Goal: Task Accomplishment & Management: Manage account settings

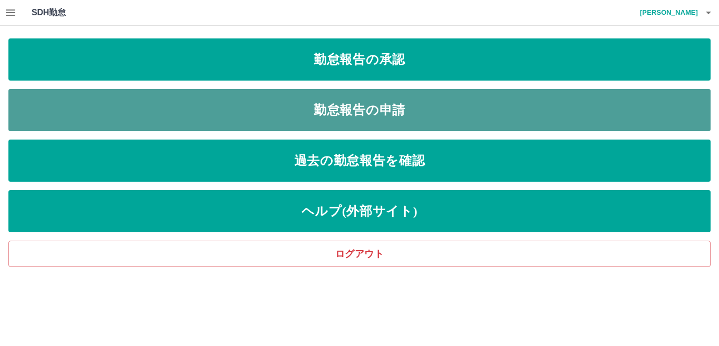
click at [333, 108] on link "勤怠報告の申請" at bounding box center [359, 110] width 702 height 42
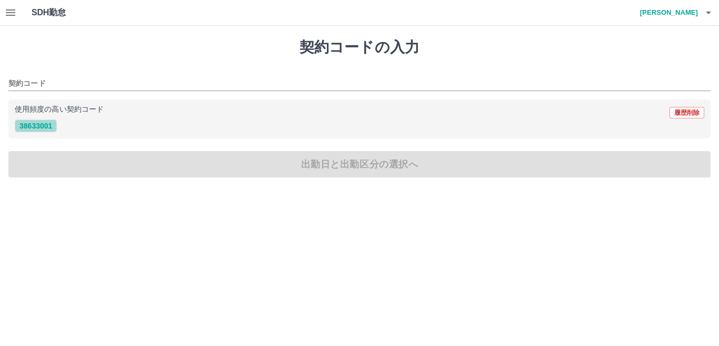
click at [43, 123] on button "38633001" at bounding box center [36, 125] width 42 height 13
type input "********"
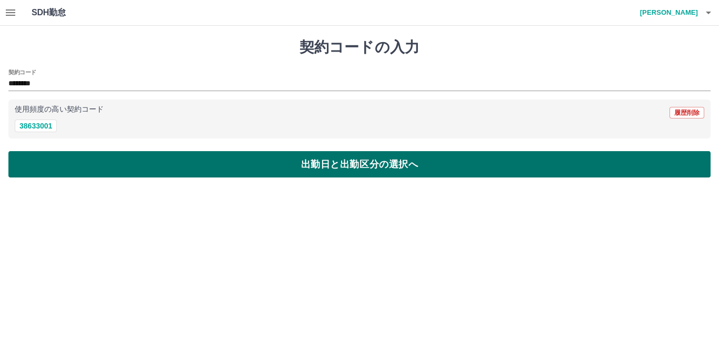
click at [42, 159] on button "出勤日と出勤区分の選択へ" at bounding box center [359, 164] width 702 height 26
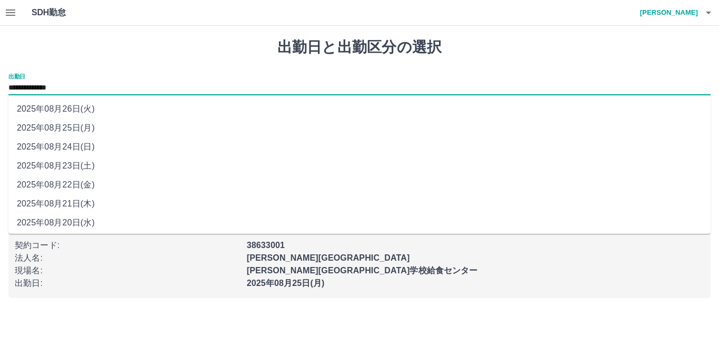
click at [81, 87] on input "**********" at bounding box center [359, 88] width 702 height 13
click at [83, 184] on li "2025年08月22日(金)" at bounding box center [359, 184] width 702 height 19
type input "**********"
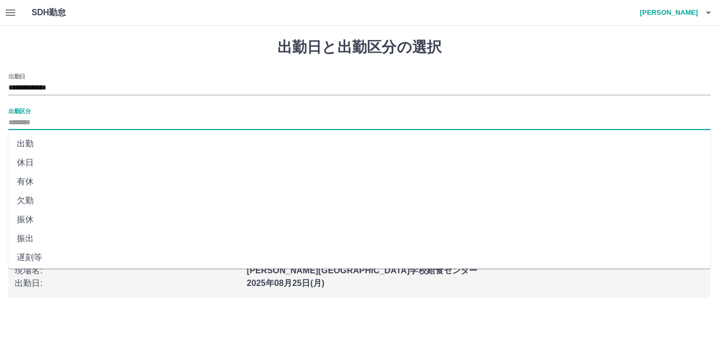
click at [45, 119] on input "出勤区分" at bounding box center [359, 122] width 702 height 13
click at [34, 143] on li "出勤" at bounding box center [359, 143] width 702 height 19
type input "**"
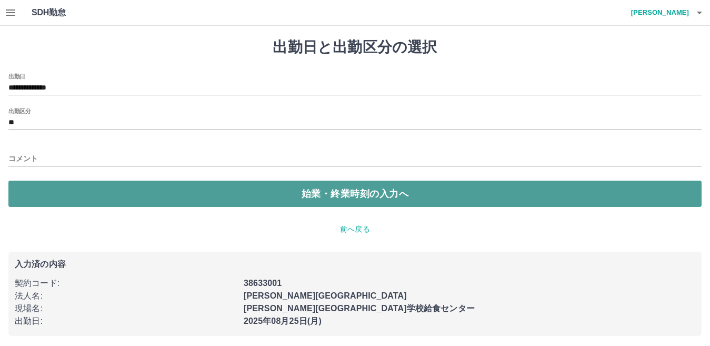
click at [35, 186] on button "始業・終業時刻の入力へ" at bounding box center [354, 193] width 693 height 26
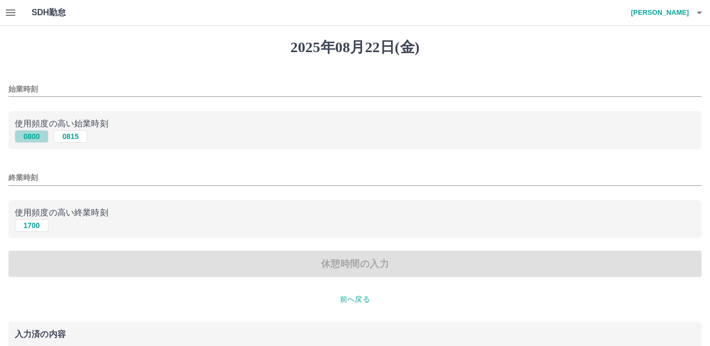
click at [31, 136] on button "0800" at bounding box center [32, 136] width 34 height 13
type input "****"
click at [30, 226] on button "1700" at bounding box center [32, 225] width 34 height 13
type input "****"
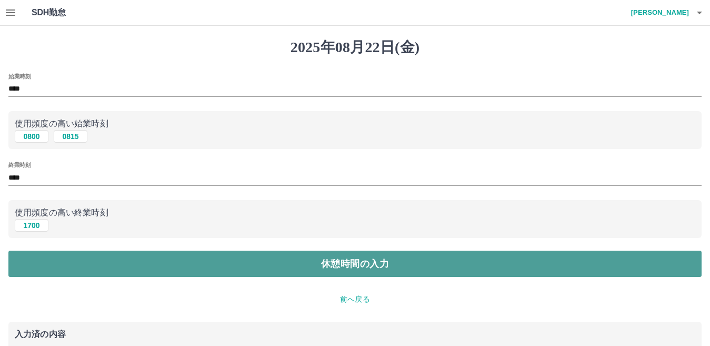
click at [42, 256] on button "休憩時間の入力" at bounding box center [354, 263] width 693 height 26
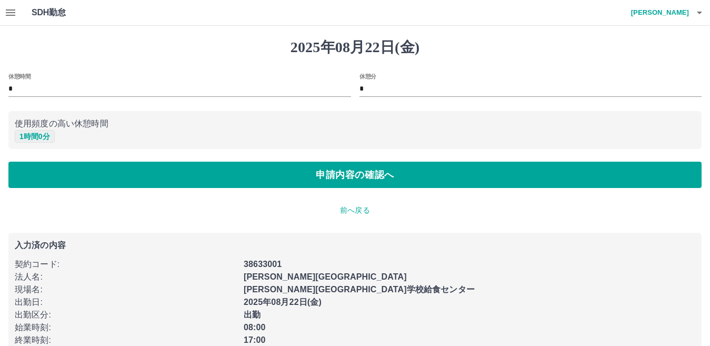
click at [35, 135] on button "1 時間 0 分" at bounding box center [35, 136] width 40 height 13
type input "*"
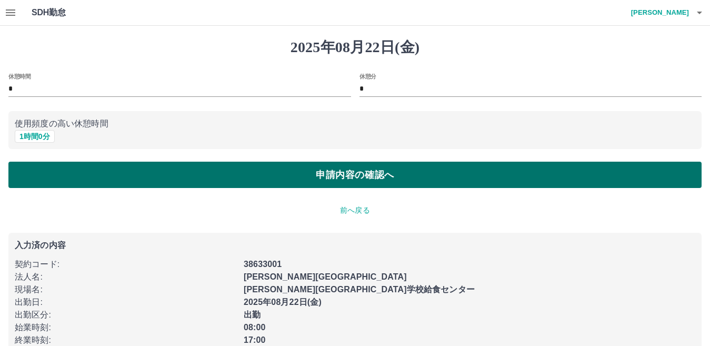
click at [47, 177] on button "申請内容の確認へ" at bounding box center [354, 175] width 693 height 26
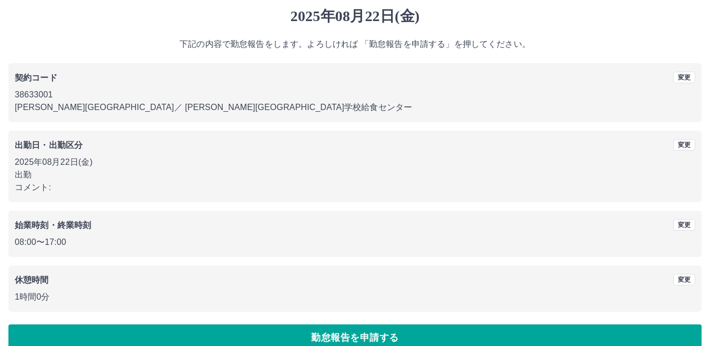
scroll to position [48, 0]
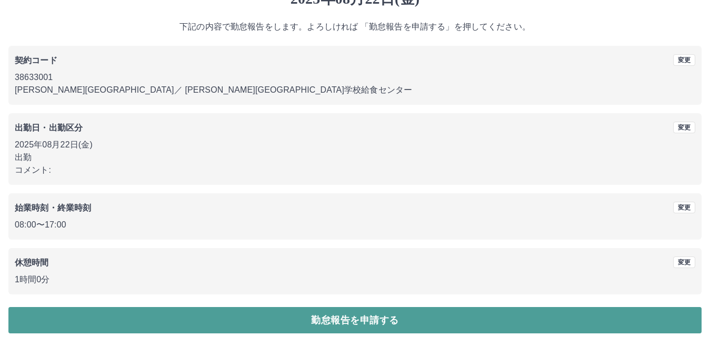
click at [228, 318] on button "勤怠報告を申請する" at bounding box center [354, 320] width 693 height 26
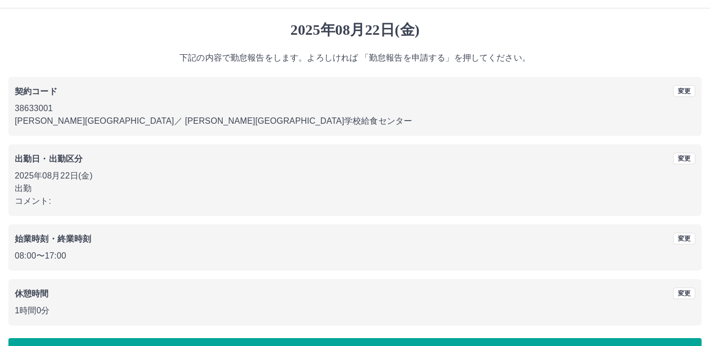
scroll to position [0, 0]
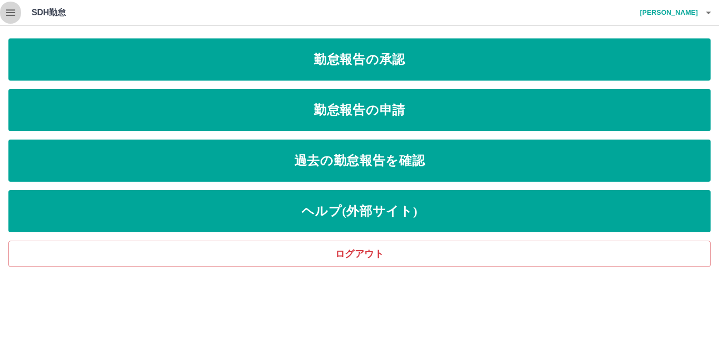
click at [9, 13] on icon "button" at bounding box center [10, 12] width 9 height 6
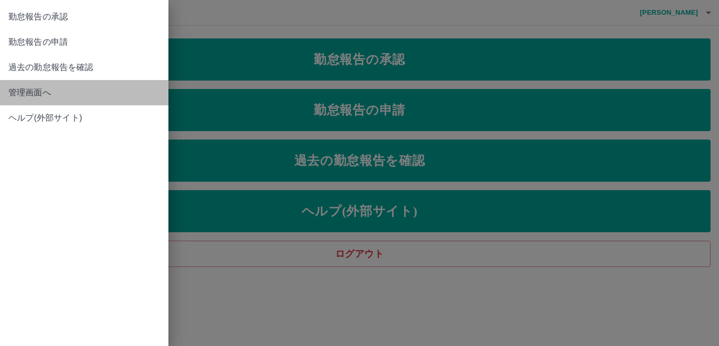
click at [30, 90] on span "管理画面へ" at bounding box center [84, 92] width 152 height 13
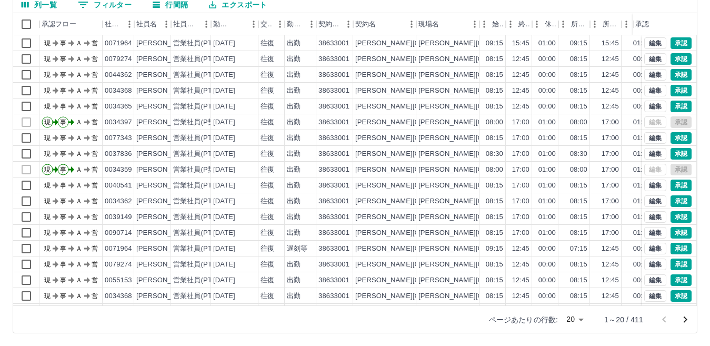
scroll to position [55, 0]
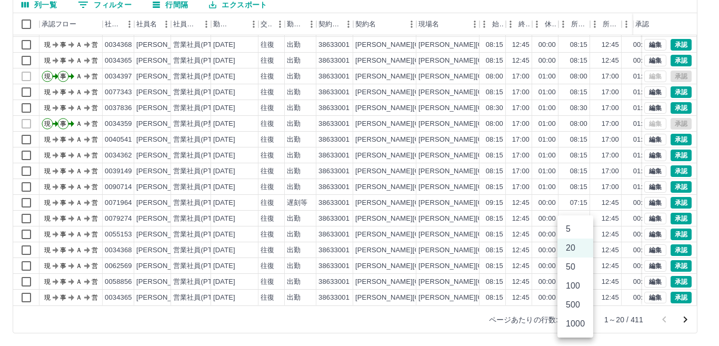
click at [581, 320] on body "SDH勤怠 堀　直美 勤務実績承認 前月 2025年08月 次月 今月 月選択 承認モード 削除モード 一括承認 列一覧 0 フィルター 行間隔 エクスポート…" at bounding box center [359, 123] width 719 height 445
click at [578, 323] on li "1000" at bounding box center [575, 323] width 36 height 19
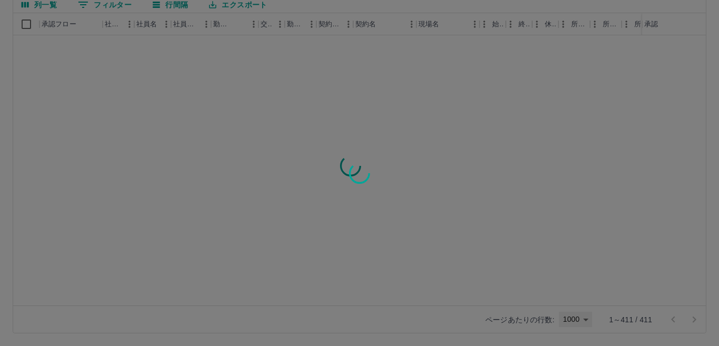
type input "****"
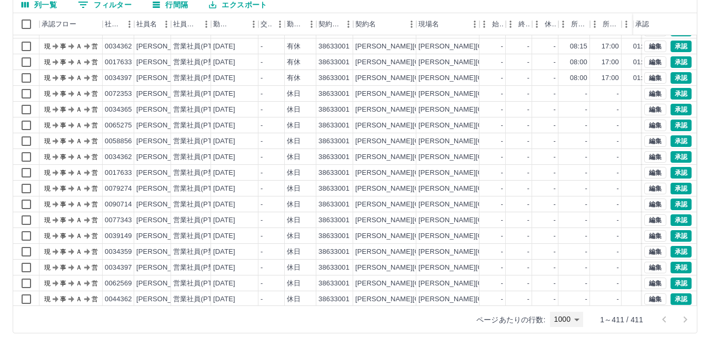
scroll to position [1333, 0]
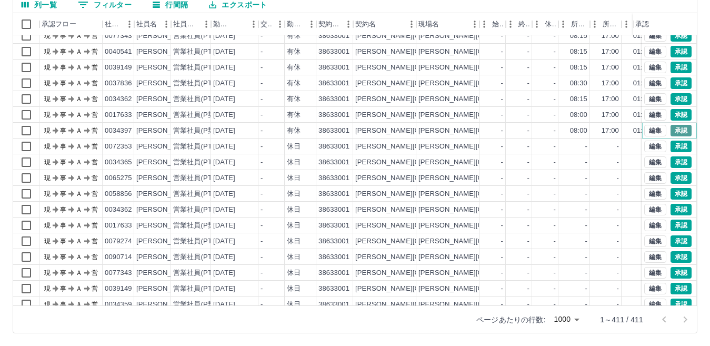
click at [672, 126] on button "承認" at bounding box center [680, 131] width 21 height 12
click at [670, 112] on button "承認" at bounding box center [680, 115] width 21 height 12
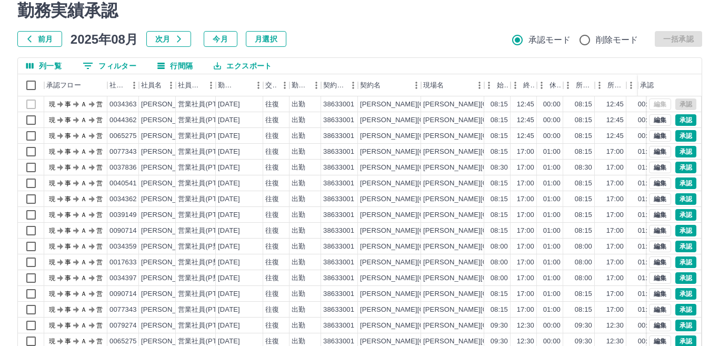
scroll to position [0, 0]
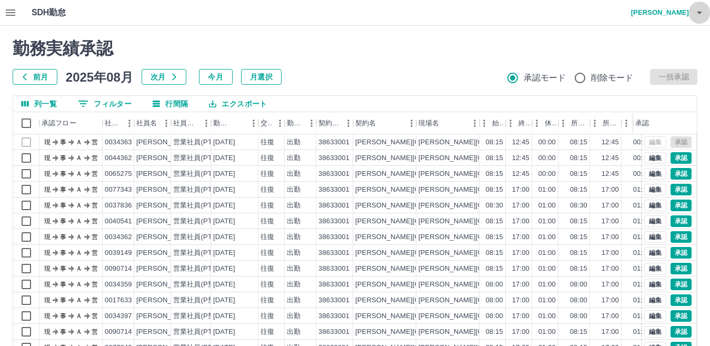
click at [697, 13] on icon "button" at bounding box center [699, 12] width 13 height 13
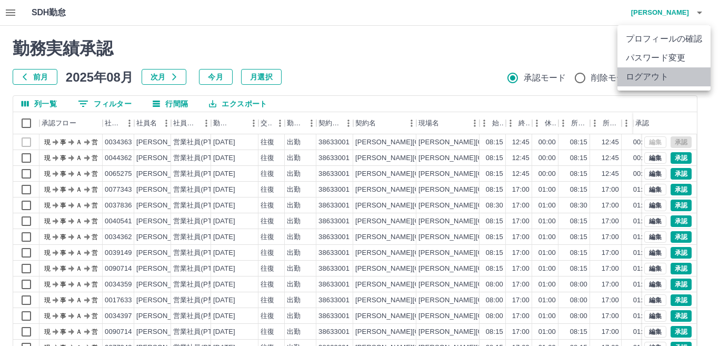
click at [676, 80] on li "ログアウト" at bounding box center [663, 76] width 93 height 19
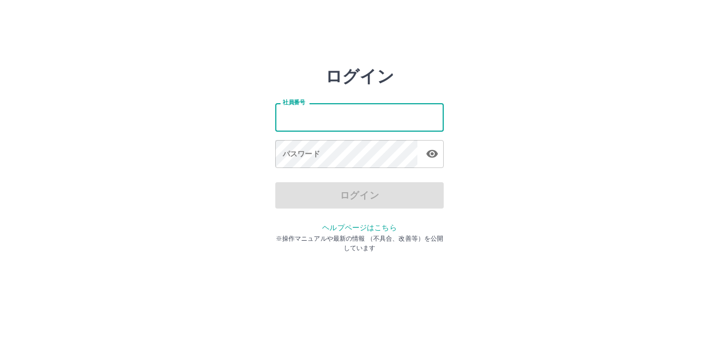
type input "*******"
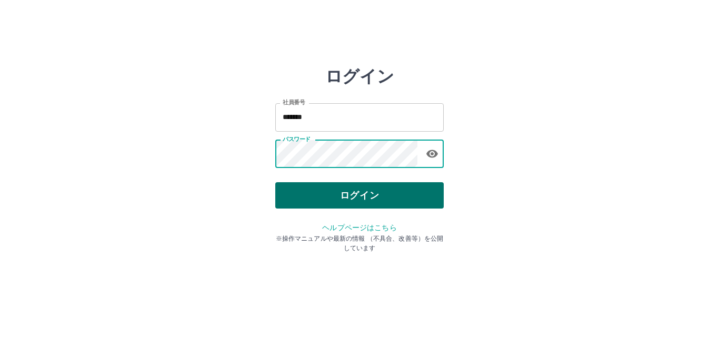
click at [386, 194] on button "ログイン" at bounding box center [359, 195] width 168 height 26
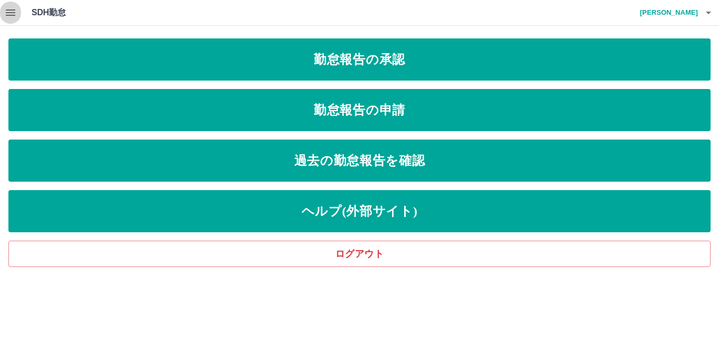
click at [7, 14] on icon "button" at bounding box center [10, 12] width 13 height 13
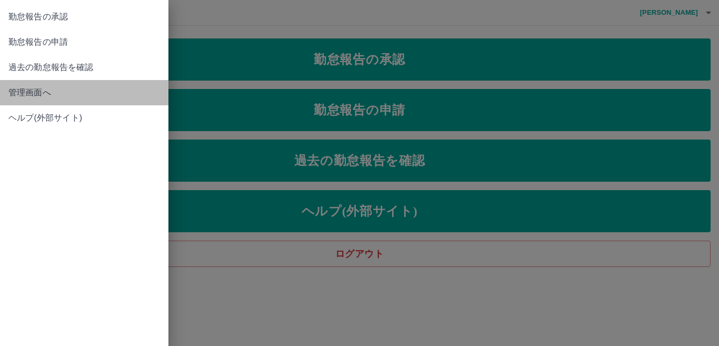
click at [17, 92] on span "管理画面へ" at bounding box center [84, 92] width 152 height 13
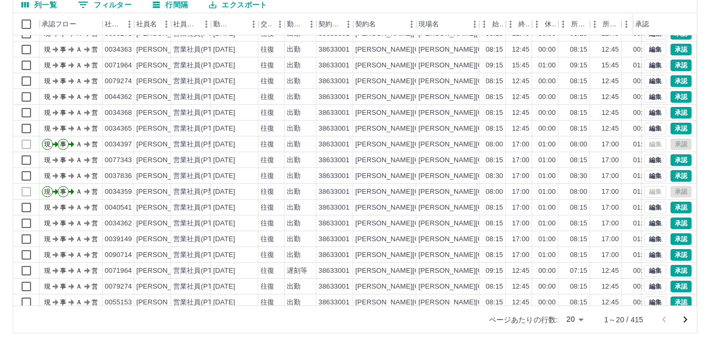
scroll to position [55, 0]
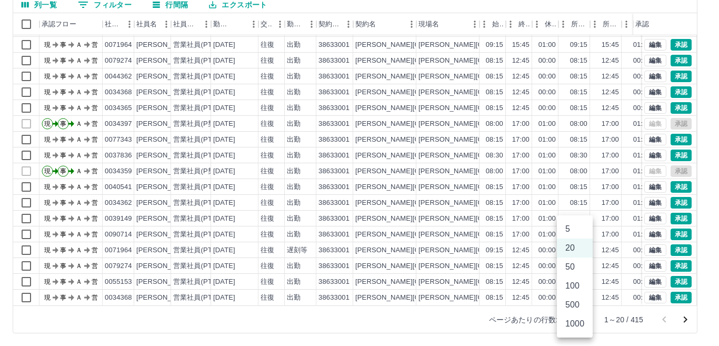
click at [578, 324] on body "SDH勤怠 堀　直美 勤務実績承認 前月 2025年08月 次月 今月 月選択 承認モード 削除モード 一括承認 列一覧 0 フィルター 行間隔 エクスポート…" at bounding box center [359, 123] width 719 height 445
click at [573, 328] on li "1000" at bounding box center [575, 323] width 36 height 19
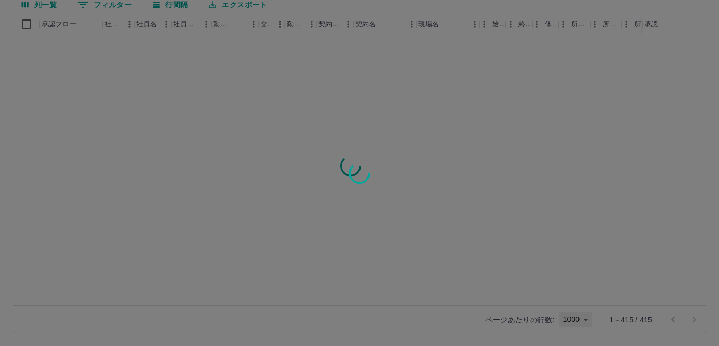
type input "****"
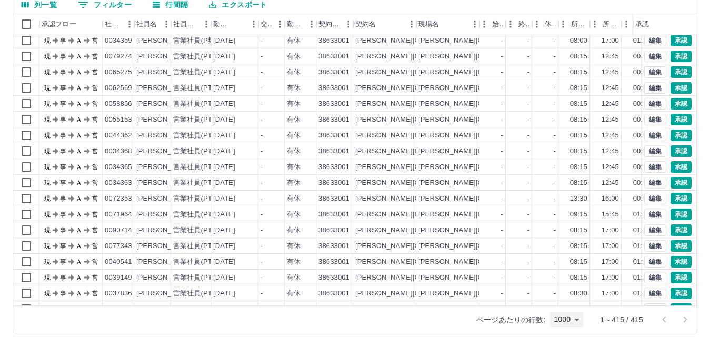
scroll to position [1158, 0]
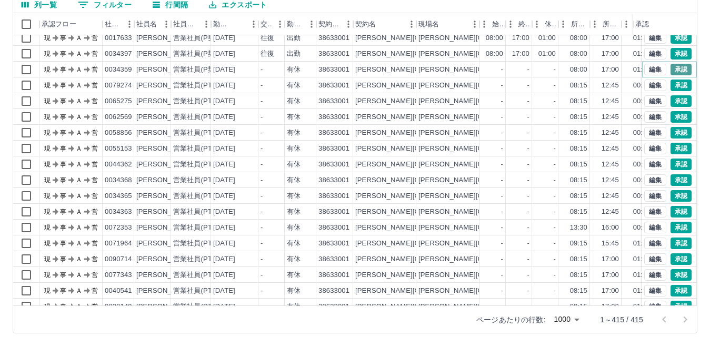
click at [677, 68] on button "承認" at bounding box center [680, 70] width 21 height 12
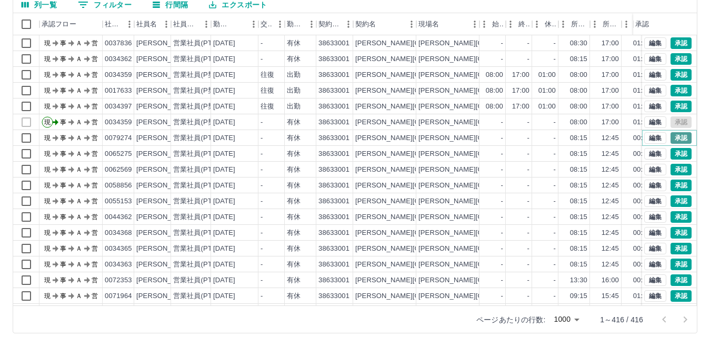
click at [671, 137] on button "承認" at bounding box center [680, 138] width 21 height 12
click at [670, 149] on button "承認" at bounding box center [680, 154] width 21 height 12
click at [674, 169] on button "承認" at bounding box center [680, 170] width 21 height 12
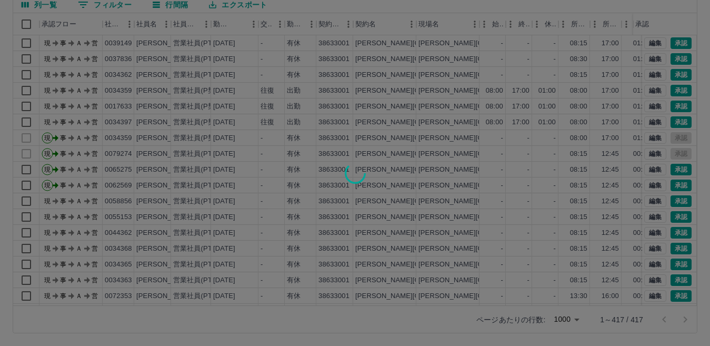
click at [672, 187] on div at bounding box center [355, 173] width 710 height 346
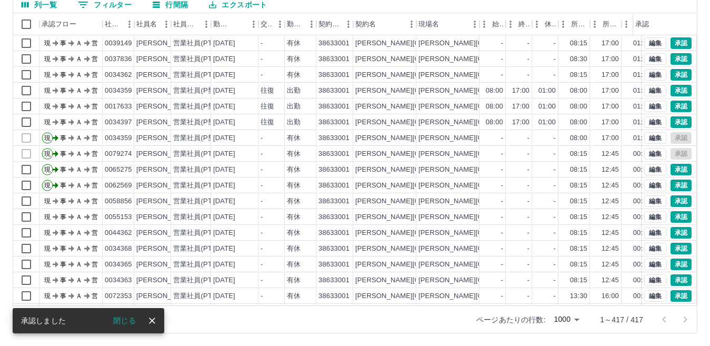
scroll to position [1137, 0]
click at [671, 187] on button "承認" at bounding box center [680, 185] width 21 height 12
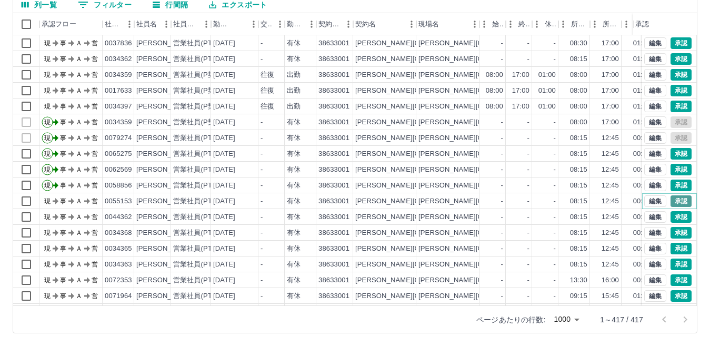
click at [670, 202] on button "承認" at bounding box center [680, 201] width 21 height 12
click at [670, 215] on button "承認" at bounding box center [680, 217] width 21 height 12
click at [670, 231] on button "承認" at bounding box center [680, 233] width 21 height 12
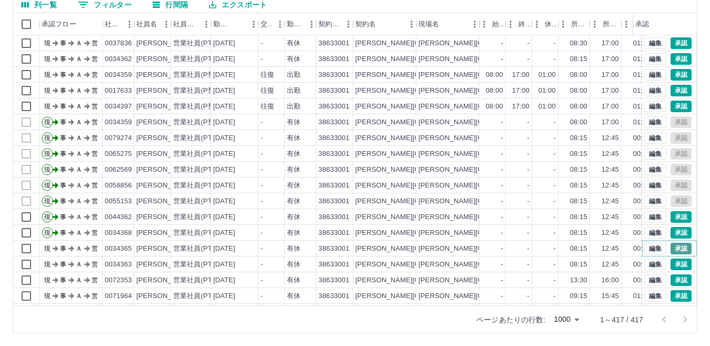
click at [676, 251] on button "承認" at bounding box center [680, 249] width 21 height 12
click at [670, 259] on button "承認" at bounding box center [680, 264] width 21 height 12
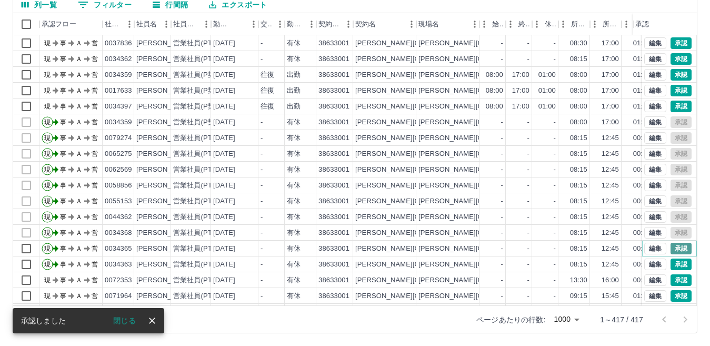
click at [670, 247] on button "承認" at bounding box center [680, 249] width 21 height 12
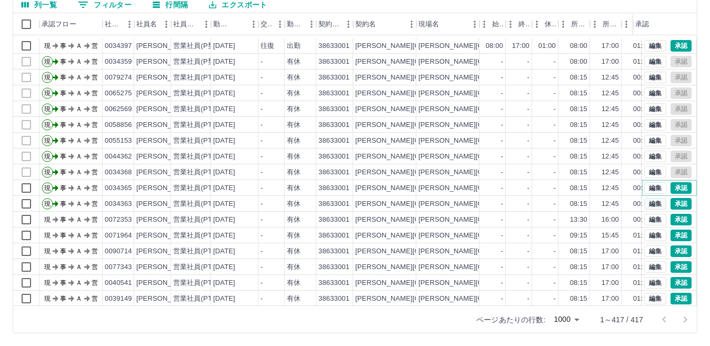
scroll to position [1242, 0]
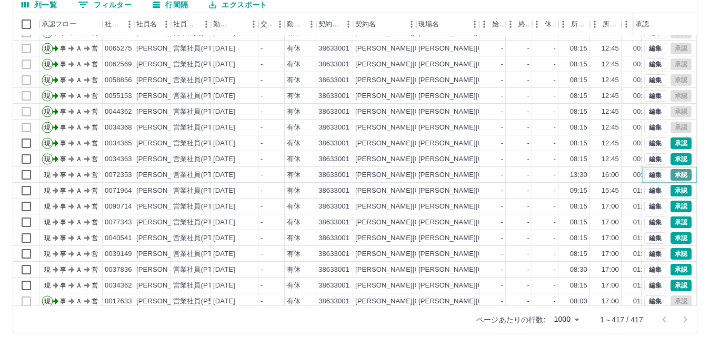
click at [670, 169] on button "承認" at bounding box center [680, 175] width 21 height 12
click at [670, 186] on button "承認" at bounding box center [680, 191] width 21 height 12
click at [673, 203] on button "承認" at bounding box center [680, 206] width 21 height 12
click at [673, 222] on button "承認" at bounding box center [680, 222] width 21 height 12
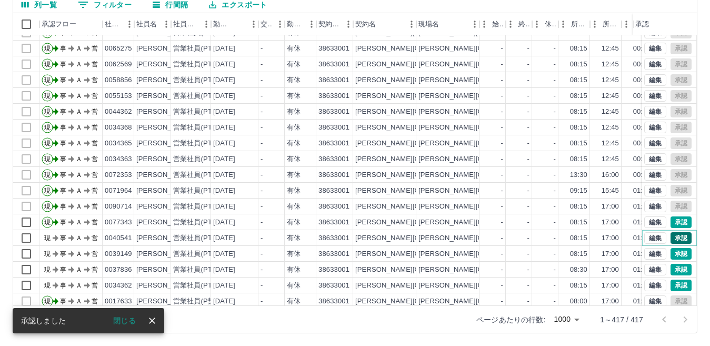
click at [671, 235] on button "承認" at bounding box center [680, 238] width 21 height 12
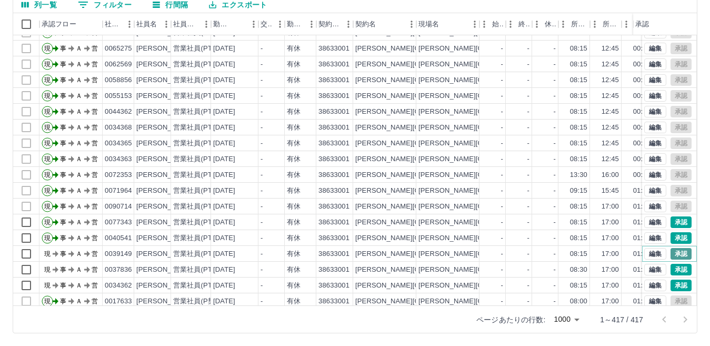
click at [670, 250] on button "承認" at bounding box center [680, 254] width 21 height 12
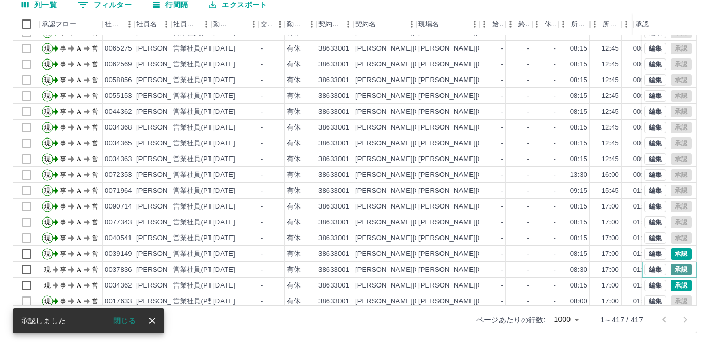
click at [676, 268] on button "承認" at bounding box center [680, 270] width 21 height 12
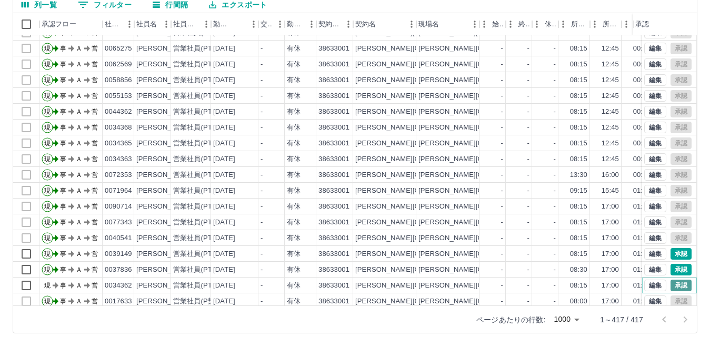
click at [676, 286] on button "承認" at bounding box center [680, 285] width 21 height 12
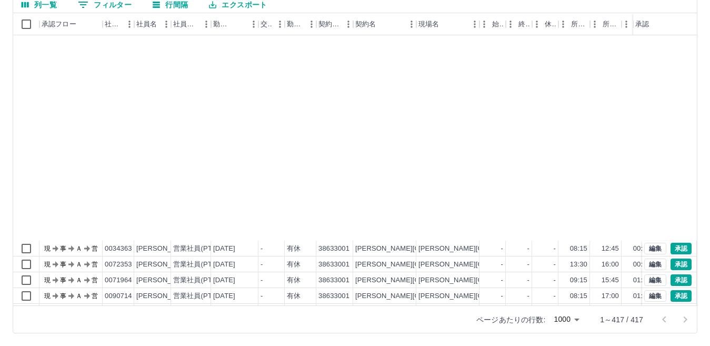
scroll to position [1084, 0]
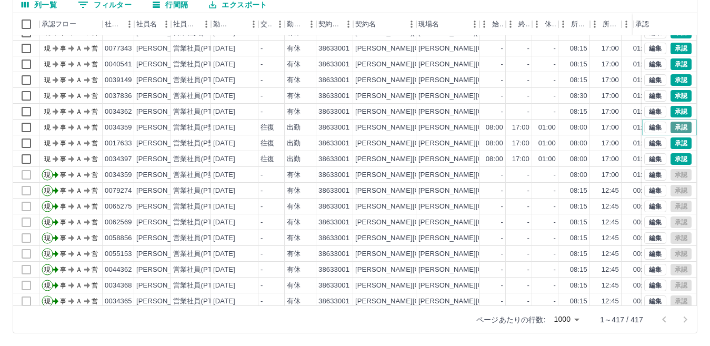
click at [676, 126] on button "承認" at bounding box center [680, 128] width 21 height 12
click at [670, 140] on button "承認" at bounding box center [680, 143] width 21 height 12
click at [673, 158] on button "承認" at bounding box center [680, 159] width 21 height 12
click at [670, 159] on button "承認" at bounding box center [680, 159] width 21 height 12
click at [670, 107] on button "承認" at bounding box center [680, 112] width 21 height 12
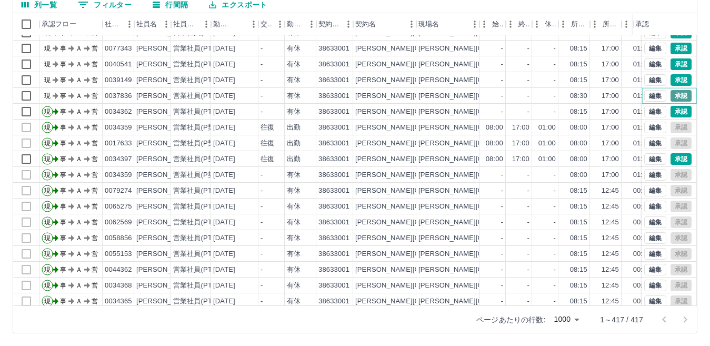
click at [670, 95] on button "承認" at bounding box center [680, 96] width 21 height 12
click at [670, 80] on button "承認" at bounding box center [680, 80] width 21 height 12
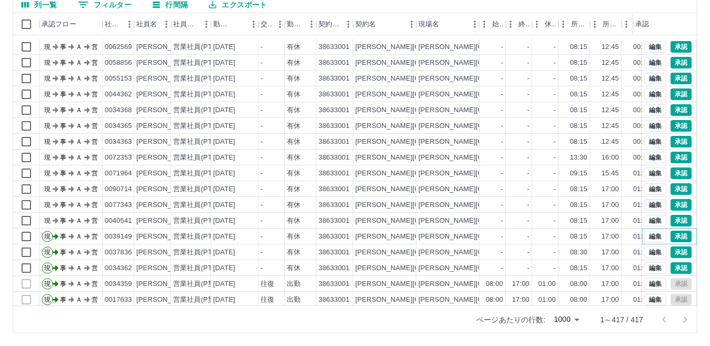
scroll to position [874, 0]
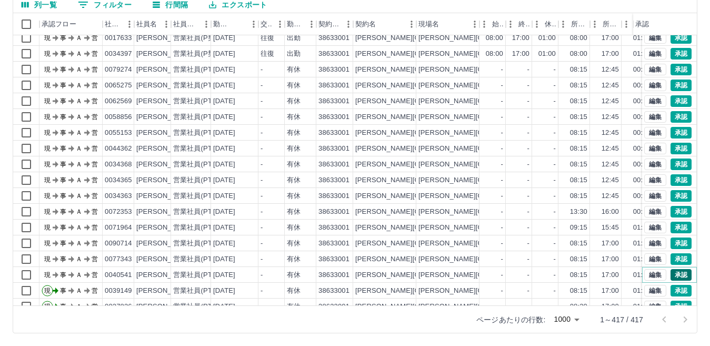
click at [670, 275] on button "承認" at bounding box center [680, 275] width 21 height 12
click at [670, 257] on button "承認" at bounding box center [680, 259] width 21 height 12
click at [670, 238] on button "承認" at bounding box center [680, 243] width 21 height 12
click at [670, 224] on button "承認" at bounding box center [680, 228] width 21 height 12
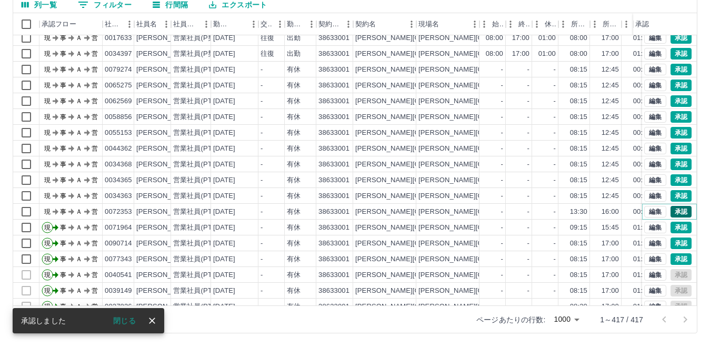
click at [670, 210] on button "承認" at bounding box center [680, 212] width 21 height 12
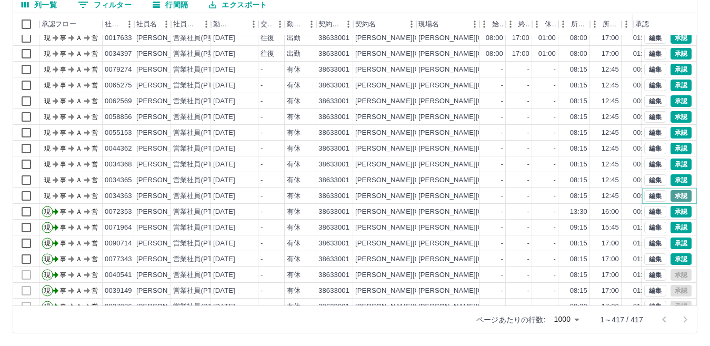
click at [671, 193] on button "承認" at bounding box center [680, 196] width 21 height 12
click at [671, 179] on button "承認" at bounding box center [680, 180] width 21 height 12
click at [670, 163] on button "承認" at bounding box center [680, 164] width 21 height 12
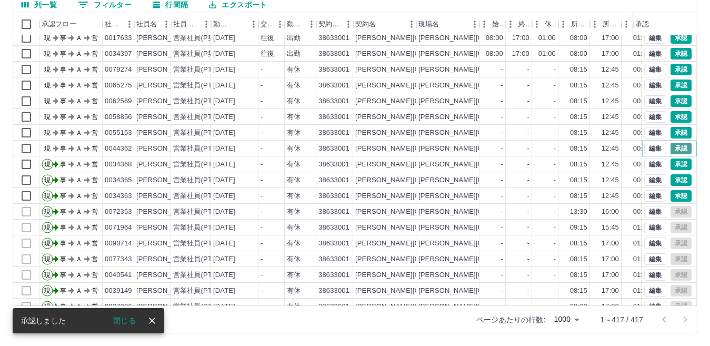
click at [671, 147] on button "承認" at bounding box center [680, 149] width 21 height 12
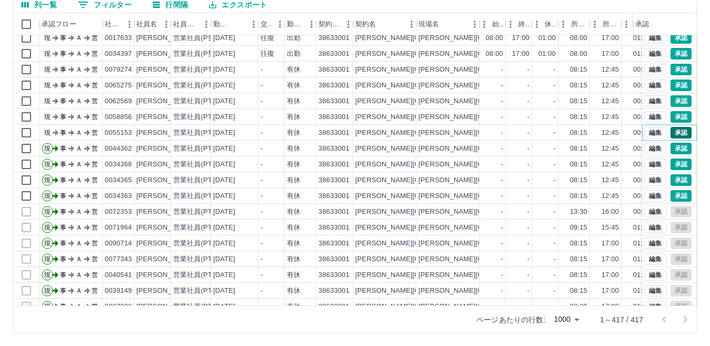
click at [670, 131] on button "承認" at bounding box center [680, 133] width 21 height 12
click at [670, 112] on button "承認" at bounding box center [680, 117] width 21 height 12
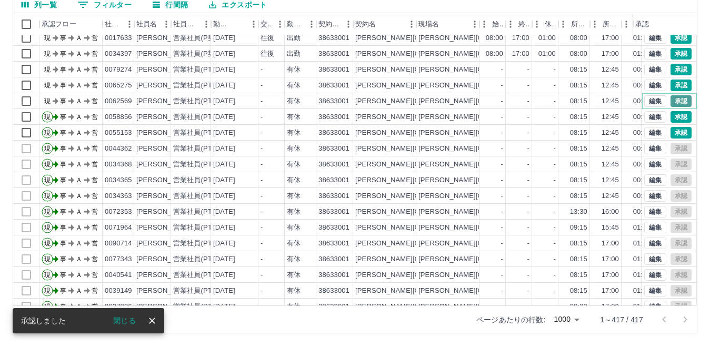
click at [670, 96] on button "承認" at bounding box center [680, 101] width 21 height 12
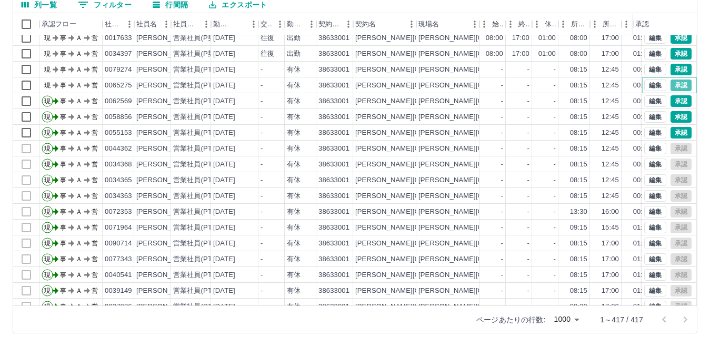
drag, startPoint x: 674, startPoint y: 83, endPoint x: 666, endPoint y: 78, distance: 8.5
click at [673, 82] on button "承認" at bounding box center [680, 85] width 21 height 12
click at [670, 68] on button "承認" at bounding box center [680, 70] width 21 height 12
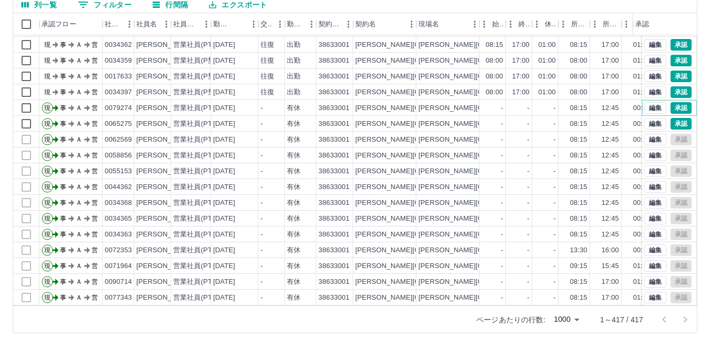
scroll to position [821, 0]
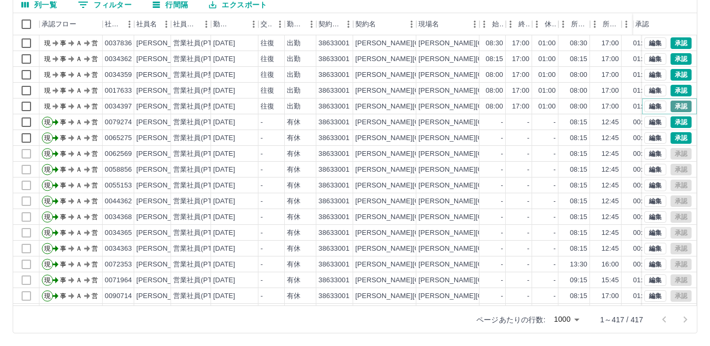
click at [670, 104] on button "承認" at bounding box center [680, 107] width 21 height 12
click at [671, 88] on button "承認" at bounding box center [680, 91] width 21 height 12
click at [670, 70] on button "承認" at bounding box center [680, 75] width 21 height 12
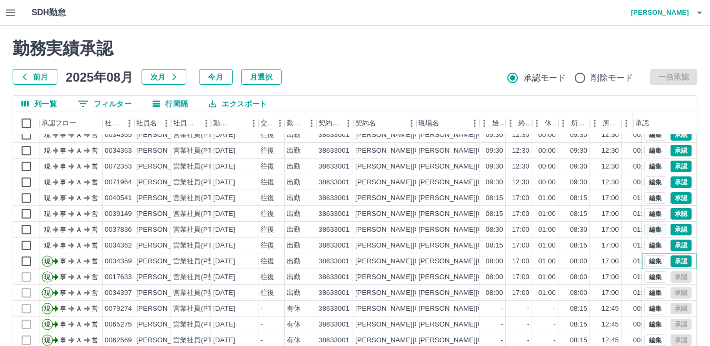
scroll to position [716, 0]
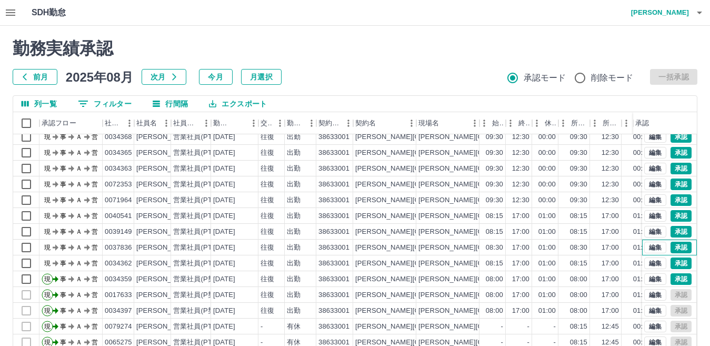
click at [668, 255] on div "編集 承認" at bounding box center [669, 247] width 55 height 16
click at [670, 260] on button "承認" at bounding box center [680, 263] width 21 height 12
click at [670, 230] on button "承認" at bounding box center [680, 232] width 21 height 12
click at [670, 211] on button "承認" at bounding box center [680, 216] width 21 height 12
click at [675, 246] on button "承認" at bounding box center [680, 248] width 21 height 12
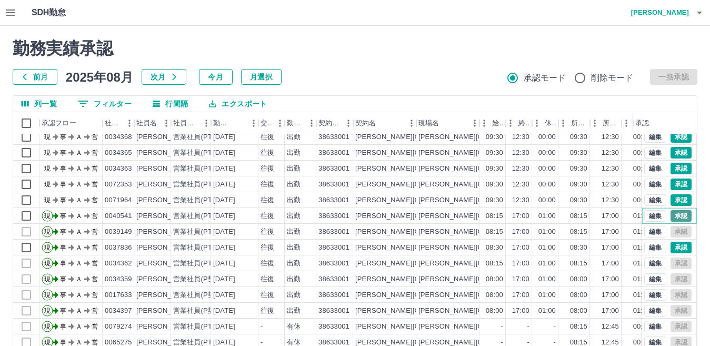
click at [670, 216] on button "承認" at bounding box center [680, 216] width 21 height 12
drag, startPoint x: 665, startPoint y: 200, endPoint x: 673, endPoint y: 200, distance: 7.4
click at [670, 200] on button "承認" at bounding box center [680, 200] width 21 height 12
click at [675, 200] on button "承認" at bounding box center [680, 200] width 21 height 12
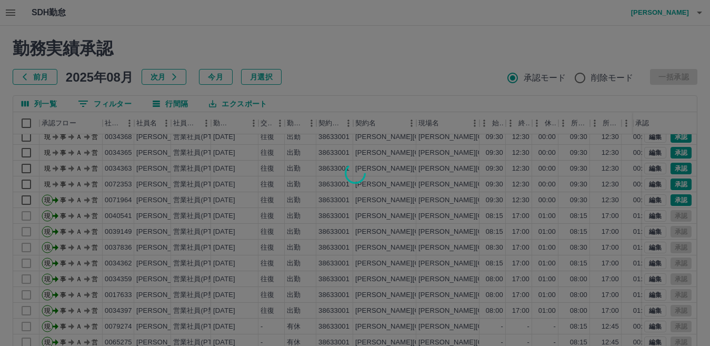
click at [670, 177] on div at bounding box center [355, 173] width 710 height 346
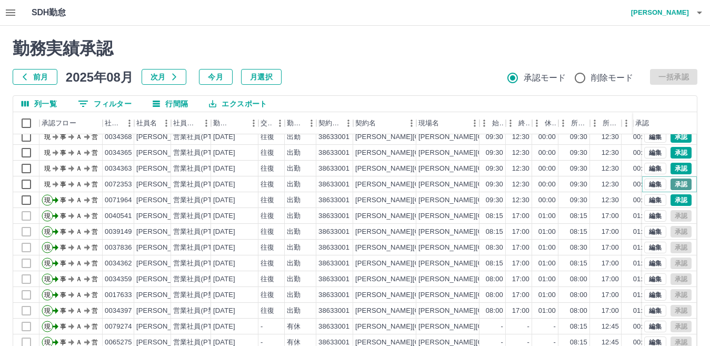
click at [670, 182] on button "承認" at bounding box center [680, 184] width 21 height 12
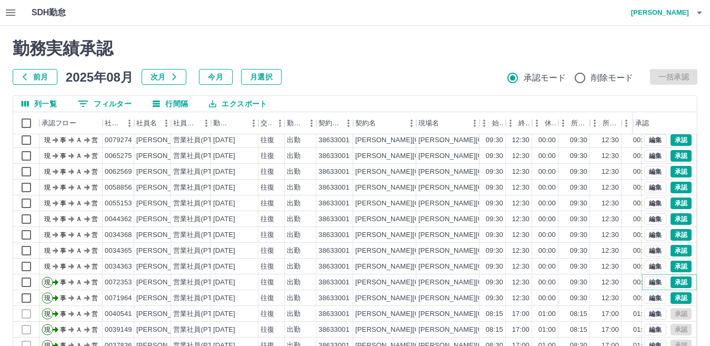
scroll to position [610, 0]
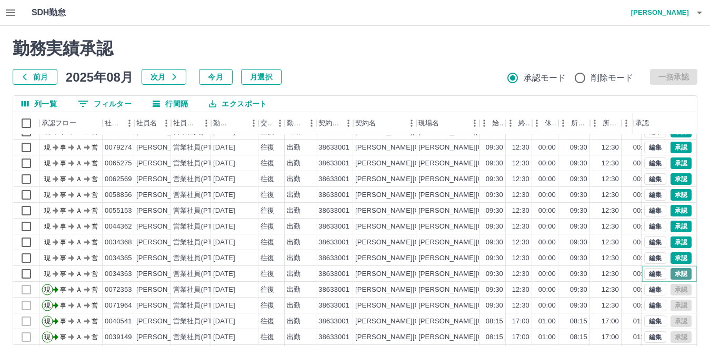
click at [675, 269] on button "承認" at bounding box center [680, 274] width 21 height 12
click at [674, 256] on button "承認" at bounding box center [680, 258] width 21 height 12
click at [674, 240] on button "承認" at bounding box center [680, 242] width 21 height 12
click at [670, 224] on button "承認" at bounding box center [680, 226] width 21 height 12
click at [675, 227] on button "承認" at bounding box center [680, 226] width 21 height 12
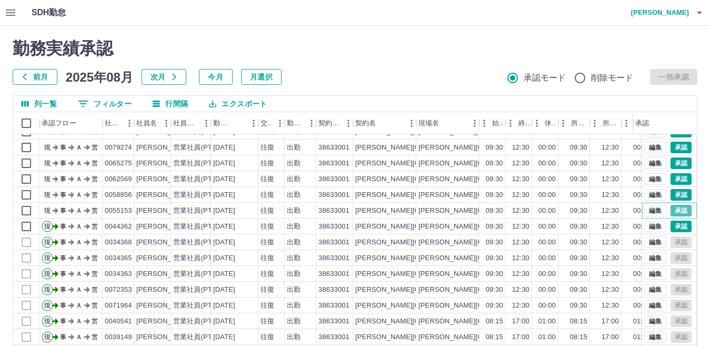
click at [670, 210] on button "承認" at bounding box center [680, 211] width 21 height 12
click at [670, 191] on button "承認" at bounding box center [680, 195] width 21 height 12
click at [670, 176] on button "承認" at bounding box center [680, 179] width 21 height 12
click at [670, 160] on button "承認" at bounding box center [680, 163] width 21 height 12
click at [670, 144] on button "承認" at bounding box center [680, 148] width 21 height 12
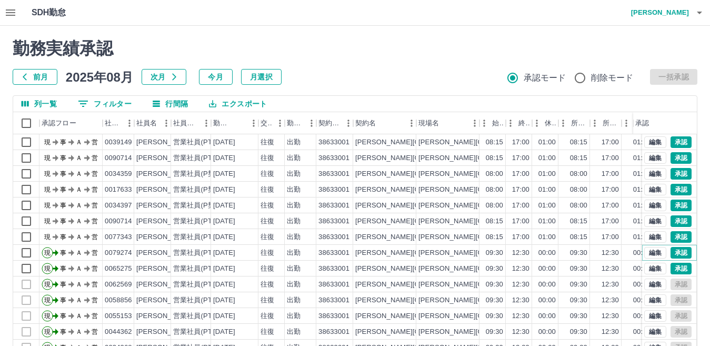
scroll to position [453, 0]
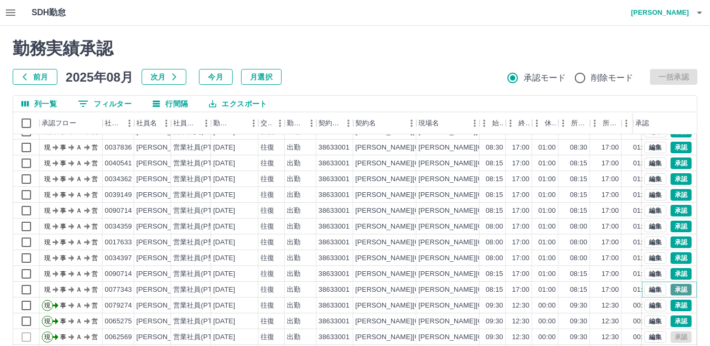
click at [677, 286] on button "承認" at bounding box center [680, 290] width 21 height 12
click at [672, 272] on button "承認" at bounding box center [680, 274] width 21 height 12
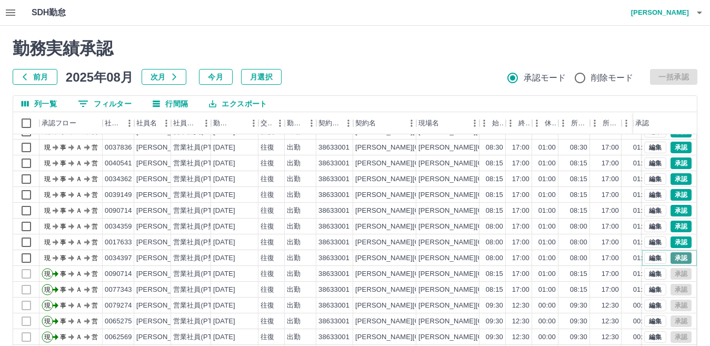
click at [670, 258] on button "承認" at bounding box center [680, 258] width 21 height 12
click at [674, 239] on button "承認" at bounding box center [680, 242] width 21 height 12
click at [670, 224] on button "承認" at bounding box center [680, 226] width 21 height 12
click at [671, 208] on button "承認" at bounding box center [680, 211] width 21 height 12
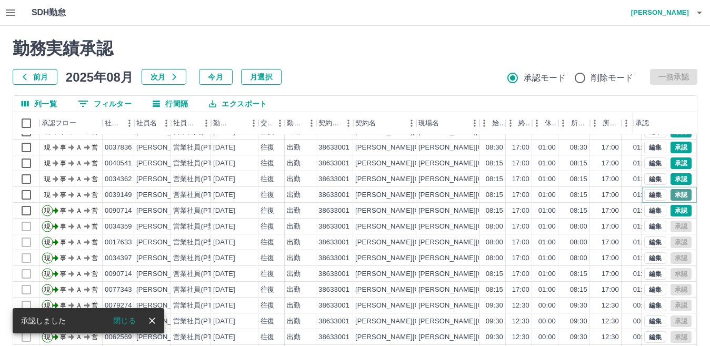
click at [670, 190] on button "承認" at bounding box center [680, 195] width 21 height 12
click at [673, 178] on div at bounding box center [355, 173] width 710 height 346
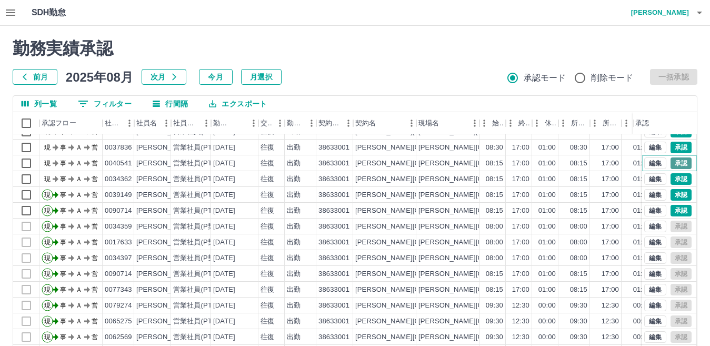
click at [671, 162] on button "承認" at bounding box center [680, 163] width 21 height 12
click at [670, 146] on button "承認" at bounding box center [680, 148] width 21 height 12
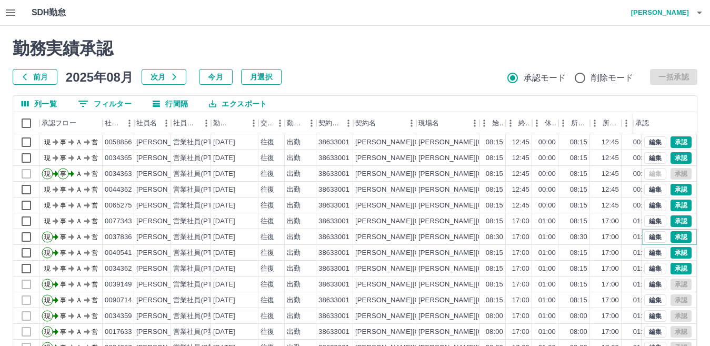
scroll to position [395, 0]
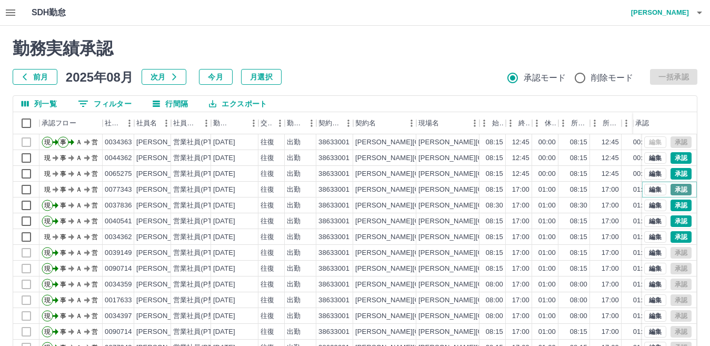
click at [670, 188] on button "承認" at bounding box center [680, 190] width 21 height 12
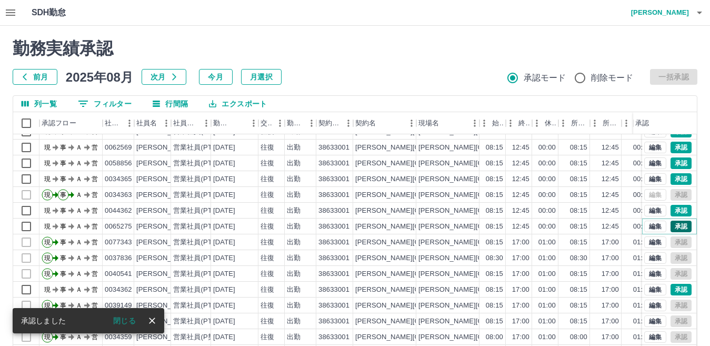
click at [671, 223] on button "承認" at bounding box center [680, 226] width 21 height 12
click at [672, 210] on button "承認" at bounding box center [680, 211] width 21 height 12
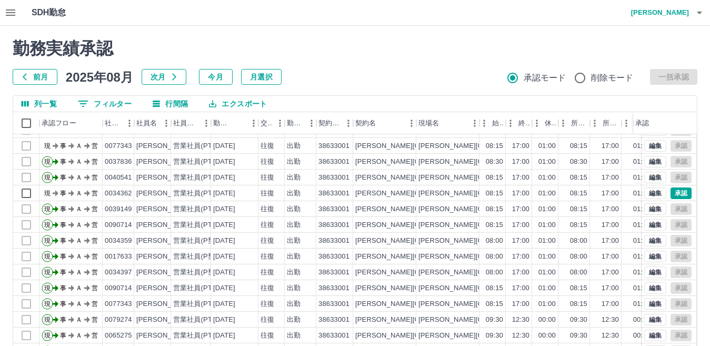
scroll to position [395, 0]
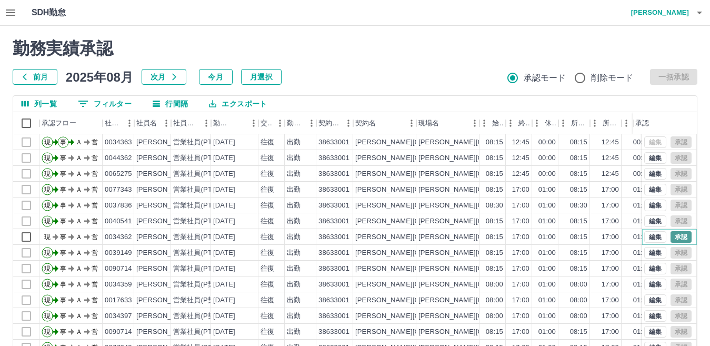
click at [670, 236] on button "承認" at bounding box center [680, 237] width 21 height 12
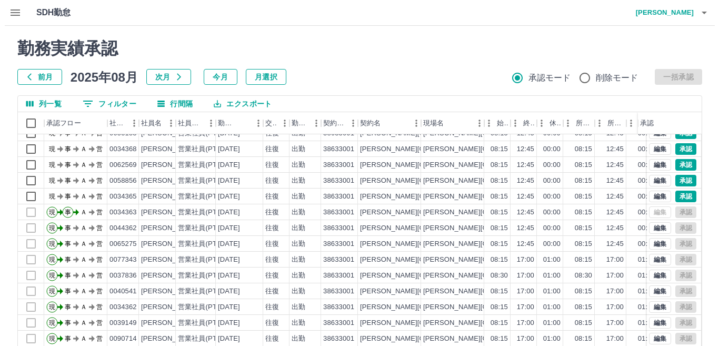
scroll to position [342, 0]
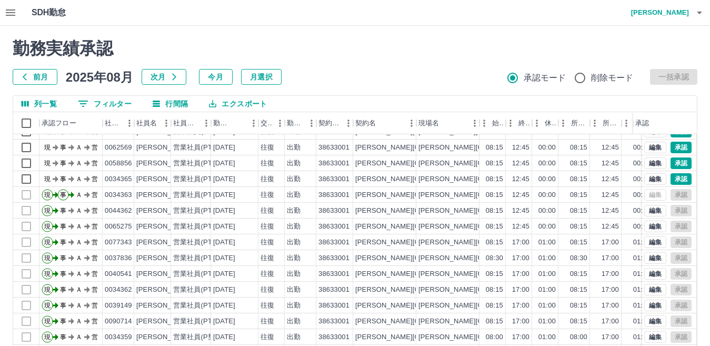
click at [697, 14] on icon "button" at bounding box center [699, 12] width 13 height 13
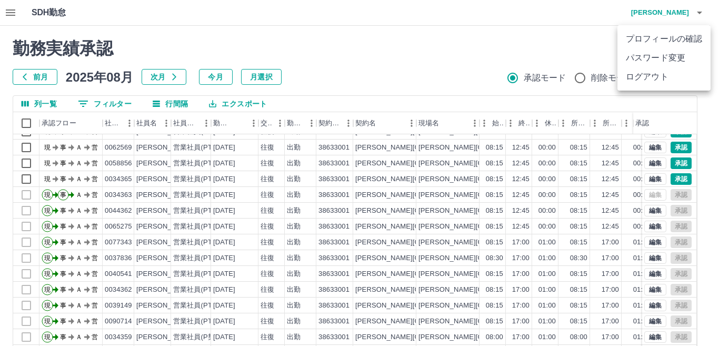
click at [657, 76] on li "ログアウト" at bounding box center [663, 76] width 93 height 19
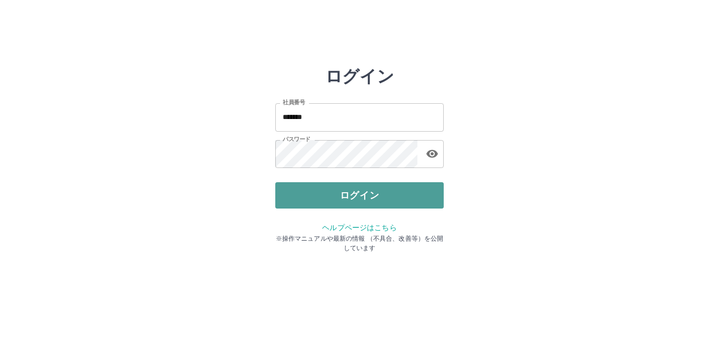
click at [350, 195] on button "ログイン" at bounding box center [359, 195] width 168 height 26
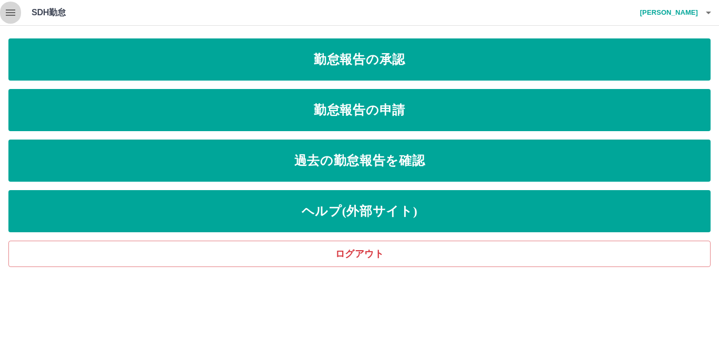
click at [9, 13] on icon "button" at bounding box center [10, 12] width 9 height 6
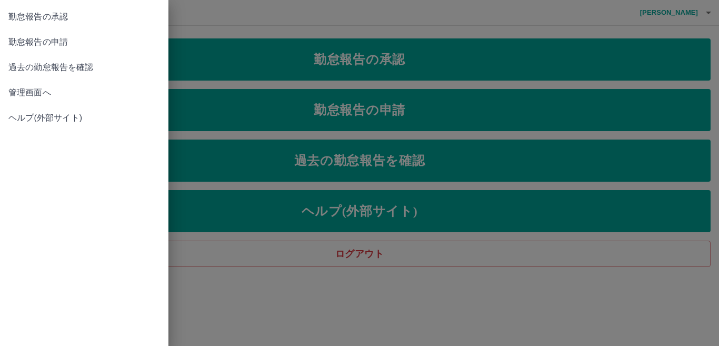
click at [35, 91] on span "管理画面へ" at bounding box center [84, 92] width 152 height 13
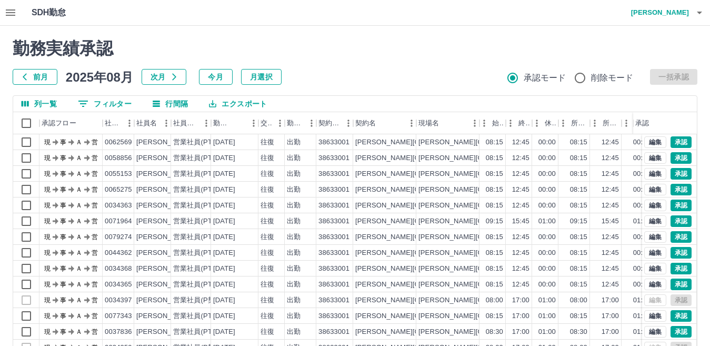
scroll to position [99, 0]
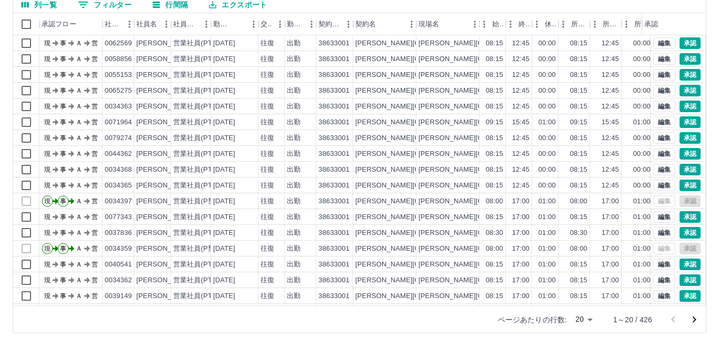
click at [586, 321] on body "SDH勤怠 堀　直美 勤務実績承認 前月 2025年08月 次月 今月 月選択 承認モード 削除モード 一括承認 列一覧 0 フィルター 行間隔 エクスポート…" at bounding box center [359, 123] width 719 height 445
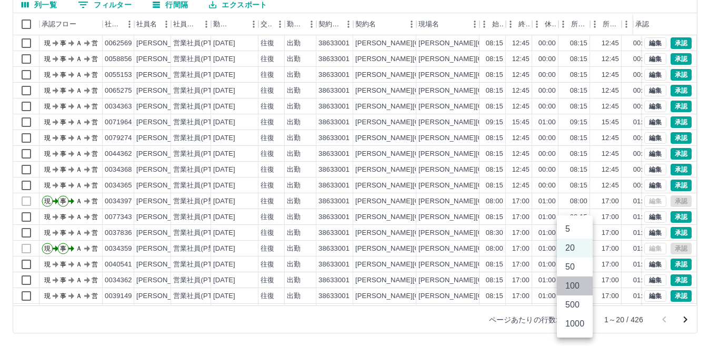
click at [571, 289] on li "100" at bounding box center [575, 285] width 36 height 19
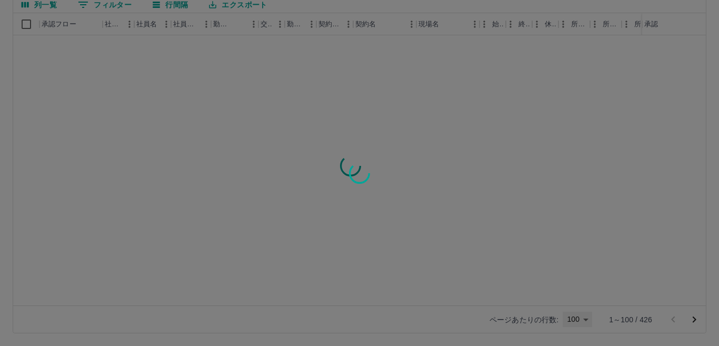
type input "***"
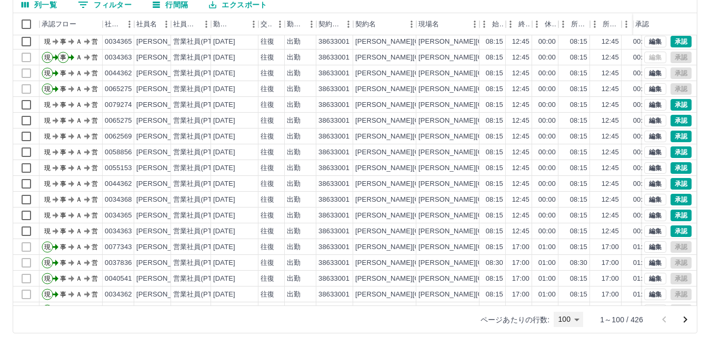
scroll to position [368, 0]
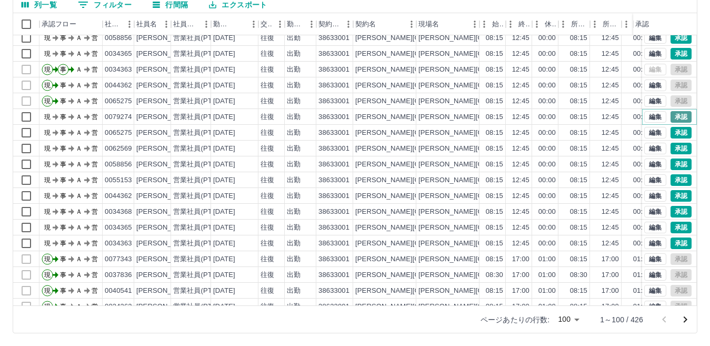
click at [676, 117] on button "承認" at bounding box center [680, 117] width 21 height 12
click at [671, 130] on button "承認" at bounding box center [680, 133] width 21 height 12
click at [675, 145] on button "承認" at bounding box center [680, 149] width 21 height 12
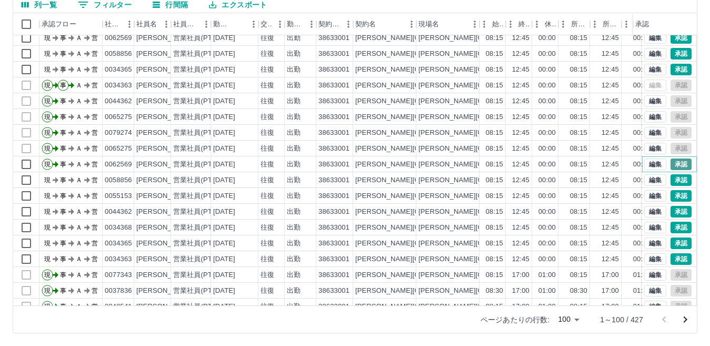
click at [670, 162] on button "承認" at bounding box center [680, 164] width 21 height 12
click at [670, 179] on button "承認" at bounding box center [680, 180] width 21 height 12
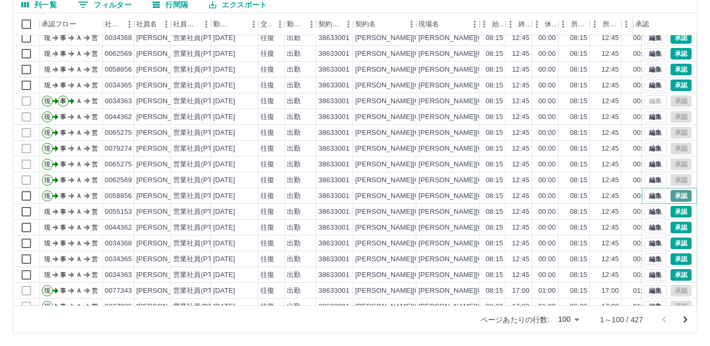
click at [670, 193] on button "承認" at bounding box center [680, 196] width 21 height 12
click at [670, 213] on button "承認" at bounding box center [680, 212] width 21 height 12
click at [673, 230] on button "承認" at bounding box center [680, 228] width 21 height 12
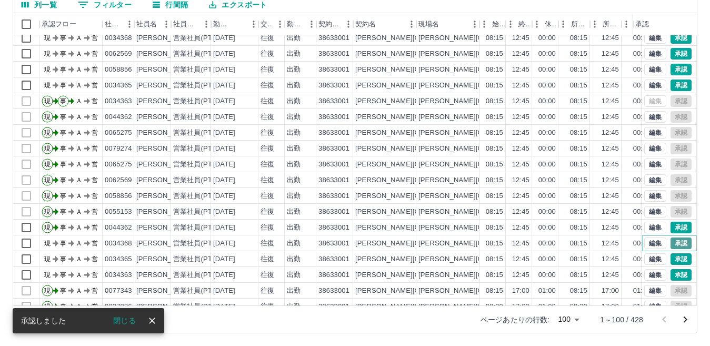
click at [671, 242] on button "承認" at bounding box center [680, 243] width 21 height 12
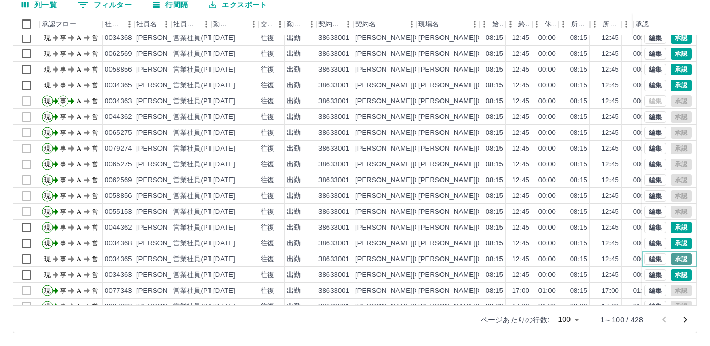
click at [670, 259] on button "承認" at bounding box center [680, 259] width 21 height 12
click at [671, 275] on button "承認" at bounding box center [680, 275] width 21 height 12
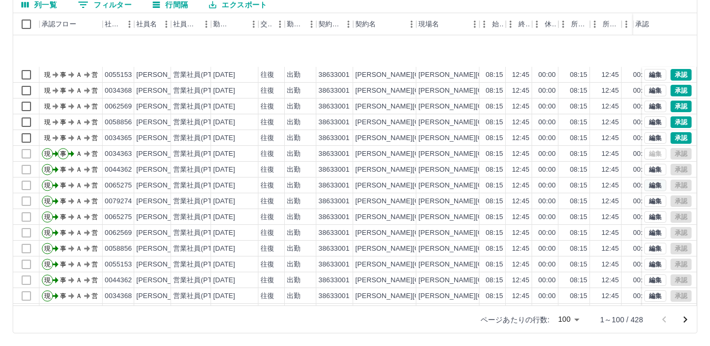
scroll to position [421, 0]
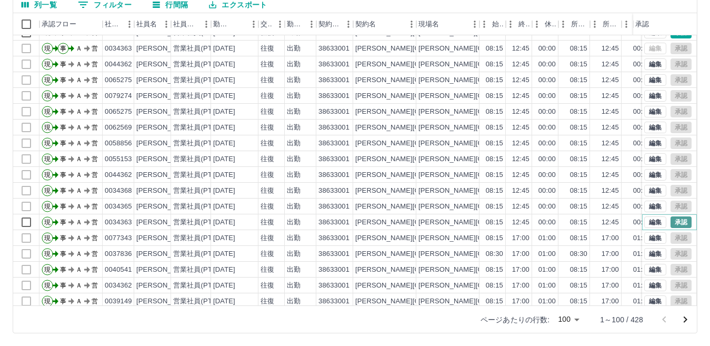
click at [673, 220] on button "承認" at bounding box center [680, 222] width 21 height 12
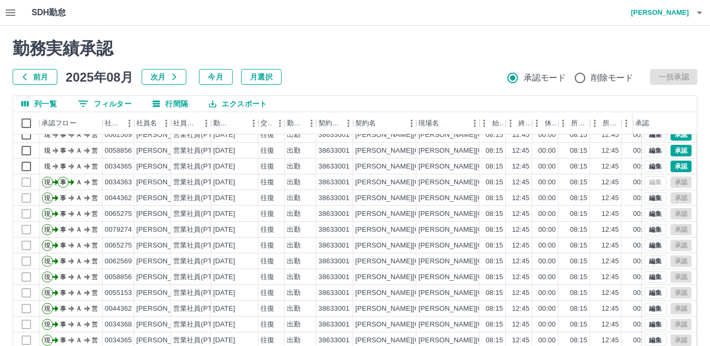
scroll to position [368, 0]
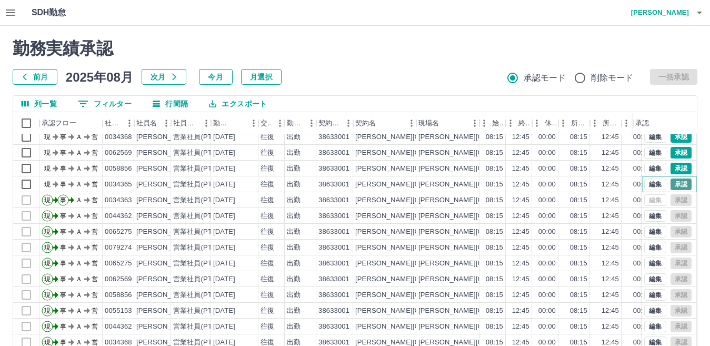
click at [678, 180] on button "承認" at bounding box center [680, 184] width 21 height 12
click at [670, 165] on button "承認" at bounding box center [680, 169] width 21 height 12
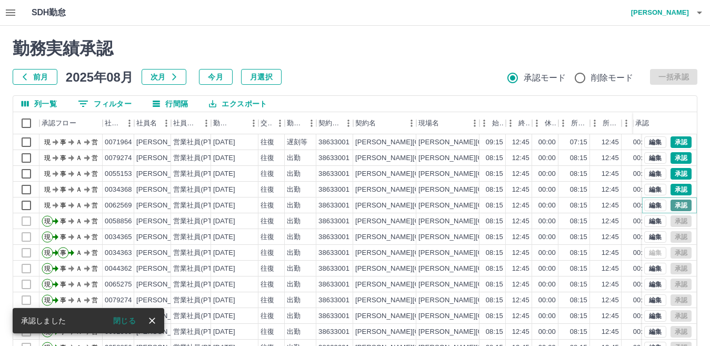
click at [670, 204] on button "承認" at bounding box center [680, 205] width 21 height 12
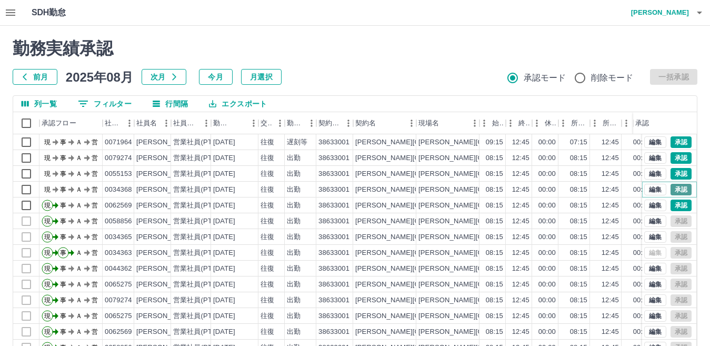
click at [670, 188] on button "承認" at bounding box center [680, 190] width 21 height 12
click at [673, 174] on button "承認" at bounding box center [680, 174] width 21 height 12
click at [670, 155] on button "承認" at bounding box center [680, 158] width 21 height 12
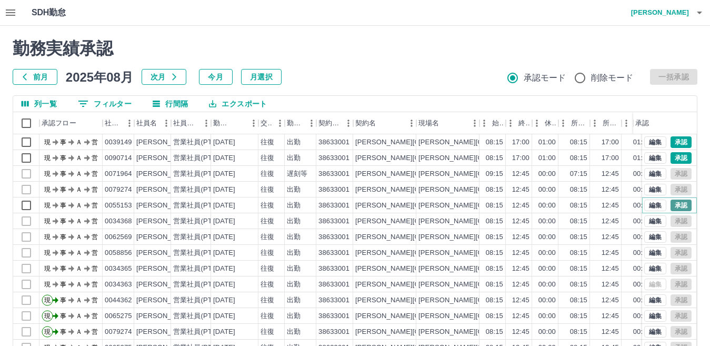
click at [671, 204] on button "承認" at bounding box center [680, 205] width 21 height 12
click at [667, 206] on div "編集 承認" at bounding box center [667, 205] width 47 height 12
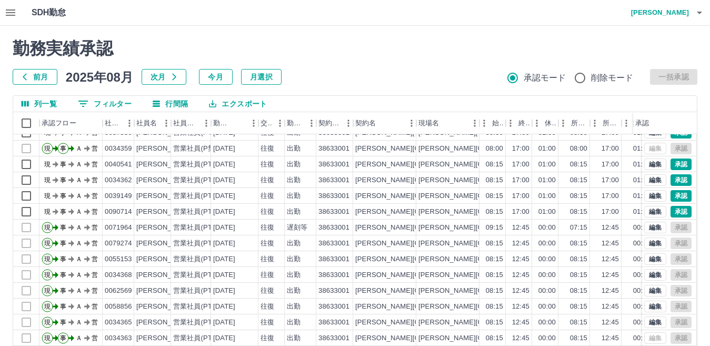
scroll to position [263, 0]
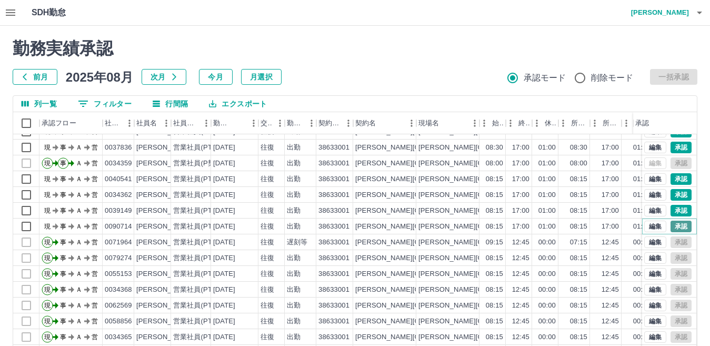
click at [674, 226] on button "承認" at bounding box center [680, 226] width 21 height 12
click at [672, 209] on button "承認" at bounding box center [680, 211] width 21 height 12
click at [670, 194] on button "承認" at bounding box center [680, 195] width 21 height 12
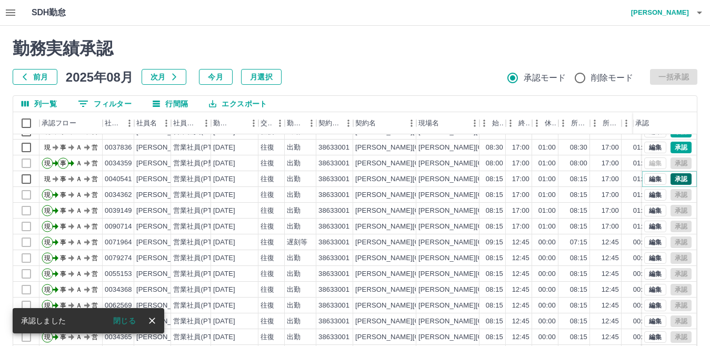
click at [671, 179] on button "承認" at bounding box center [680, 179] width 21 height 12
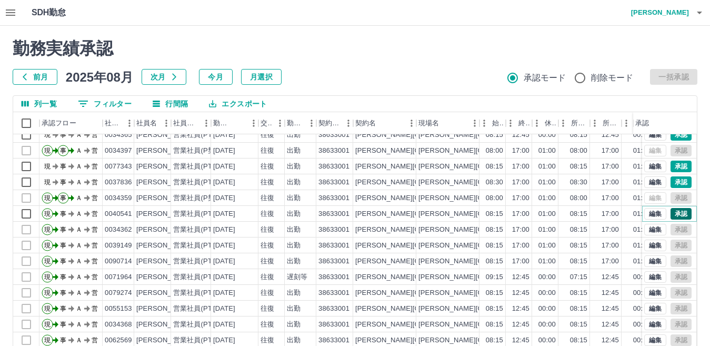
scroll to position [210, 0]
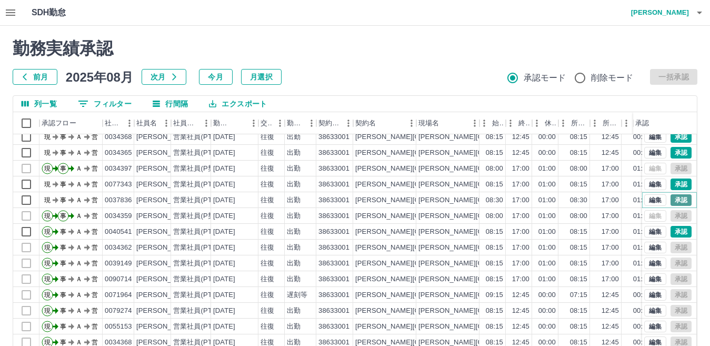
click at [670, 201] on button "承認" at bounding box center [680, 200] width 21 height 12
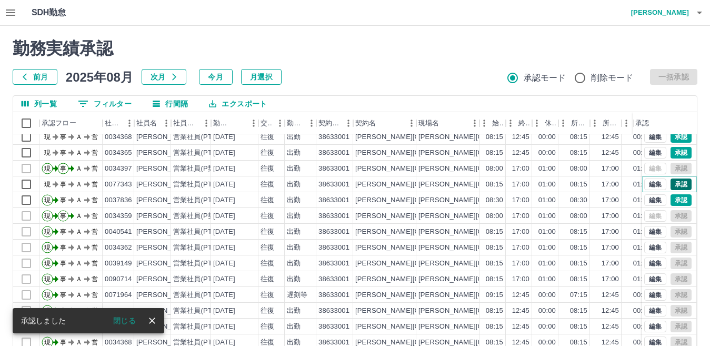
click at [670, 180] on button "承認" at bounding box center [680, 184] width 21 height 12
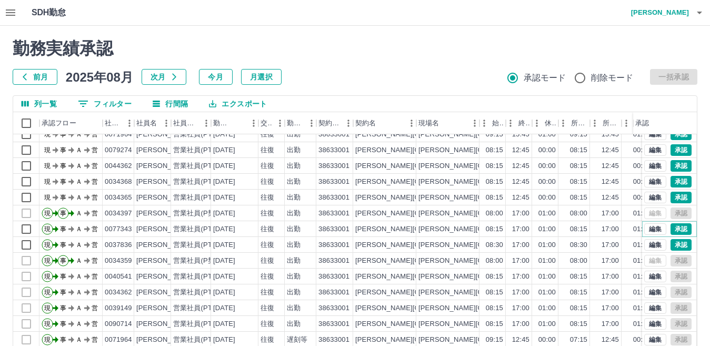
scroll to position [158, 0]
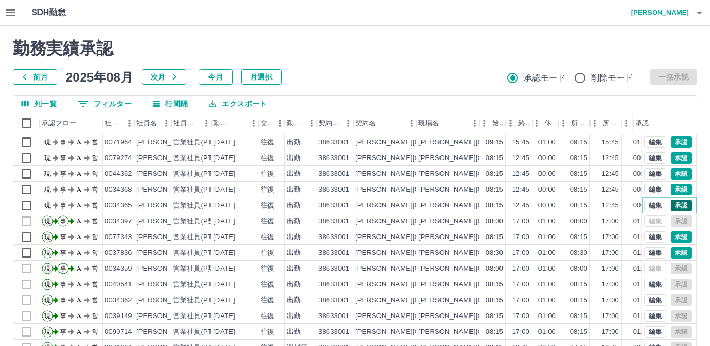
click at [674, 205] on button "承認" at bounding box center [680, 205] width 21 height 12
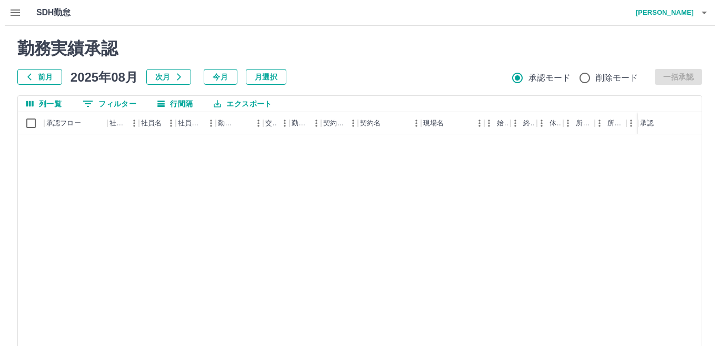
scroll to position [634, 0]
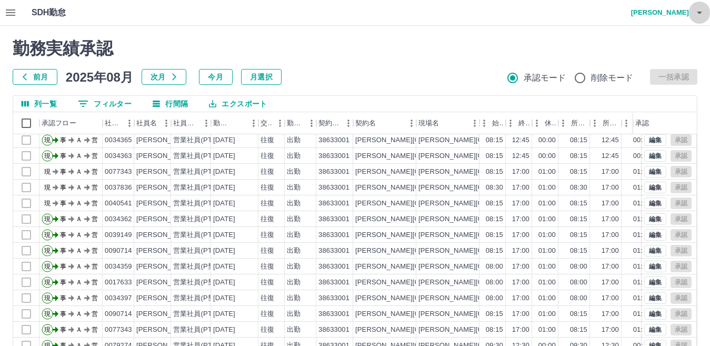
click at [694, 14] on icon "button" at bounding box center [699, 12] width 13 height 13
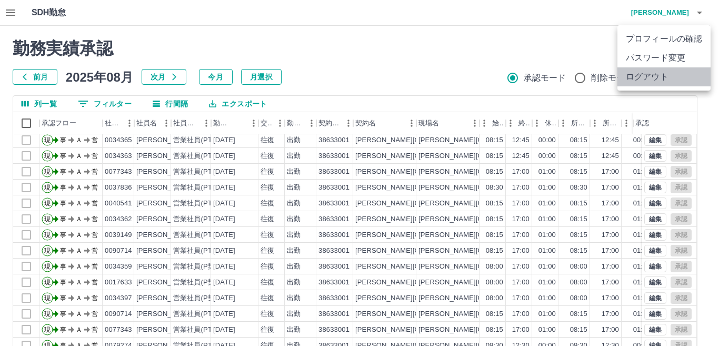
click at [652, 82] on li "ログアウト" at bounding box center [663, 76] width 93 height 19
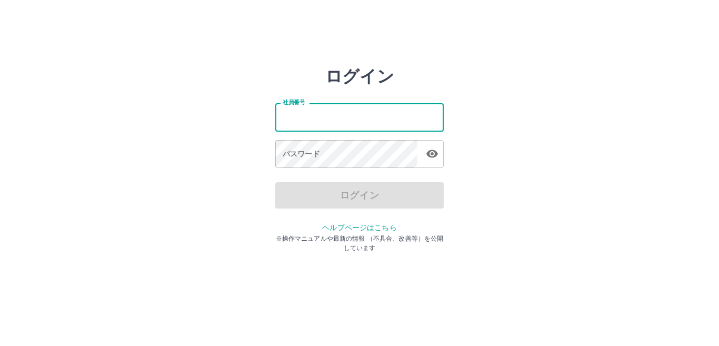
click at [310, 114] on input "社員番号" at bounding box center [359, 117] width 168 height 28
type input "*******"
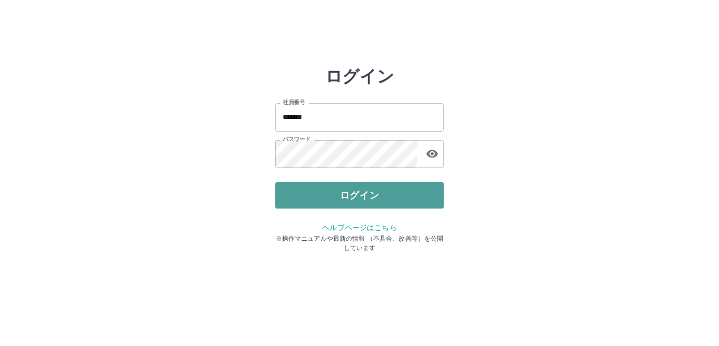
click at [349, 199] on button "ログイン" at bounding box center [359, 195] width 168 height 26
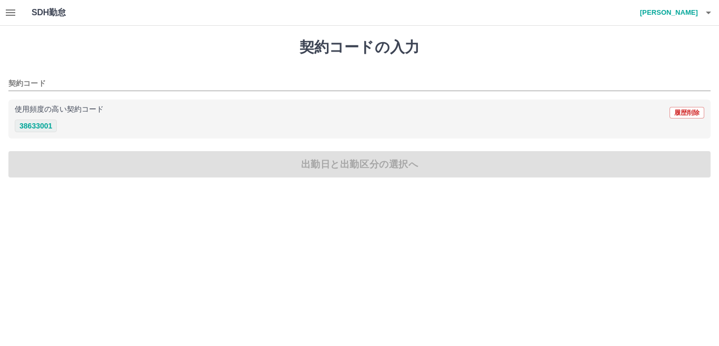
click at [34, 125] on button "38633001" at bounding box center [36, 125] width 42 height 13
type input "********"
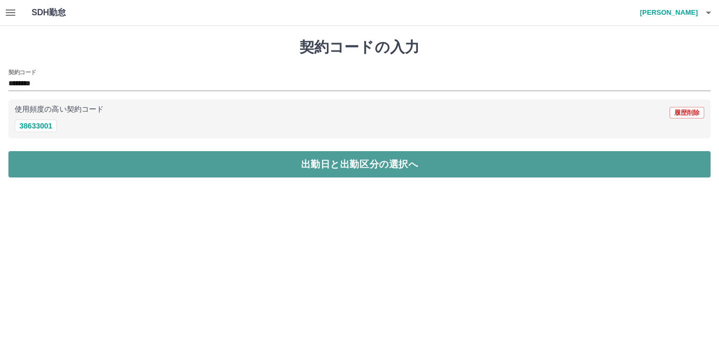
click at [36, 165] on button "出勤日と出勤区分の選択へ" at bounding box center [359, 164] width 702 height 26
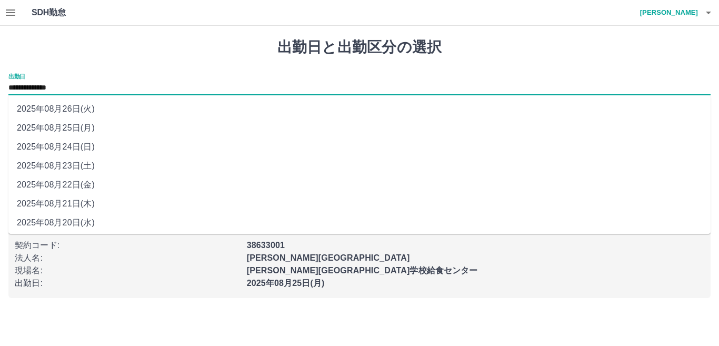
click at [95, 88] on input "**********" at bounding box center [359, 88] width 702 height 13
click at [70, 202] on li "2025年08月21日(木)" at bounding box center [359, 203] width 702 height 19
type input "**********"
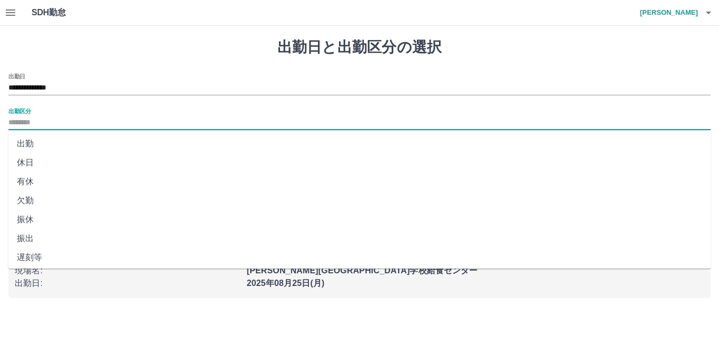
click at [46, 123] on input "出勤区分" at bounding box center [359, 122] width 702 height 13
click at [32, 143] on li "出勤" at bounding box center [359, 143] width 702 height 19
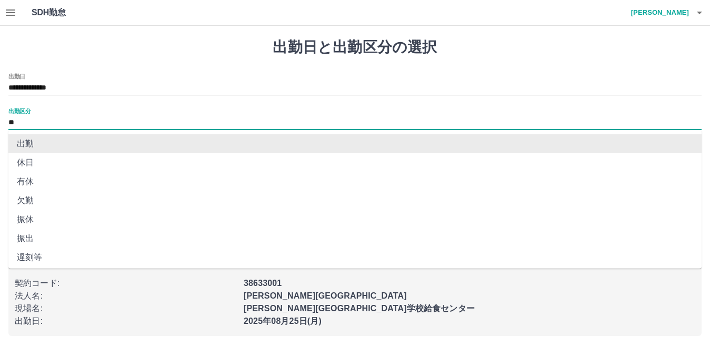
click at [32, 122] on input "**" at bounding box center [354, 122] width 693 height 13
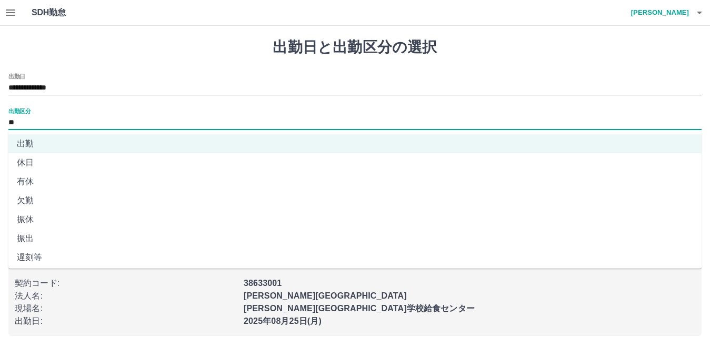
click at [23, 256] on li "遅刻等" at bounding box center [354, 257] width 693 height 19
type input "***"
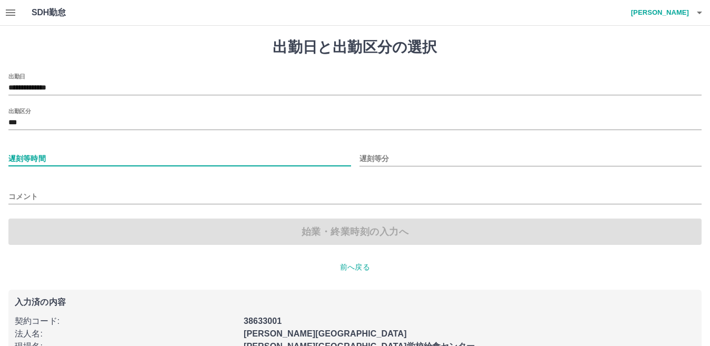
click at [26, 156] on input "遅刻等時間" at bounding box center [179, 158] width 343 height 15
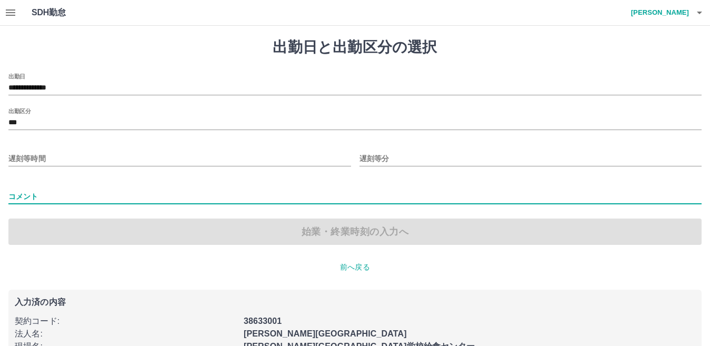
click at [18, 194] on input "コメント" at bounding box center [354, 196] width 693 height 15
type input "**********"
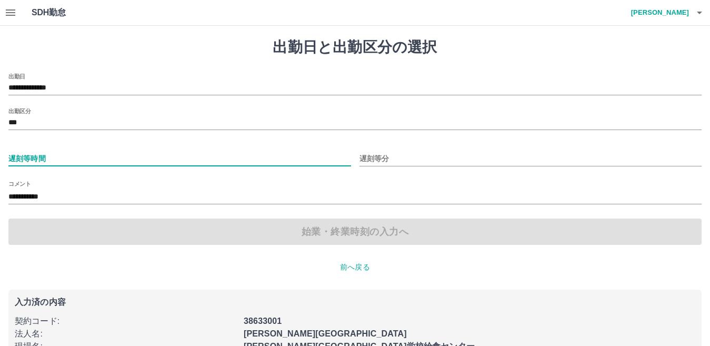
click at [35, 159] on input "遅刻等時間" at bounding box center [179, 158] width 343 height 15
type input "*"
click at [379, 157] on input "遅刻等分" at bounding box center [530, 158] width 343 height 15
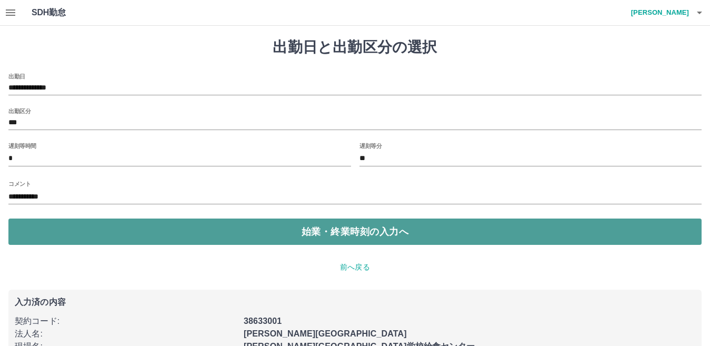
click at [233, 237] on button "始業・終業時刻の入力へ" at bounding box center [354, 231] width 693 height 26
type input "*"
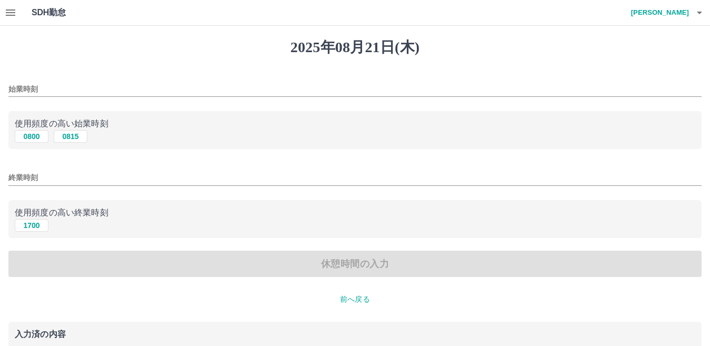
click at [53, 88] on input "始業時刻" at bounding box center [354, 89] width 693 height 15
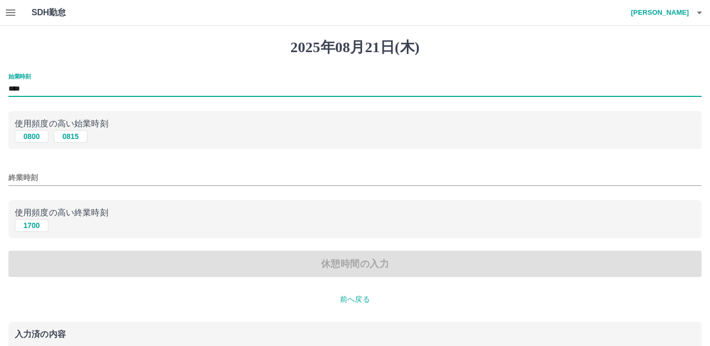
type input "****"
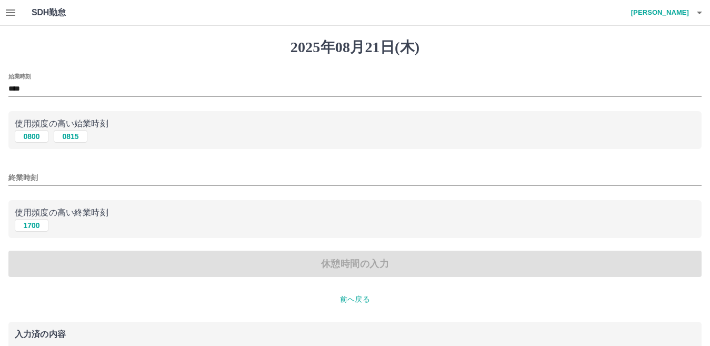
click at [42, 264] on div "休憩時間の入力" at bounding box center [354, 263] width 693 height 26
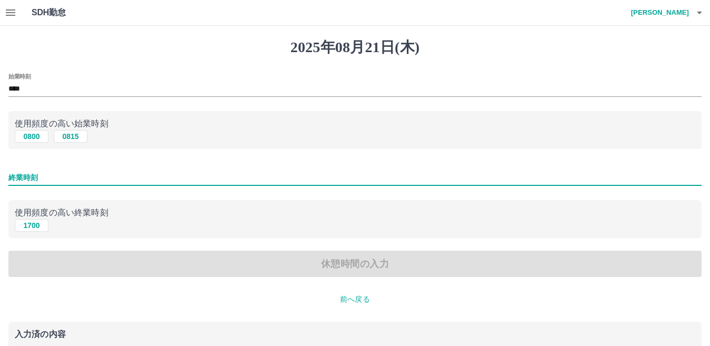
click at [25, 172] on input "終業時刻" at bounding box center [354, 177] width 693 height 15
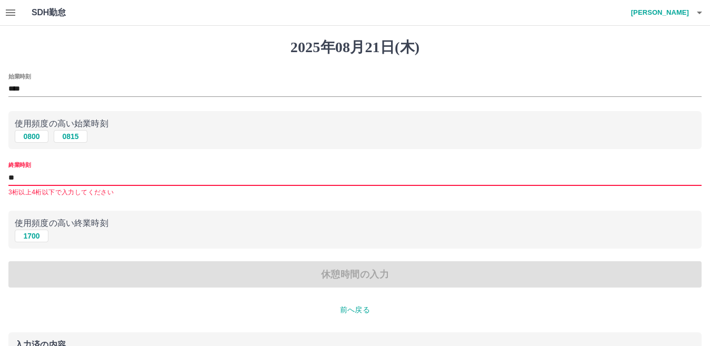
type input "*"
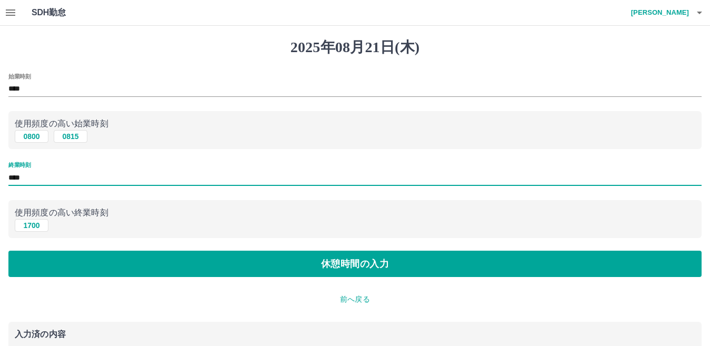
type input "****"
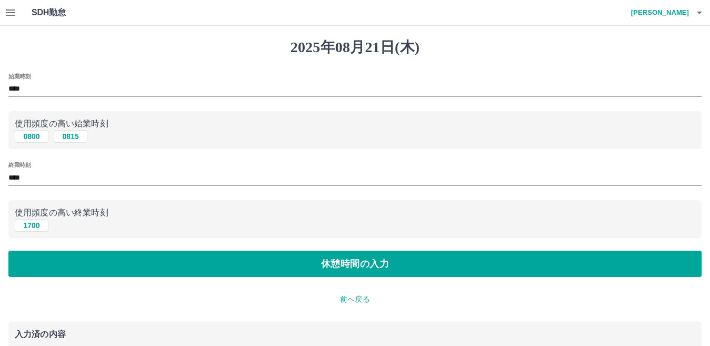
click at [172, 309] on div "[DATE] 始業時刻 **** 使用頻度の高い始業時刻 0800 0815 終業時刻 **** 使用頻度の高い終業時刻 [DATE] 休憩時間の入力 前へ戻…" at bounding box center [355, 241] width 710 height 430
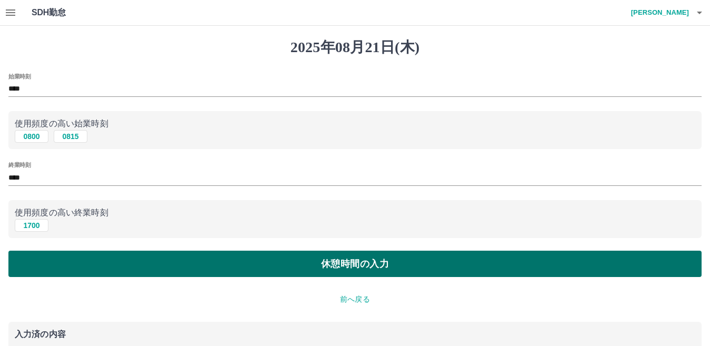
click at [149, 270] on button "休憩時間の入力" at bounding box center [354, 263] width 693 height 26
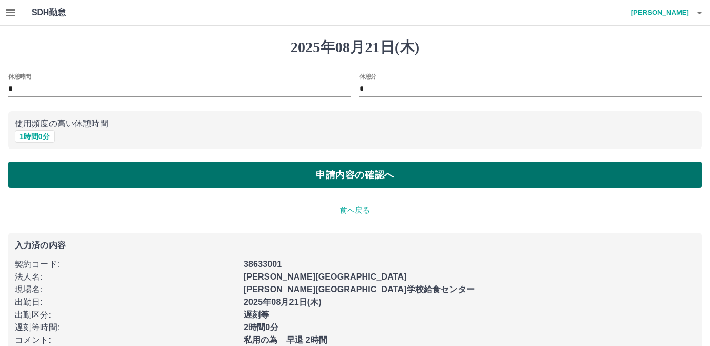
click at [63, 176] on button "申請内容の確認へ" at bounding box center [354, 175] width 693 height 26
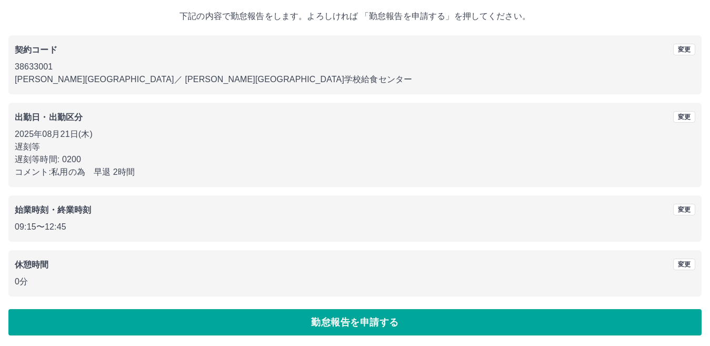
scroll to position [61, 0]
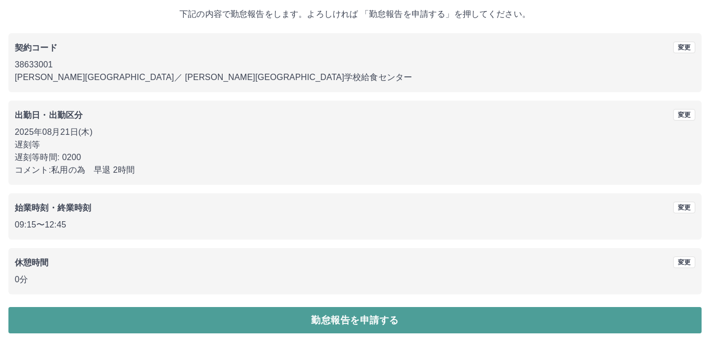
click at [117, 317] on button "勤怠報告を申請する" at bounding box center [354, 320] width 693 height 26
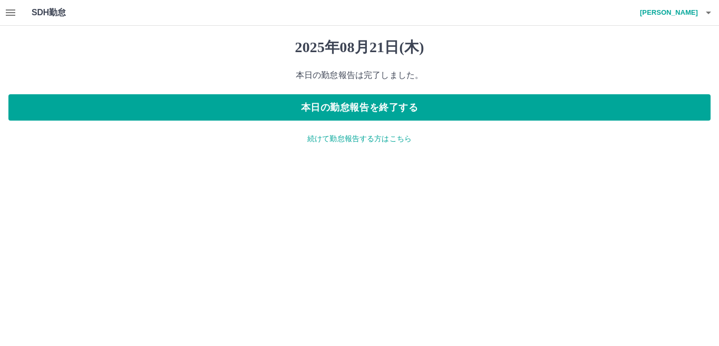
click at [332, 142] on p "続けて勤怠報告する方はこちら" at bounding box center [359, 138] width 702 height 11
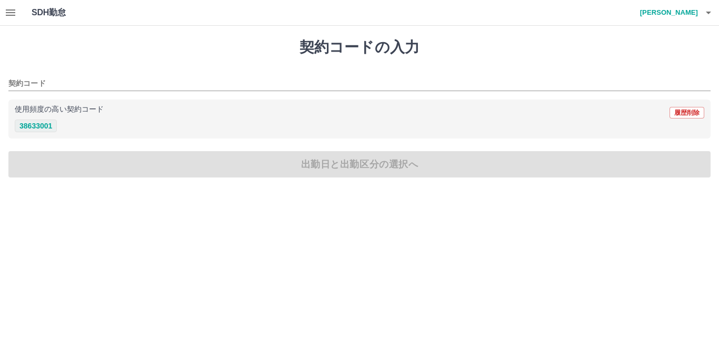
click at [43, 124] on button "38633001" at bounding box center [36, 125] width 42 height 13
type input "********"
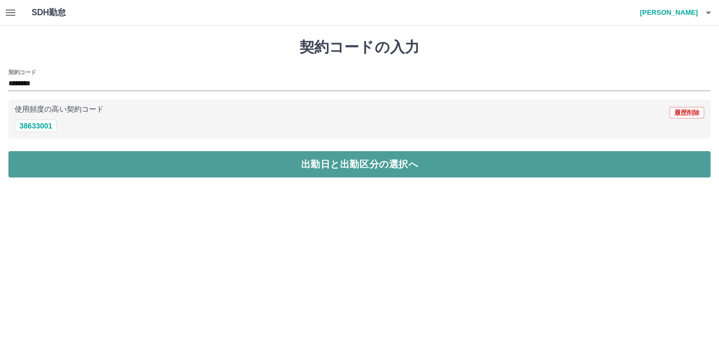
click at [44, 156] on button "出勤日と出勤区分の選択へ" at bounding box center [359, 164] width 702 height 26
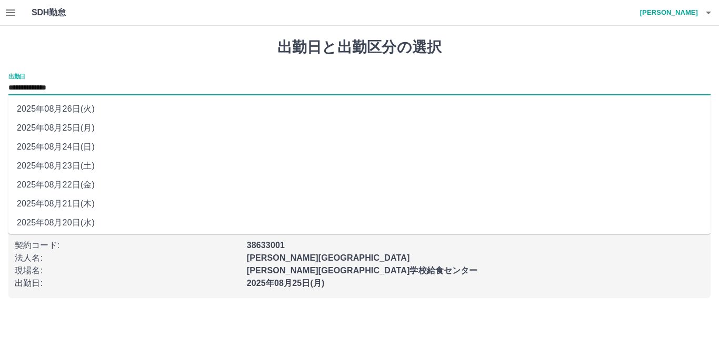
click at [85, 89] on input "**********" at bounding box center [359, 88] width 702 height 13
click at [60, 185] on li "2025年08月22日(金)" at bounding box center [359, 184] width 702 height 19
type input "**********"
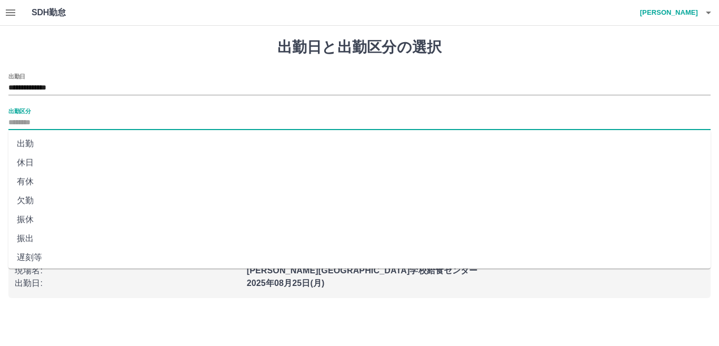
click at [20, 124] on input "出勤区分" at bounding box center [359, 122] width 702 height 13
click at [29, 254] on li "遅刻等" at bounding box center [359, 257] width 702 height 19
type input "***"
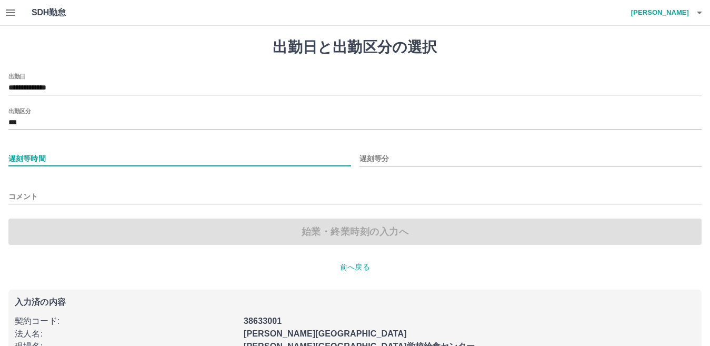
click at [27, 157] on input "遅刻等時間" at bounding box center [179, 158] width 343 height 15
type input "*"
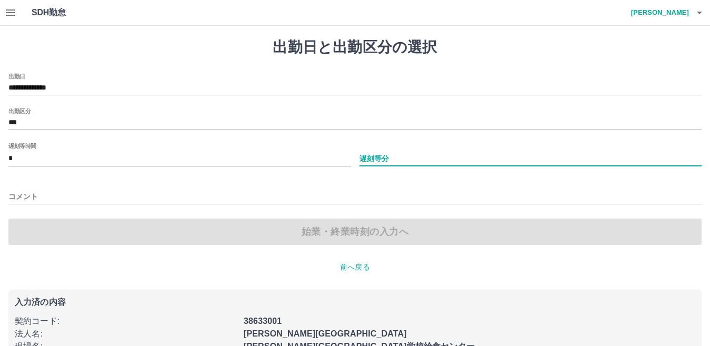
click at [378, 160] on input "遅刻等分" at bounding box center [530, 158] width 343 height 15
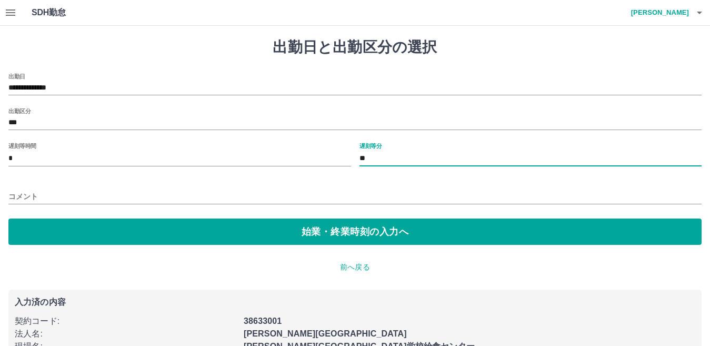
type input "**"
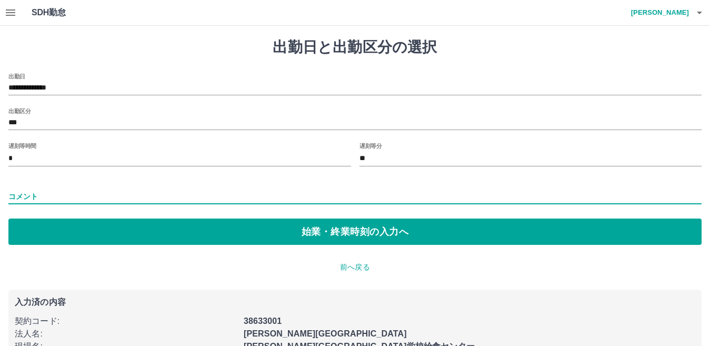
click at [32, 198] on input "コメント" at bounding box center [354, 196] width 693 height 15
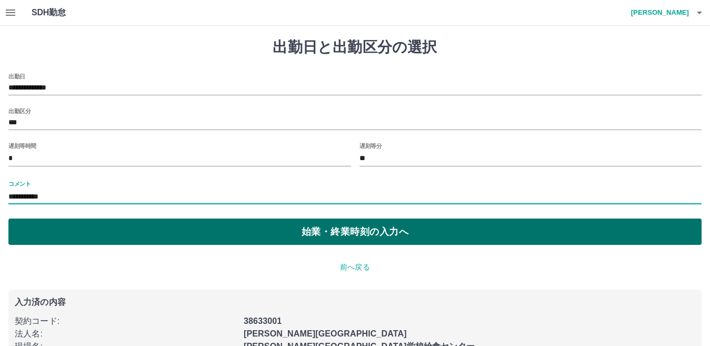
type input "**********"
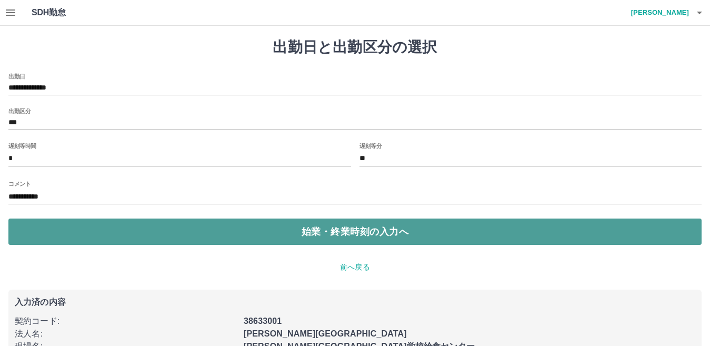
click at [245, 232] on button "始業・終業時刻の入力へ" at bounding box center [354, 231] width 693 height 26
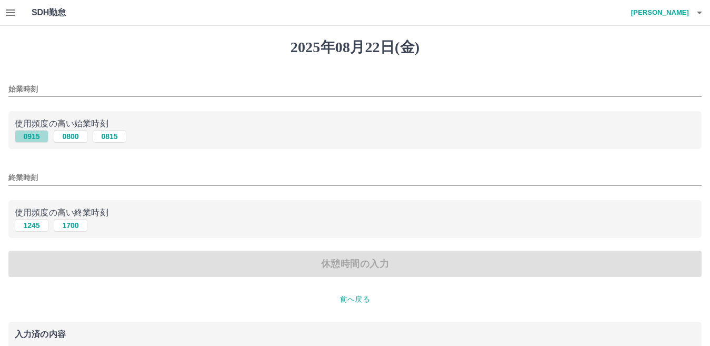
click at [28, 137] on button "0915" at bounding box center [32, 136] width 34 height 13
type input "****"
click at [27, 227] on button "1245" at bounding box center [32, 225] width 34 height 13
type input "****"
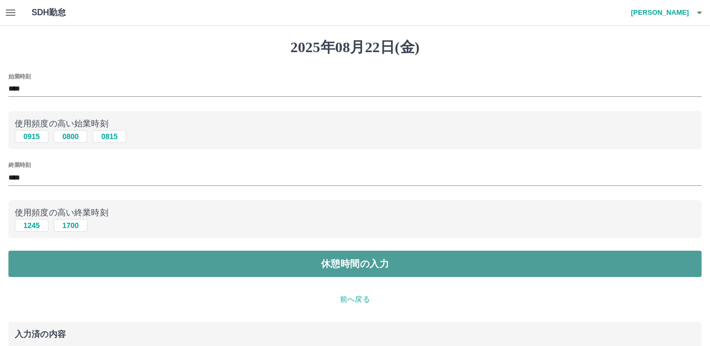
click at [35, 259] on button "休憩時間の入力" at bounding box center [354, 263] width 693 height 26
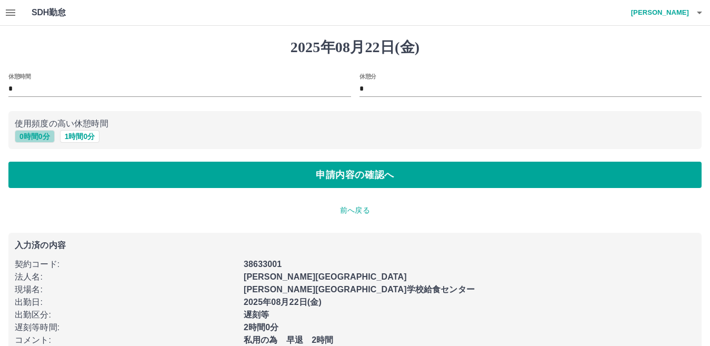
click at [37, 134] on button "0 時間 0 分" at bounding box center [35, 136] width 40 height 13
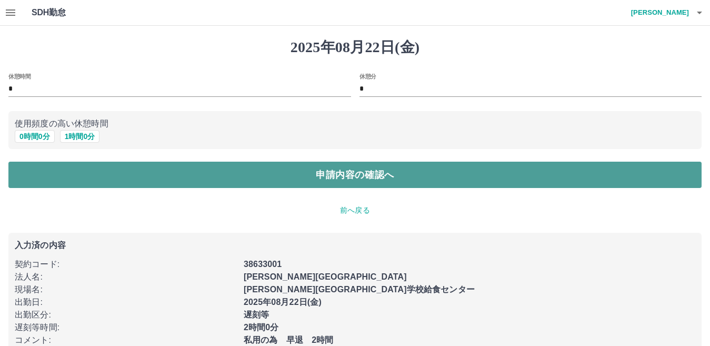
click at [42, 174] on button "申請内容の確認へ" at bounding box center [354, 175] width 693 height 26
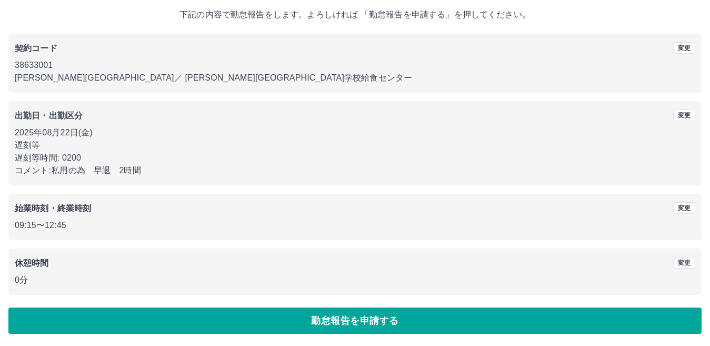
scroll to position [61, 0]
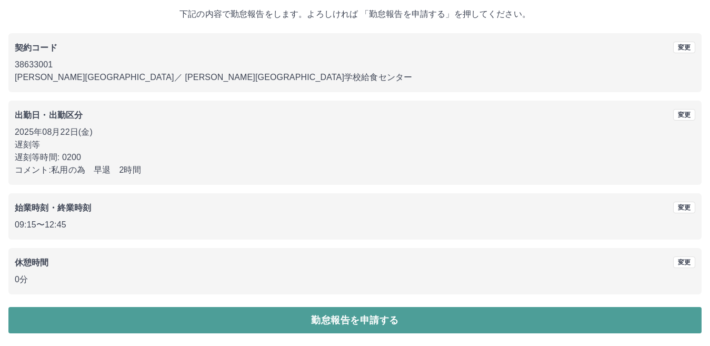
click at [158, 320] on button "勤怠報告を申請する" at bounding box center [354, 320] width 693 height 26
click at [380, 322] on button "勤怠報告を申請する" at bounding box center [354, 320] width 693 height 26
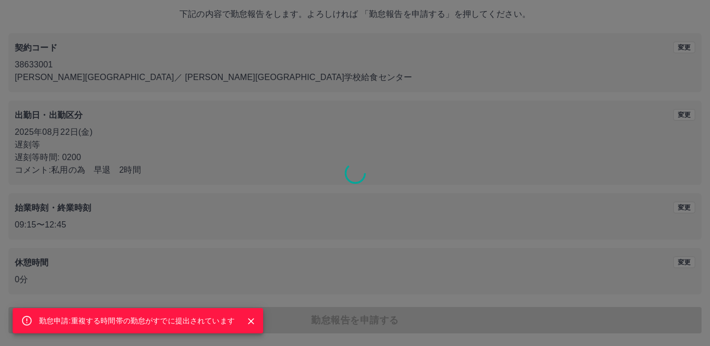
click at [316, 303] on div "勤怠申請:重複する時間帯の勤怠がすでに提出されています" at bounding box center [355, 173] width 710 height 346
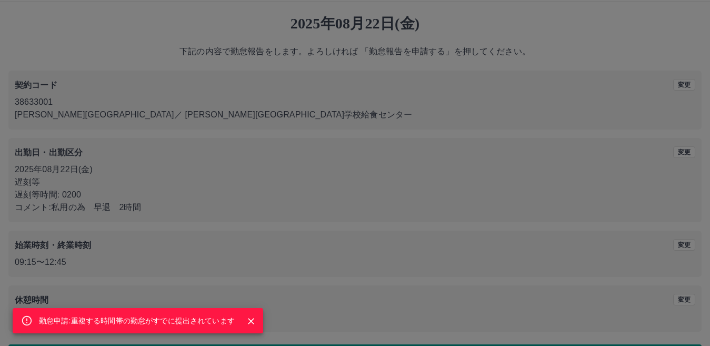
scroll to position [0, 0]
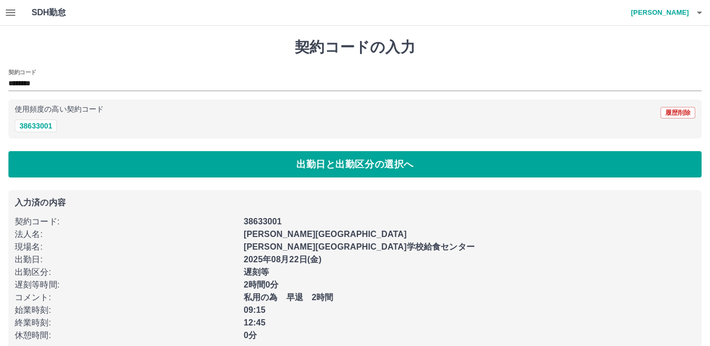
scroll to position [17, 0]
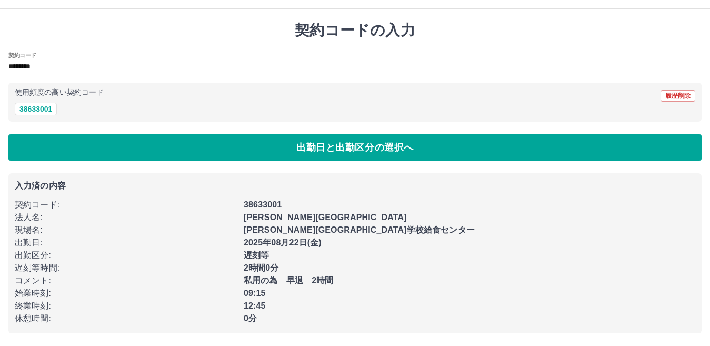
drag, startPoint x: 691, startPoint y: 0, endPoint x: 268, endPoint y: 47, distance: 426.2
click at [91, 47] on div "契約コードの入力 契約コード ******** 使用頻度の高い契約コード 履歴削除 38633001 出勤日と出勤区分の選択へ 入力済の内容 契約コード : …" at bounding box center [355, 177] width 710 height 337
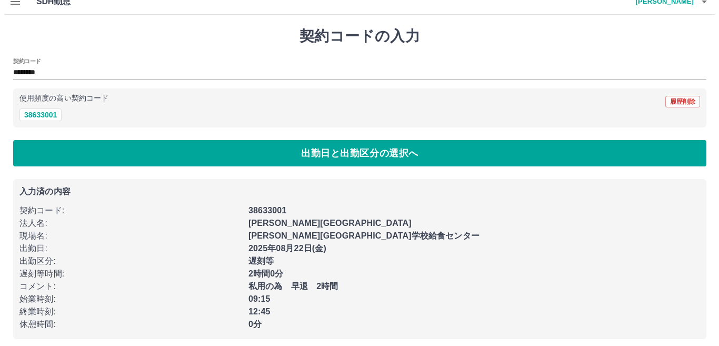
scroll to position [0, 0]
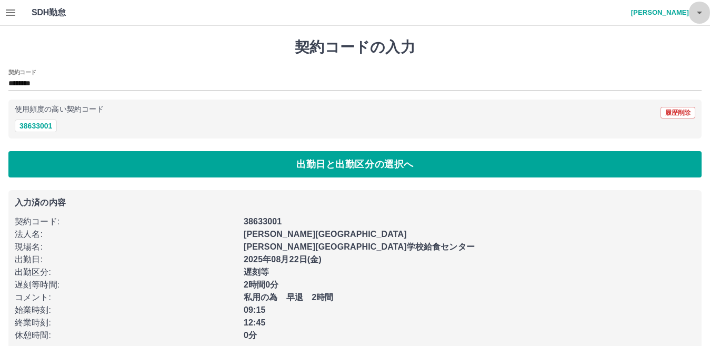
click at [694, 13] on icon "button" at bounding box center [699, 12] width 13 height 13
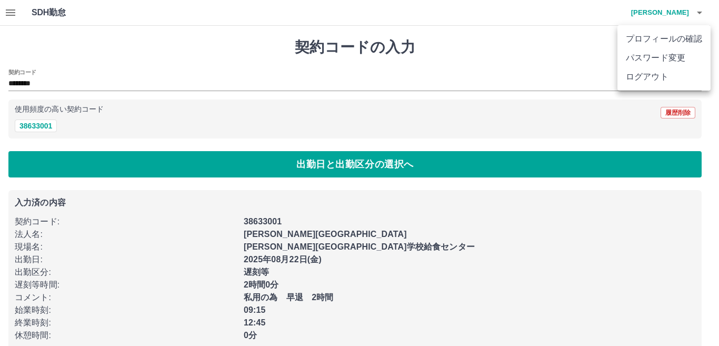
click at [659, 76] on li "ログアウト" at bounding box center [663, 76] width 93 height 19
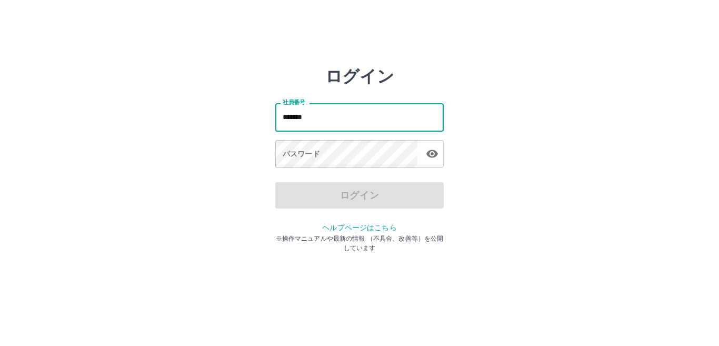
type input "*******"
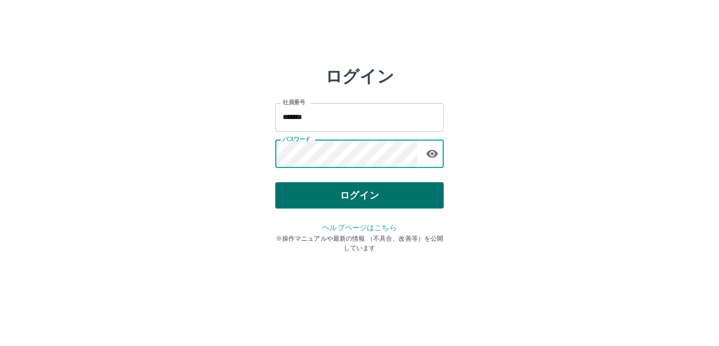
click at [335, 196] on button "ログイン" at bounding box center [359, 195] width 168 height 26
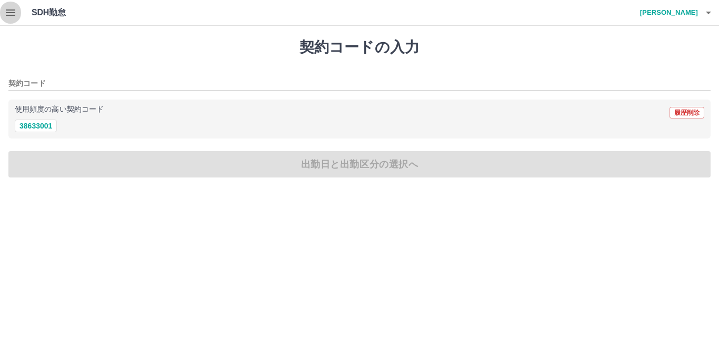
click at [11, 18] on icon "button" at bounding box center [10, 12] width 13 height 13
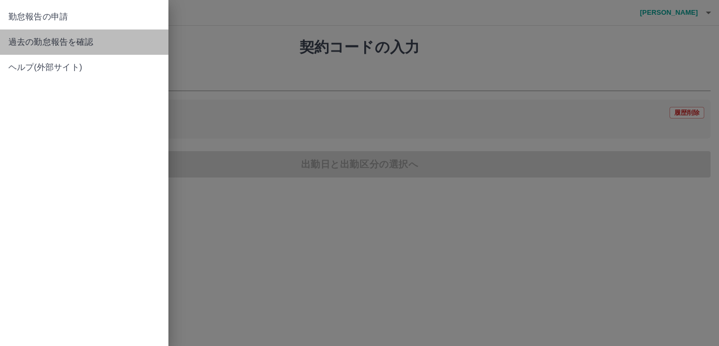
click at [6, 43] on link "過去の勤怠報告を確認" at bounding box center [84, 41] width 168 height 25
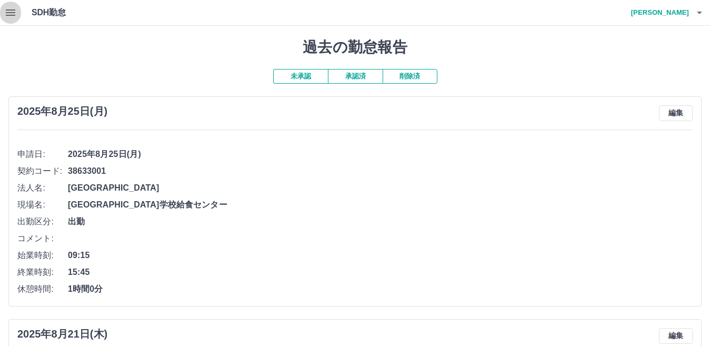
click at [13, 6] on icon "button" at bounding box center [10, 12] width 13 height 13
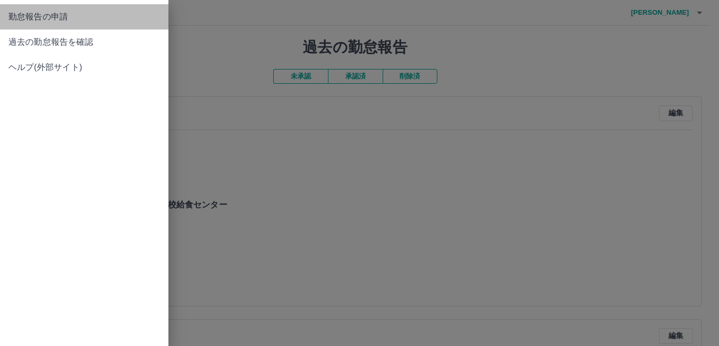
click at [19, 15] on span "勤怠報告の申請" at bounding box center [84, 17] width 152 height 13
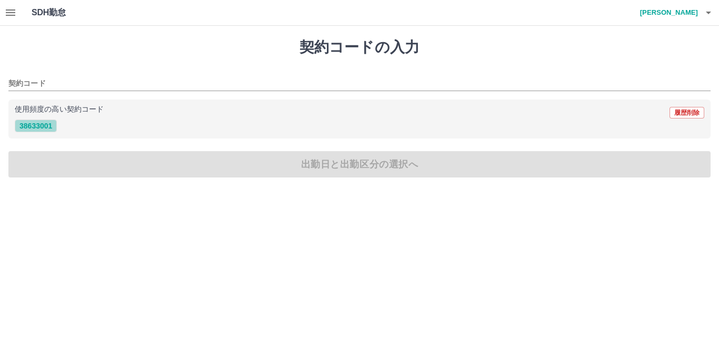
click at [28, 125] on button "38633001" at bounding box center [36, 125] width 42 height 13
type input "********"
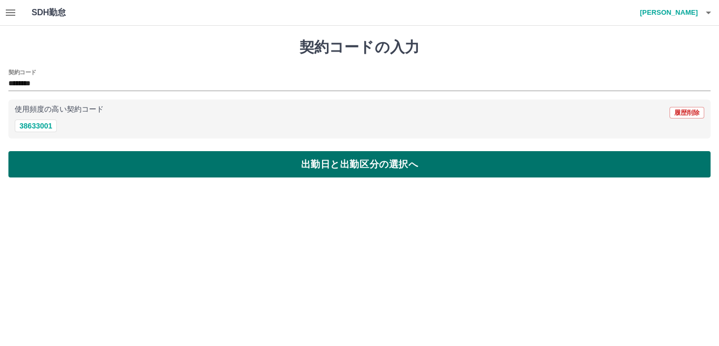
click at [27, 155] on button "出勤日と出勤区分の選択へ" at bounding box center [359, 164] width 702 height 26
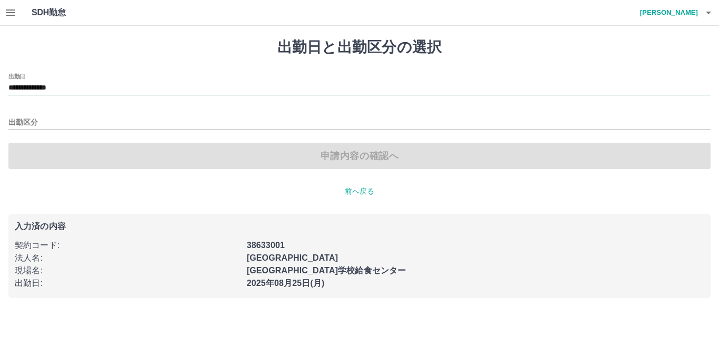
click at [90, 87] on input "**********" at bounding box center [359, 88] width 702 height 13
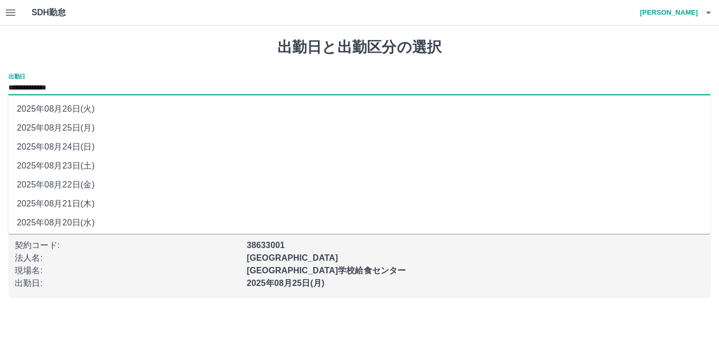
drag, startPoint x: 82, startPoint y: 167, endPoint x: 82, endPoint y: 184, distance: 16.8
click at [82, 184] on ul "2025年08月26日(火) 2025年08月25日(月) 2025年08月24日(日) 2025年08月23日(土) 2025年08月22日(金) 2025…" at bounding box center [359, 164] width 702 height 138
click at [60, 185] on li "2025年08月22日(金)" at bounding box center [359, 184] width 702 height 19
type input "**********"
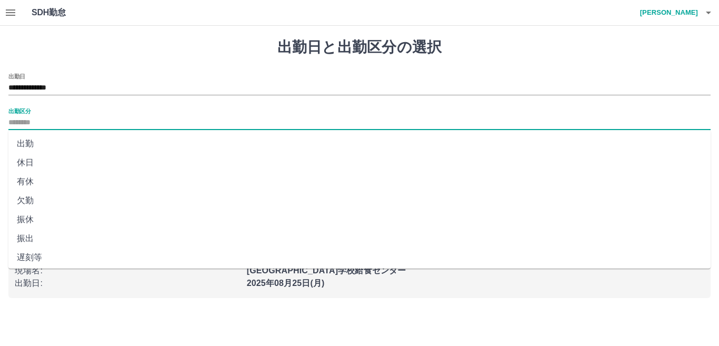
click at [27, 123] on input "出勤区分" at bounding box center [359, 122] width 702 height 13
click at [28, 256] on li "遅刻等" at bounding box center [359, 257] width 702 height 19
type input "***"
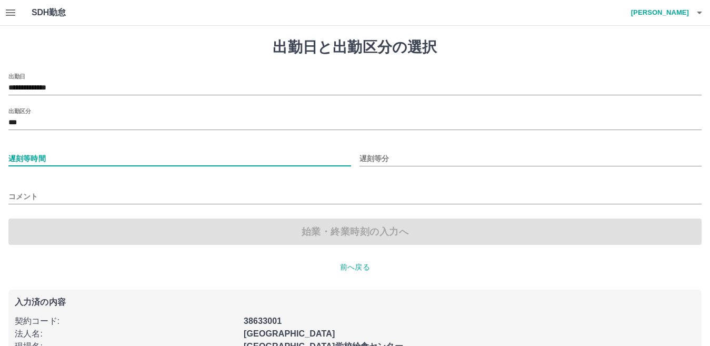
click at [37, 158] on input "遅刻等時間" at bounding box center [179, 158] width 343 height 15
type input "*"
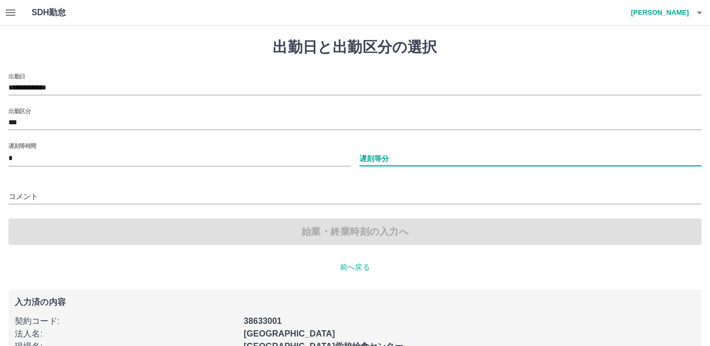
click at [376, 155] on input "遅刻等分" at bounding box center [530, 158] width 343 height 15
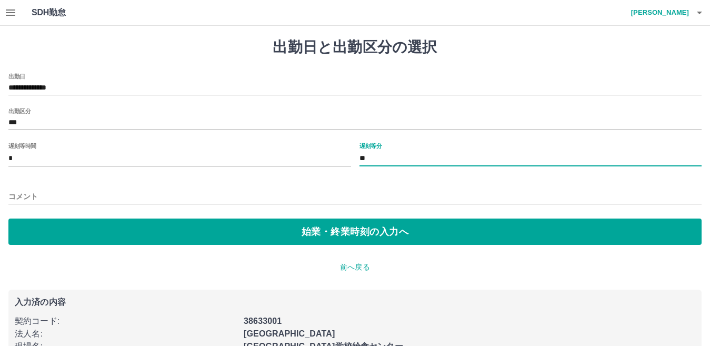
type input "**"
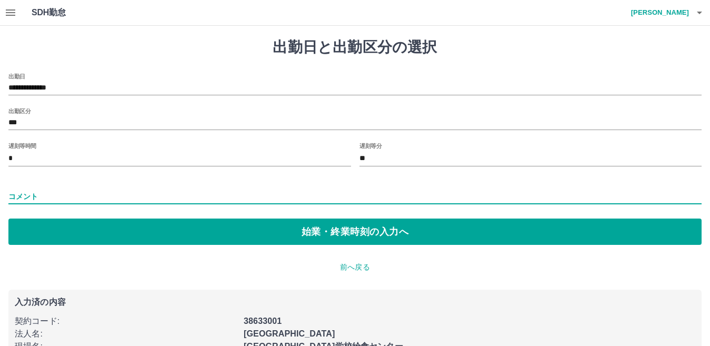
click at [21, 193] on input "コメント" at bounding box center [354, 196] width 693 height 15
click at [72, 193] on input "*******" at bounding box center [354, 196] width 693 height 15
type input "**********"
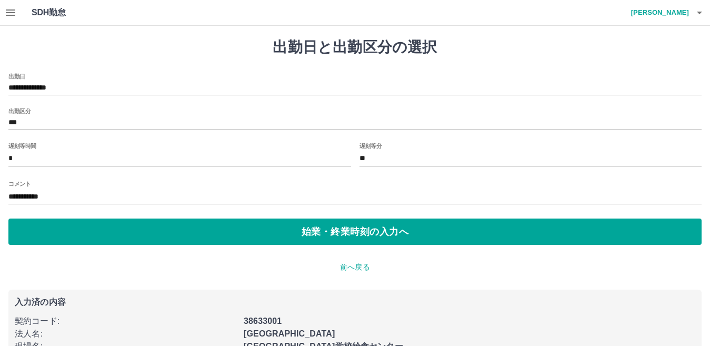
click at [94, 268] on p "前へ戻る" at bounding box center [354, 267] width 693 height 11
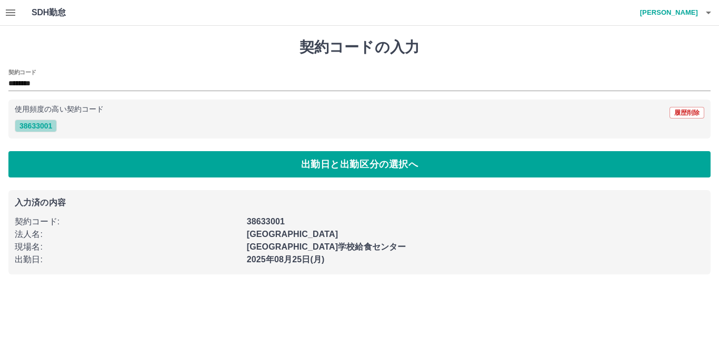
click at [42, 128] on button "38633001" at bounding box center [36, 125] width 42 height 13
click at [13, 10] on icon "button" at bounding box center [10, 12] width 9 height 6
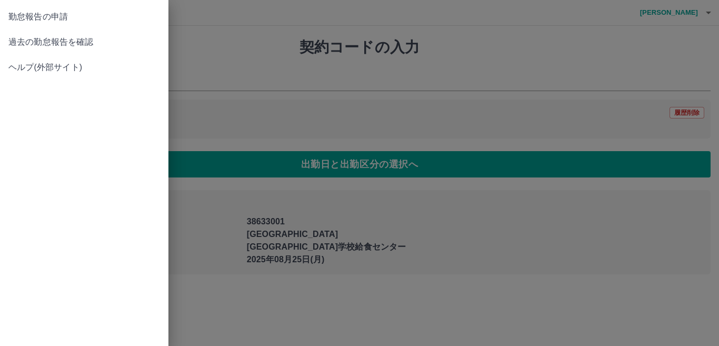
drag, startPoint x: 33, startPoint y: 22, endPoint x: 38, endPoint y: 38, distance: 17.1
click at [38, 38] on ul "勤怠報告の申請 過去の勤怠報告を確認 ヘルプ(外部サイト)" at bounding box center [84, 42] width 168 height 84
click at [38, 39] on span "過去の勤怠報告を確認" at bounding box center [84, 42] width 152 height 13
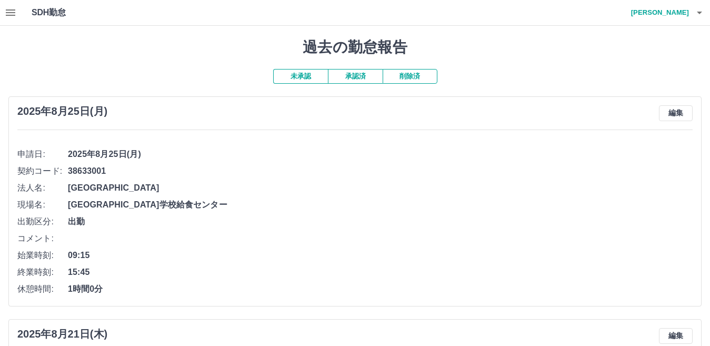
click at [12, 12] on icon "button" at bounding box center [10, 12] width 13 height 13
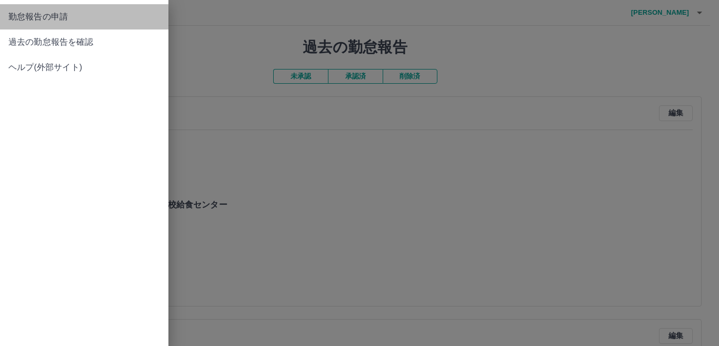
click at [44, 14] on span "勤怠報告の申請" at bounding box center [84, 17] width 152 height 13
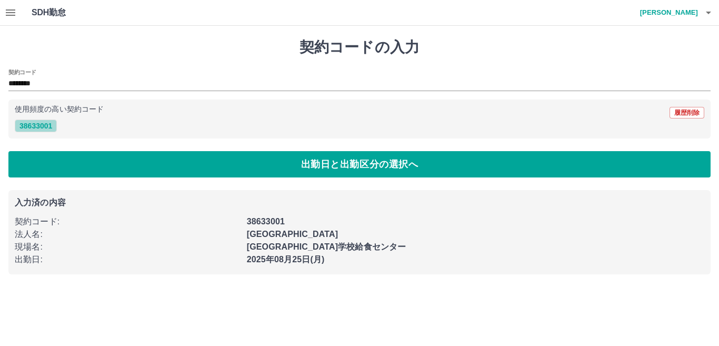
click at [32, 125] on button "38633001" at bounding box center [36, 125] width 42 height 13
click at [24, 127] on button "38633001" at bounding box center [36, 125] width 42 height 13
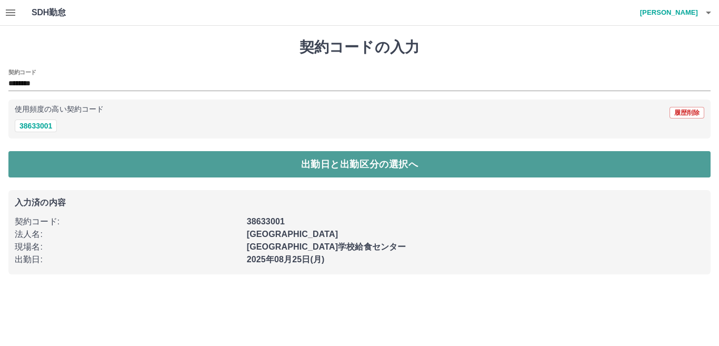
click at [292, 168] on button "出勤日と出勤区分の選択へ" at bounding box center [359, 164] width 702 height 26
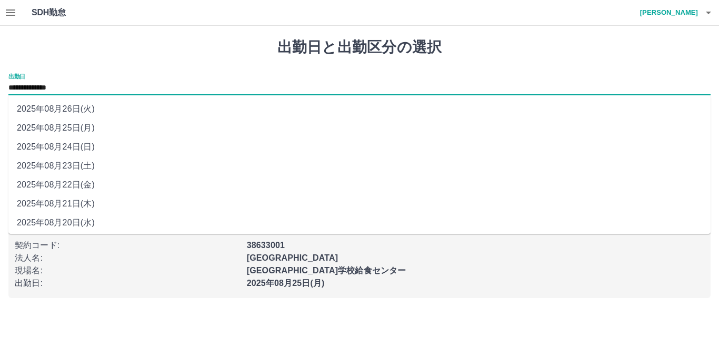
click at [98, 88] on input "**********" at bounding box center [359, 88] width 702 height 13
click at [71, 183] on li "2025年08月22日(金)" at bounding box center [359, 184] width 702 height 19
type input "**********"
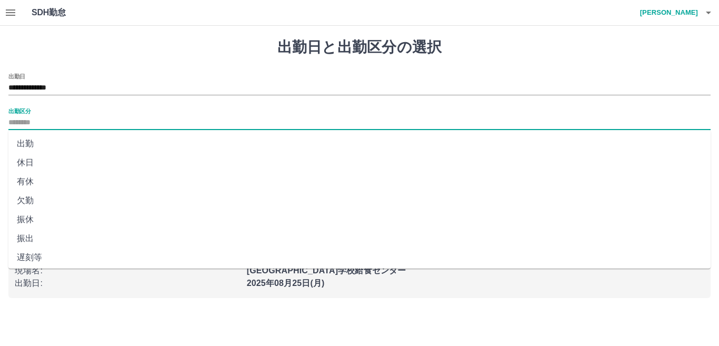
click at [37, 126] on input "出勤区分" at bounding box center [359, 122] width 702 height 13
click at [35, 256] on li "遅刻等" at bounding box center [359, 257] width 702 height 19
type input "***"
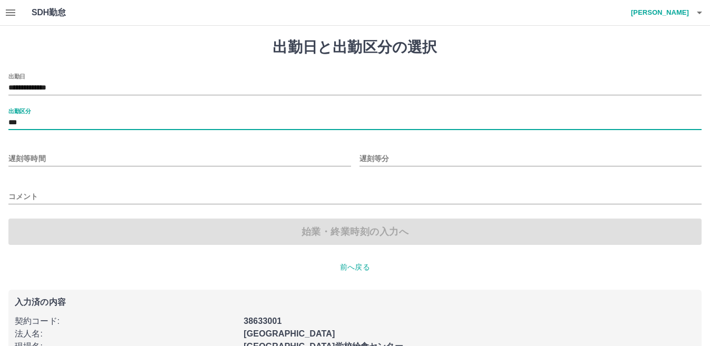
click at [29, 159] on input "遅刻等時間" at bounding box center [179, 158] width 343 height 15
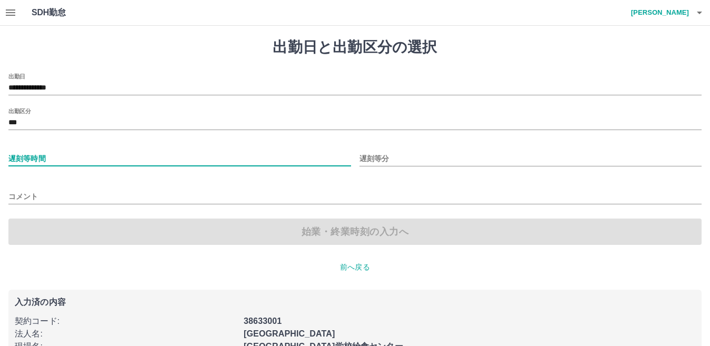
type input "*"
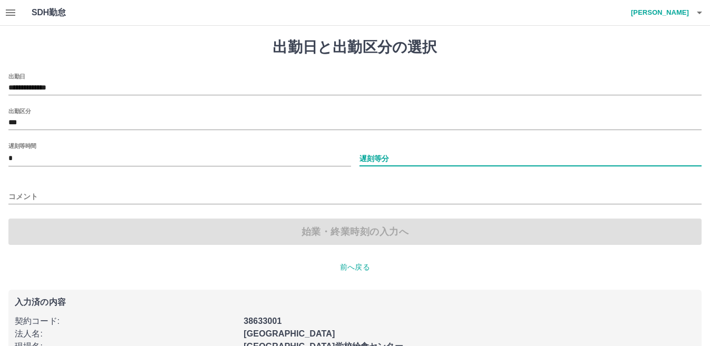
click at [375, 158] on input "遅刻等分" at bounding box center [530, 158] width 343 height 15
type input "**"
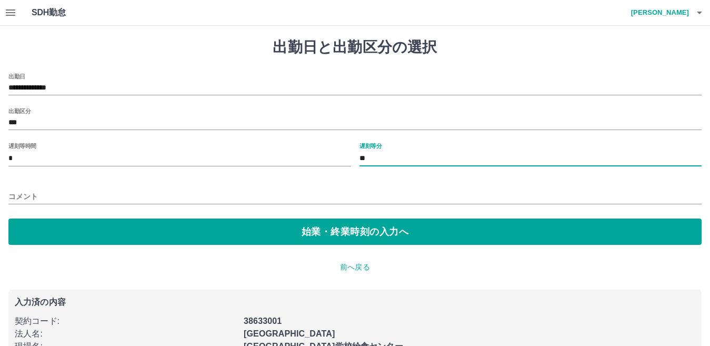
click at [44, 193] on input "コメント" at bounding box center [354, 196] width 693 height 15
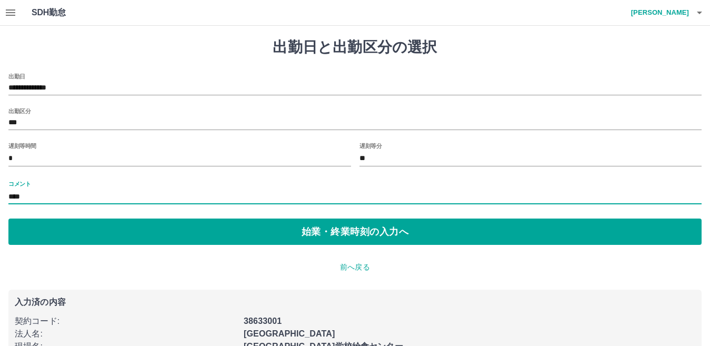
click at [62, 200] on input "****" at bounding box center [354, 196] width 693 height 15
type input "**********"
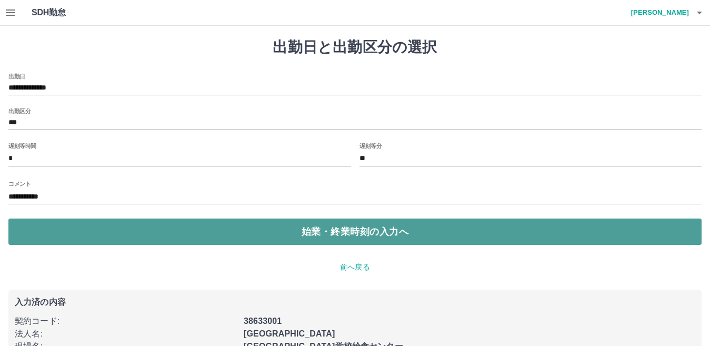
click at [220, 233] on button "始業・終業時刻の入力へ" at bounding box center [354, 231] width 693 height 26
type input "*"
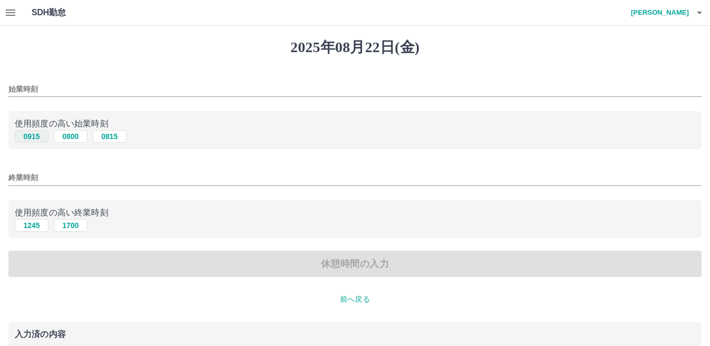
click at [32, 136] on button "0915" at bounding box center [32, 136] width 34 height 13
type input "****"
click at [29, 226] on button "1245" at bounding box center [32, 225] width 34 height 13
type input "****"
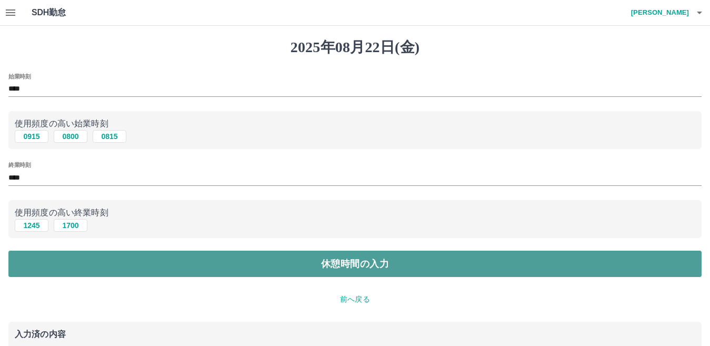
click at [177, 272] on button "休憩時間の入力" at bounding box center [354, 263] width 693 height 26
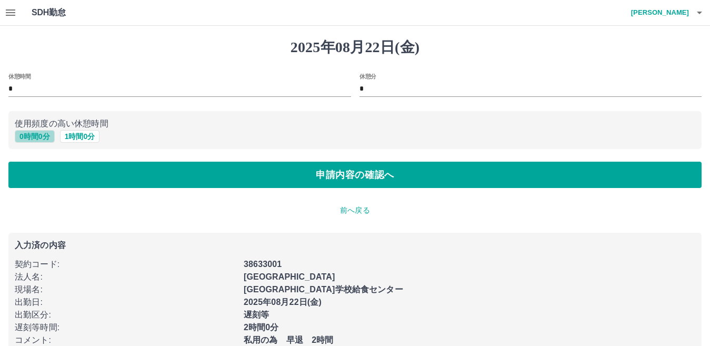
click at [29, 138] on button "0 時間 0 分" at bounding box center [35, 136] width 40 height 13
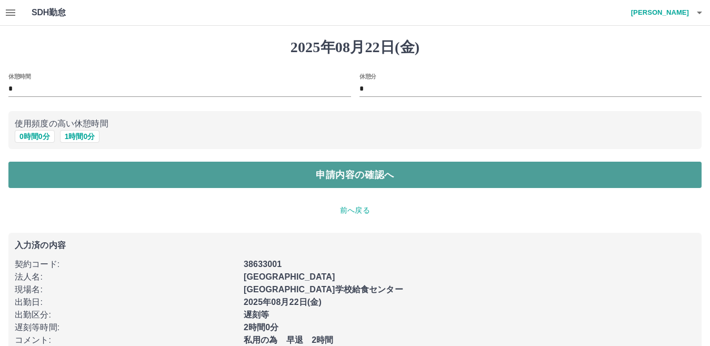
click at [42, 170] on button "申請内容の確認へ" at bounding box center [354, 175] width 693 height 26
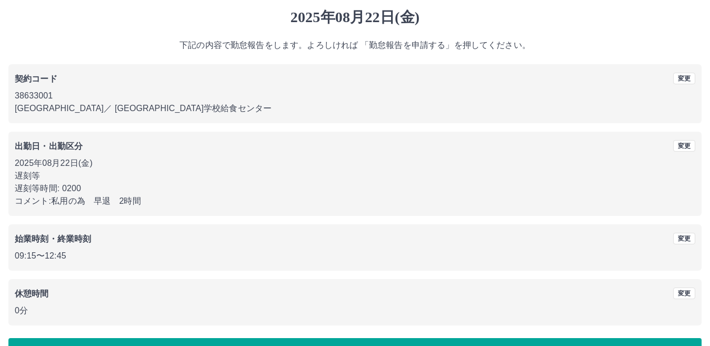
scroll to position [61, 0]
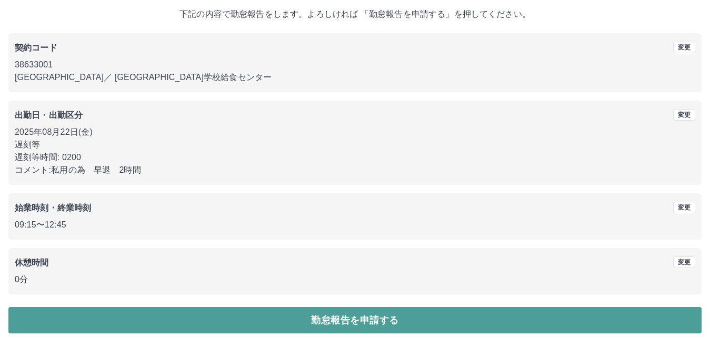
click at [156, 318] on button "勤怠報告を申請する" at bounding box center [354, 320] width 693 height 26
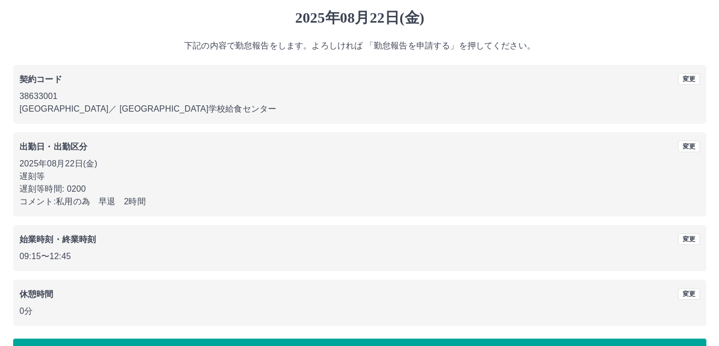
scroll to position [0, 0]
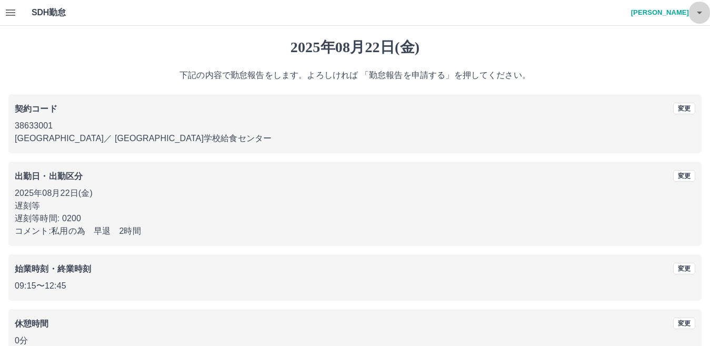
click at [701, 14] on icon "button" at bounding box center [699, 12] width 13 height 13
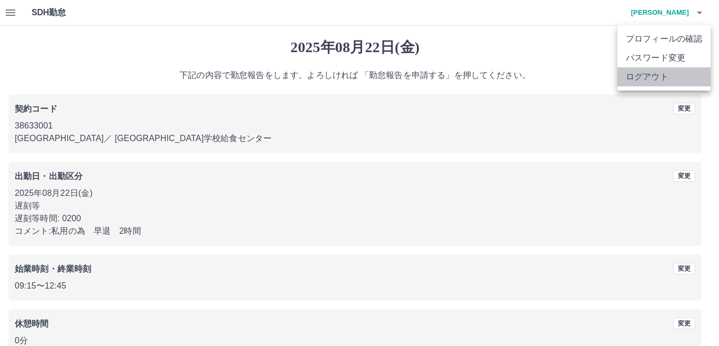
click at [670, 75] on li "ログアウト" at bounding box center [663, 76] width 93 height 19
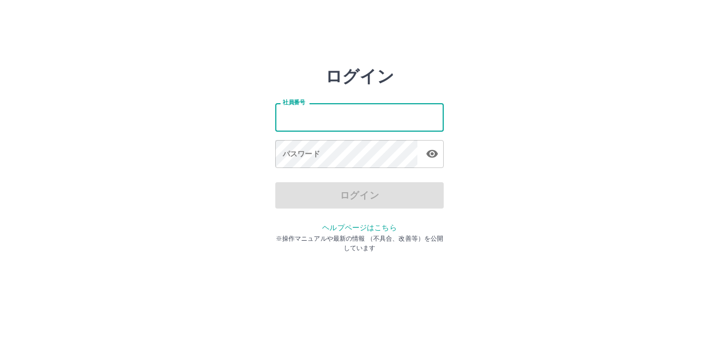
click at [319, 123] on input "社員番号" at bounding box center [359, 117] width 168 height 28
type input "*******"
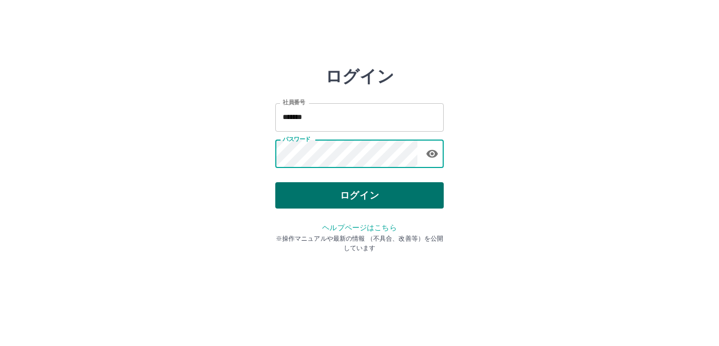
click at [368, 196] on button "ログイン" at bounding box center [359, 195] width 168 height 26
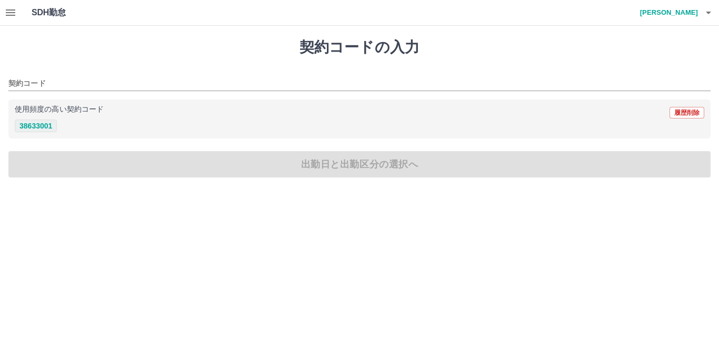
click at [41, 125] on button "38633001" at bounding box center [36, 125] width 42 height 13
type input "********"
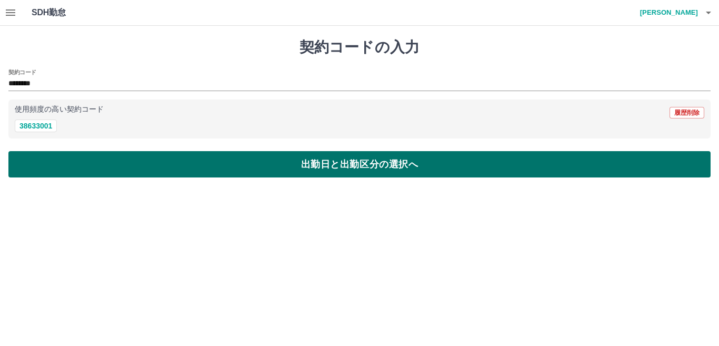
click at [49, 163] on button "出勤日と出勤区分の選択へ" at bounding box center [359, 164] width 702 height 26
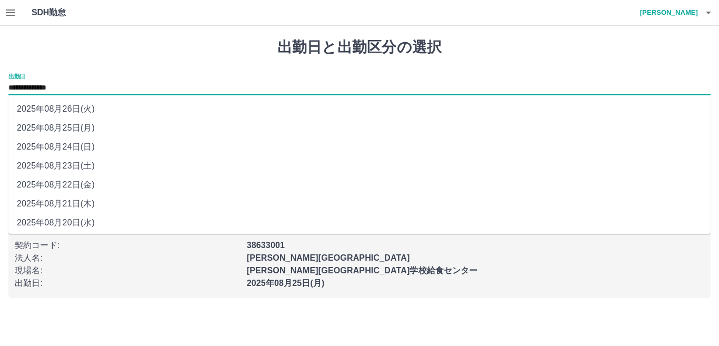
click at [107, 84] on input "**********" at bounding box center [359, 88] width 702 height 13
click at [56, 208] on li "2025年08月21日(木)" at bounding box center [359, 203] width 702 height 19
type input "**********"
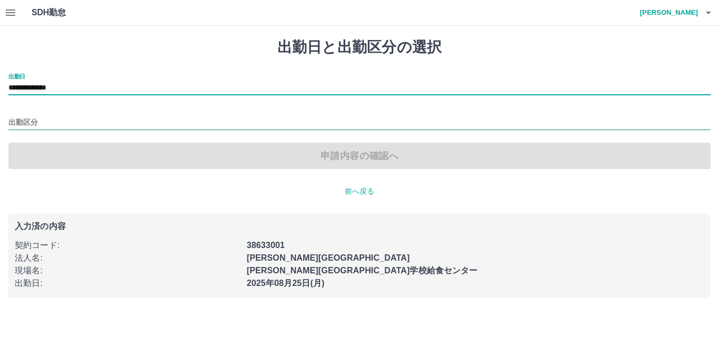
click at [38, 126] on input "出勤区分" at bounding box center [359, 122] width 702 height 13
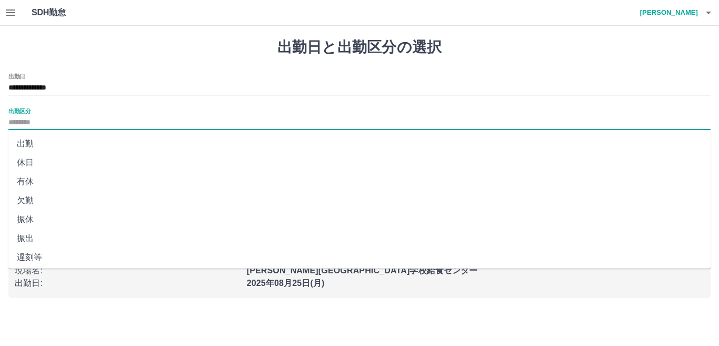
click at [28, 176] on li "有休" at bounding box center [359, 181] width 702 height 19
type input "**"
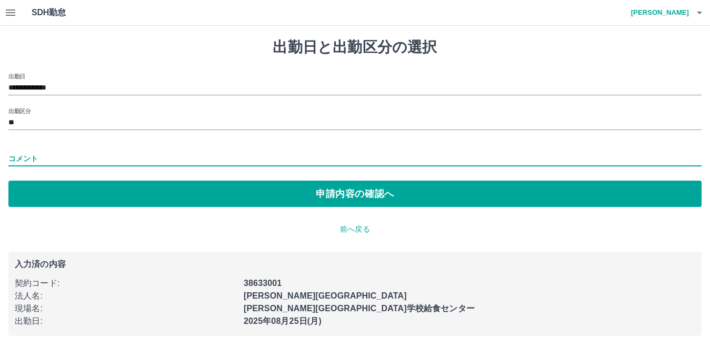
click at [27, 161] on input "コメント" at bounding box center [354, 158] width 693 height 15
type input "****"
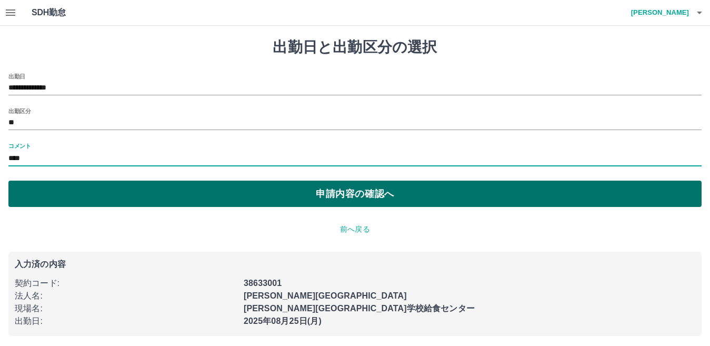
click at [34, 191] on button "申請内容の確認へ" at bounding box center [354, 193] width 693 height 26
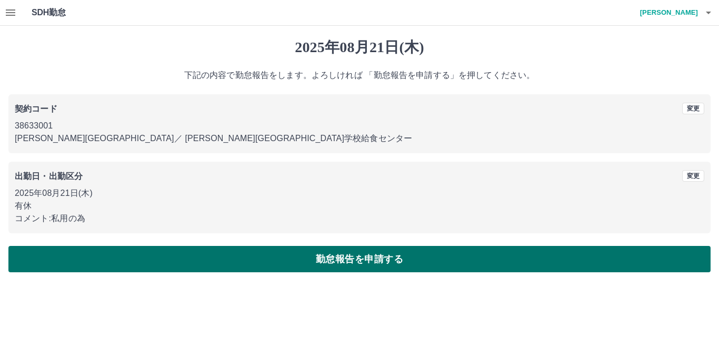
click at [332, 259] on button "勤怠報告を申請する" at bounding box center [359, 259] width 702 height 26
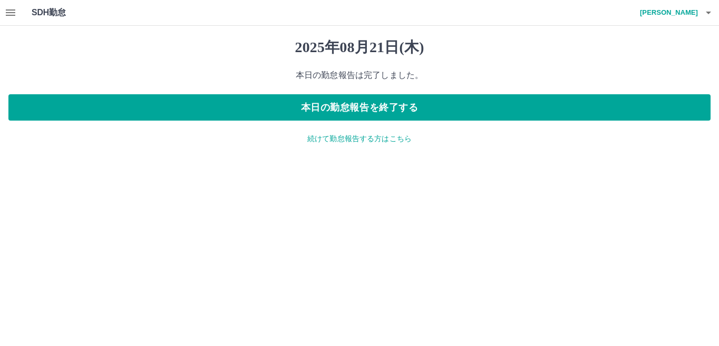
click at [318, 134] on p "続けて勤怠報告する方はこちら" at bounding box center [359, 138] width 702 height 11
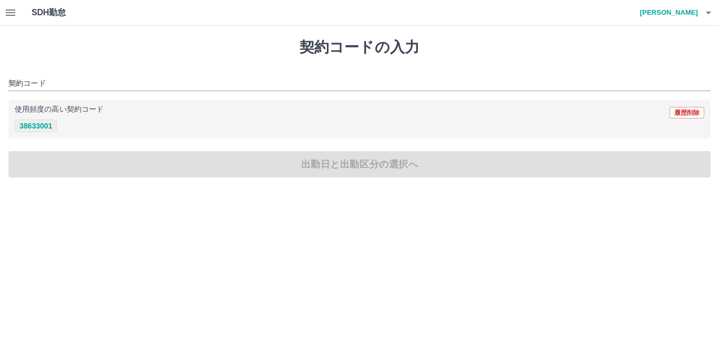
click at [31, 125] on button "38633001" at bounding box center [36, 125] width 42 height 13
type input "********"
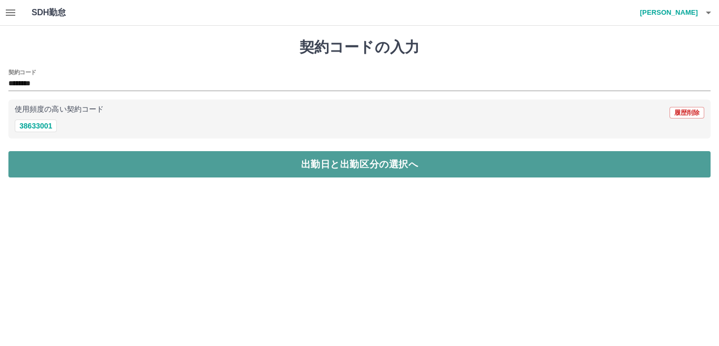
click at [32, 163] on button "出勤日と出勤区分の選択へ" at bounding box center [359, 164] width 702 height 26
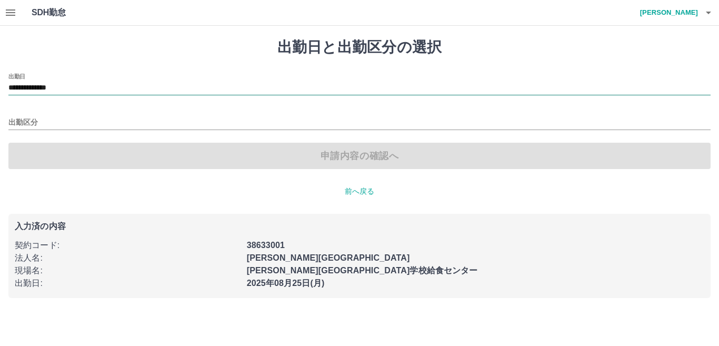
click at [93, 89] on input "**********" at bounding box center [359, 88] width 702 height 13
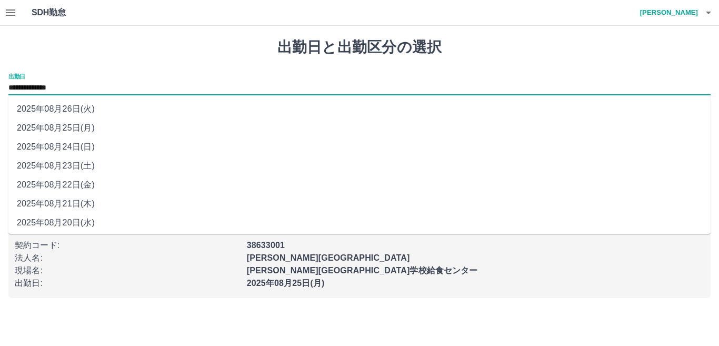
click at [54, 182] on li "2025年08月22日(金)" at bounding box center [359, 184] width 702 height 19
type input "**********"
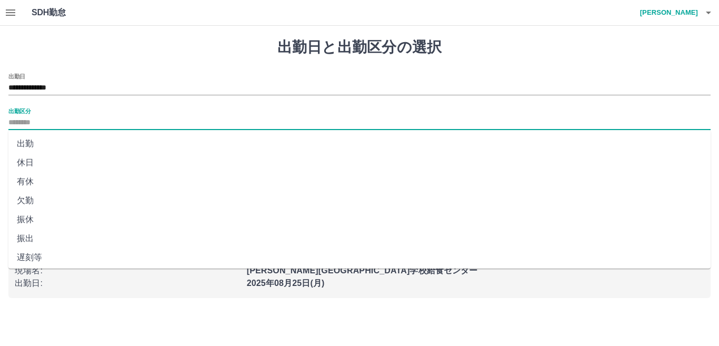
click at [53, 125] on input "出勤区分" at bounding box center [359, 122] width 702 height 13
click at [32, 176] on li "有休" at bounding box center [359, 181] width 702 height 19
type input "**"
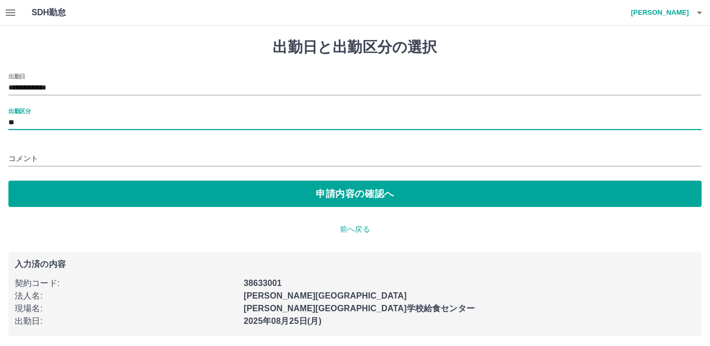
click at [36, 156] on input "コメント" at bounding box center [354, 158] width 693 height 15
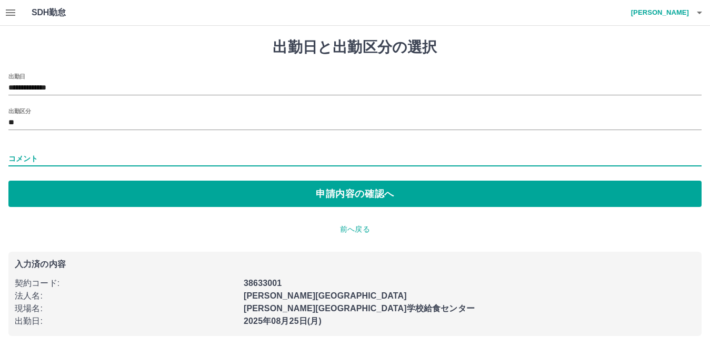
type input "****"
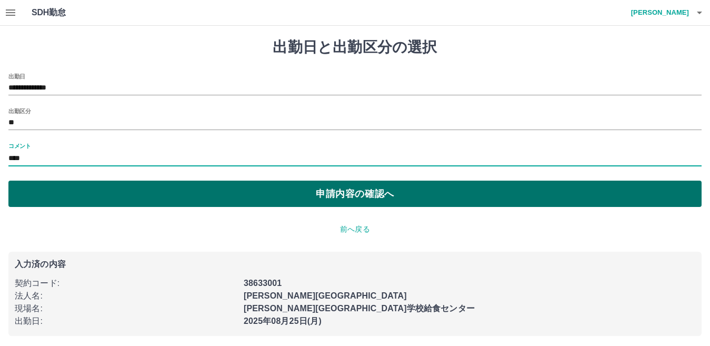
click at [70, 195] on button "申請内容の確認へ" at bounding box center [354, 193] width 693 height 26
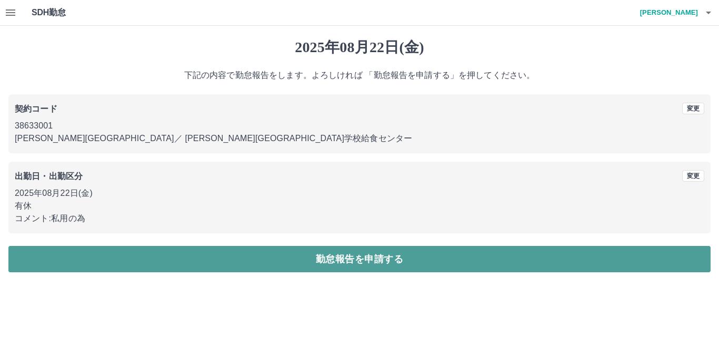
click at [375, 258] on button "勤怠報告を申請する" at bounding box center [359, 259] width 702 height 26
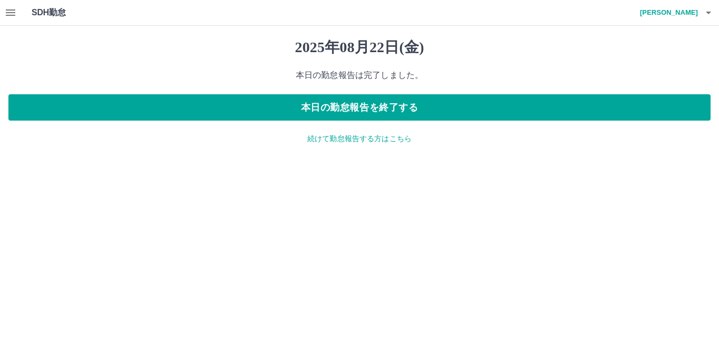
click at [703, 17] on icon "button" at bounding box center [708, 12] width 13 height 13
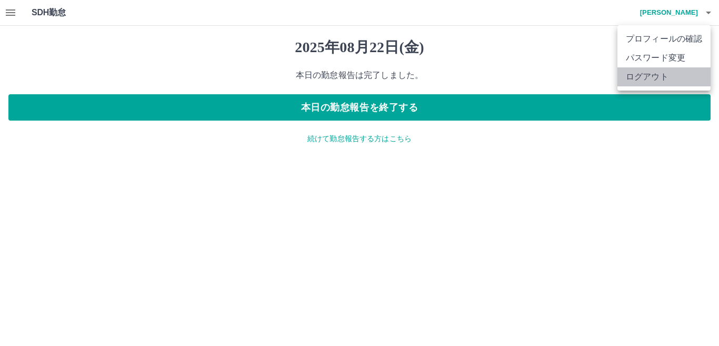
click at [659, 79] on li "ログアウト" at bounding box center [663, 76] width 93 height 19
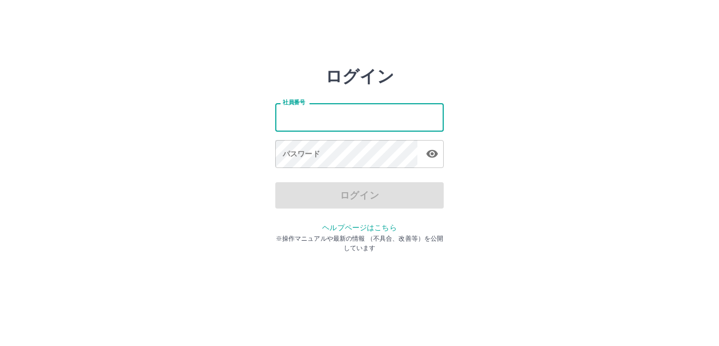
type input "*******"
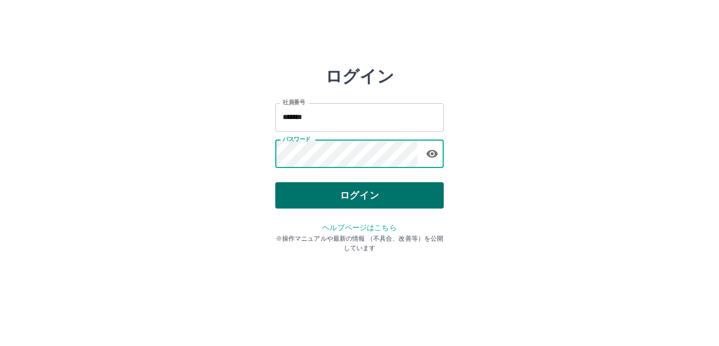
click at [352, 193] on button "ログイン" at bounding box center [359, 195] width 168 height 26
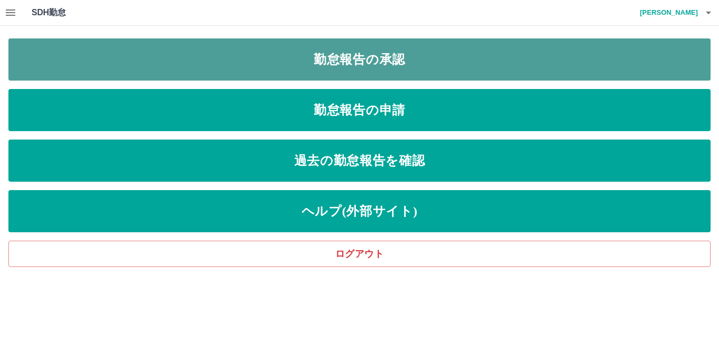
click at [410, 65] on link "勤怠報告の承認" at bounding box center [359, 59] width 702 height 42
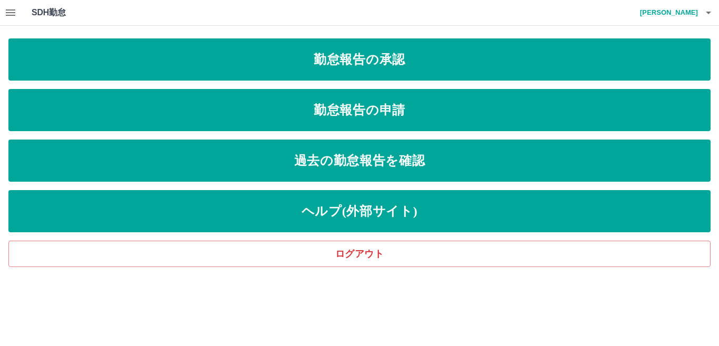
click at [1, 4] on div "SDH勤怠 [PERSON_NAME]" at bounding box center [359, 13] width 719 height 26
click at [8, 14] on icon "button" at bounding box center [10, 12] width 13 height 13
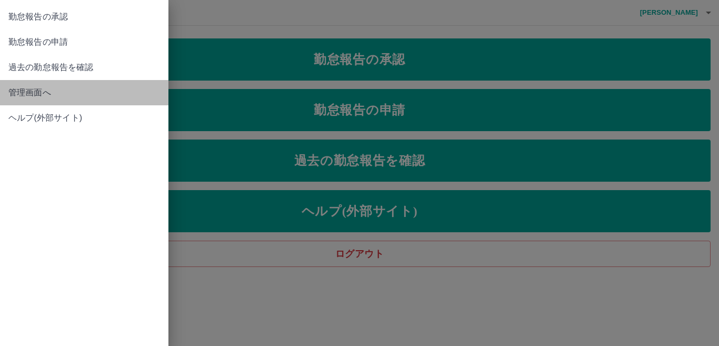
click at [33, 92] on span "管理画面へ" at bounding box center [84, 92] width 152 height 13
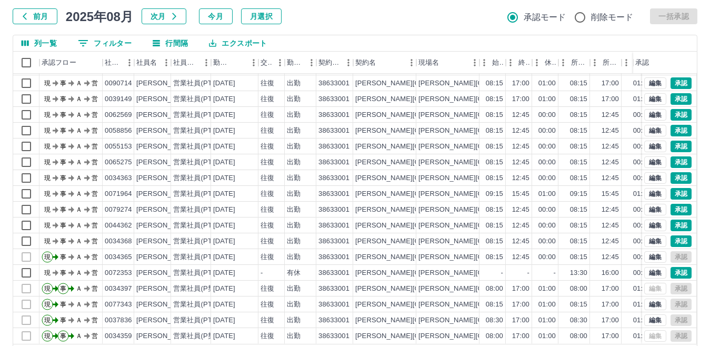
scroll to position [99, 0]
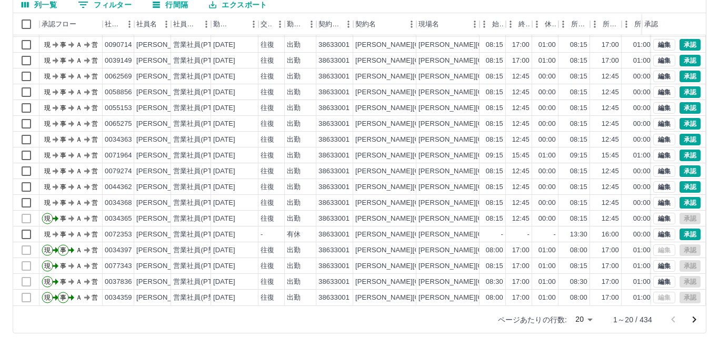
click at [581, 320] on body "SDH勤怠 [PERSON_NAME] 勤務実績承認 前月 [DATE] 次月 今月 月選択 承認モード 削除モード 一括承認 列一覧 0 フィルター 行間隔…" at bounding box center [359, 123] width 719 height 445
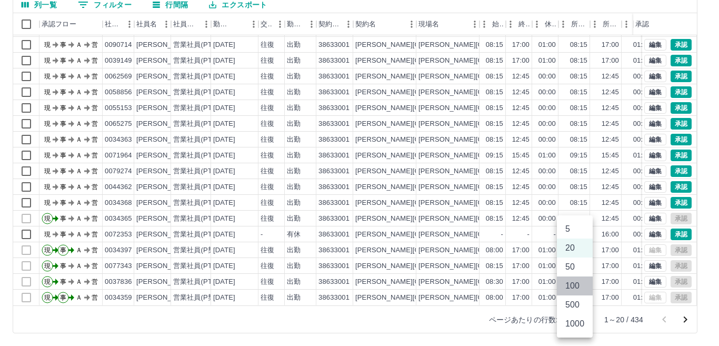
click at [574, 285] on li "100" at bounding box center [575, 285] width 36 height 19
type input "***"
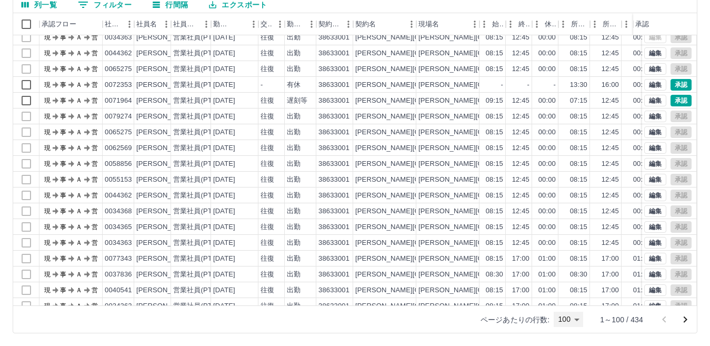
scroll to position [474, 0]
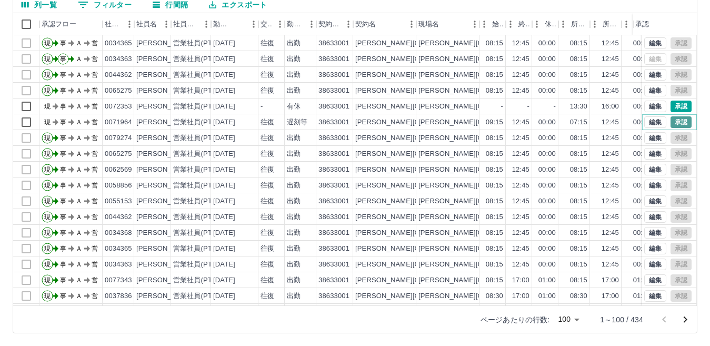
click at [670, 123] on button "承認" at bounding box center [680, 122] width 21 height 12
click at [671, 104] on button "承認" at bounding box center [680, 107] width 21 height 12
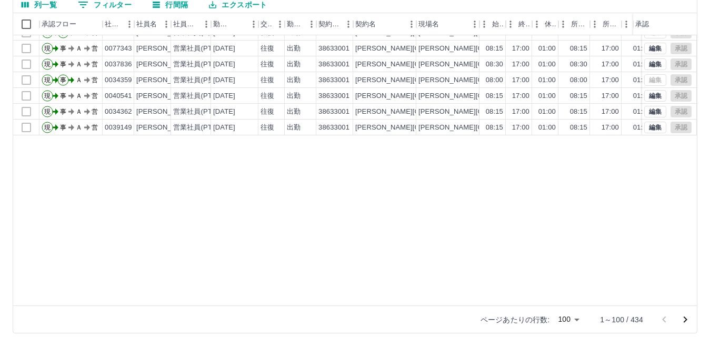
scroll to position [53, 0]
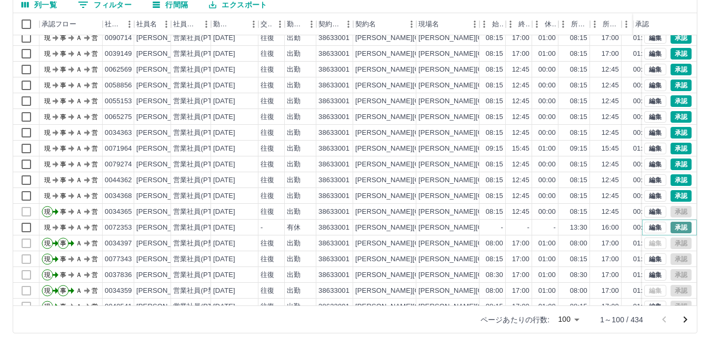
click at [672, 226] on button "承認" at bounding box center [680, 228] width 21 height 12
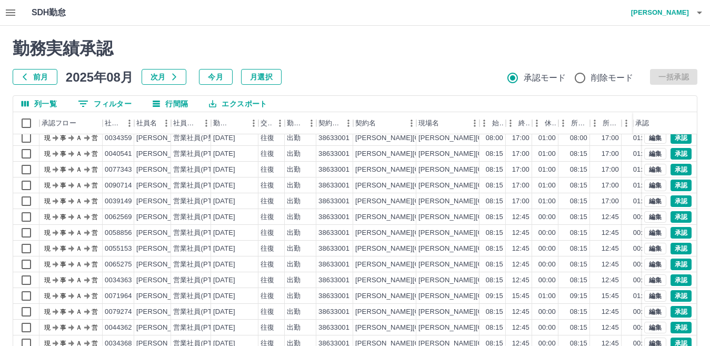
scroll to position [0, 0]
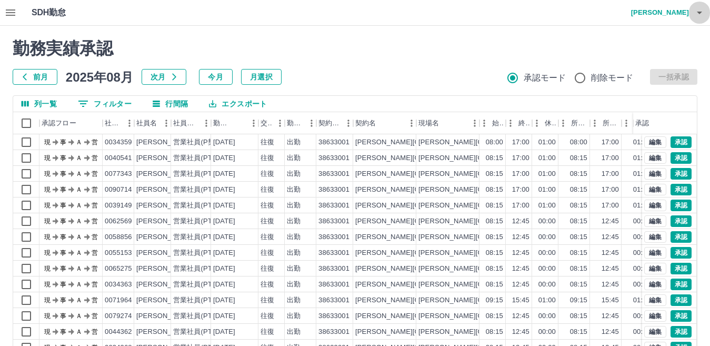
click at [698, 12] on icon "button" at bounding box center [699, 13] width 5 height 3
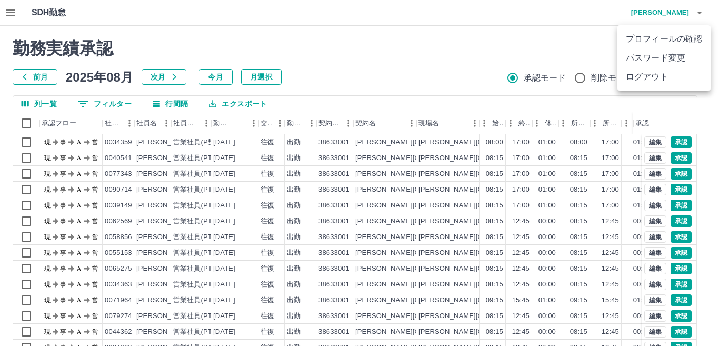
click at [5, 11] on div at bounding box center [359, 173] width 719 height 346
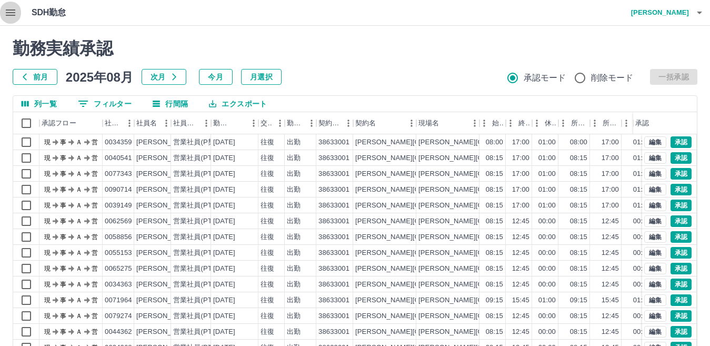
click at [12, 14] on icon "button" at bounding box center [10, 12] width 13 height 13
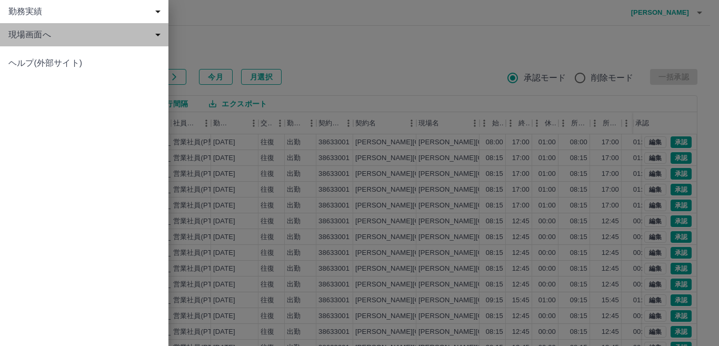
click at [23, 35] on span "現場画面へ" at bounding box center [86, 34] width 156 height 13
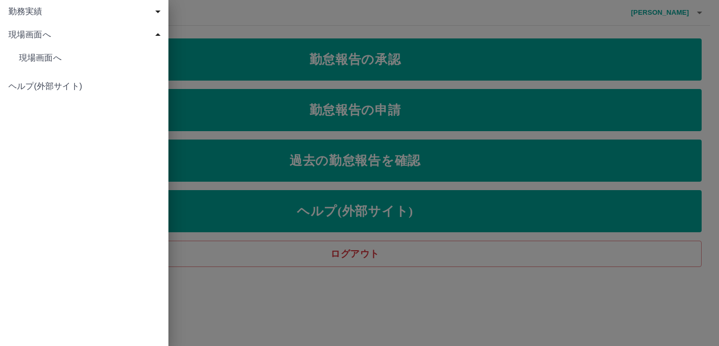
click at [367, 116] on div at bounding box center [359, 173] width 719 height 346
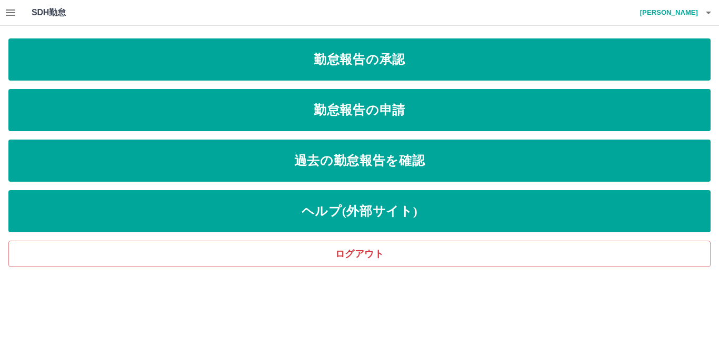
click at [367, 116] on link "勤怠報告の申請" at bounding box center [359, 110] width 702 height 42
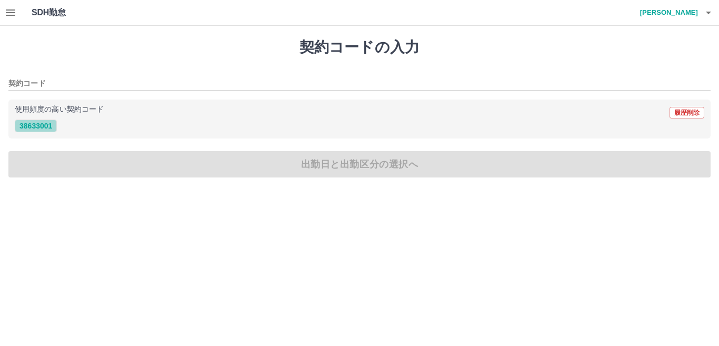
click at [37, 128] on button "38633001" at bounding box center [36, 125] width 42 height 13
type input "********"
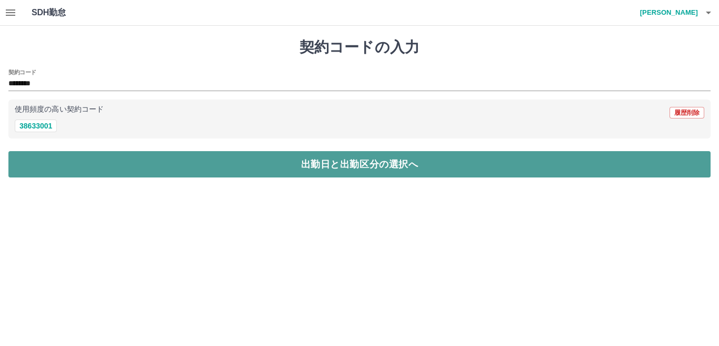
click at [41, 162] on button "出勤日と出勤区分の選択へ" at bounding box center [359, 164] width 702 height 26
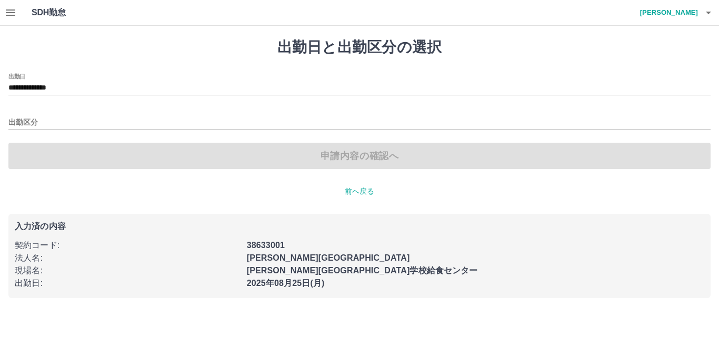
click at [44, 114] on div "出勤区分" at bounding box center [359, 119] width 702 height 22
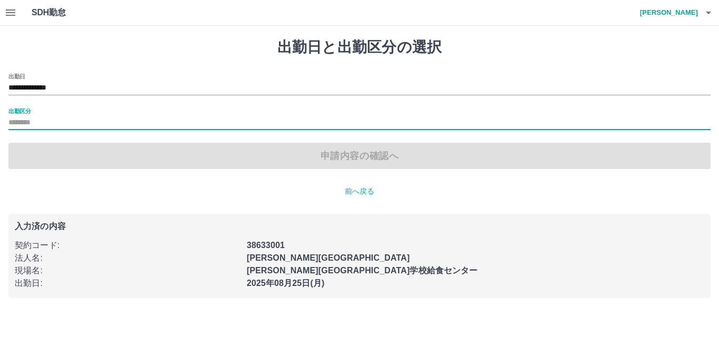
click at [44, 125] on input "出勤区分" at bounding box center [359, 122] width 702 height 13
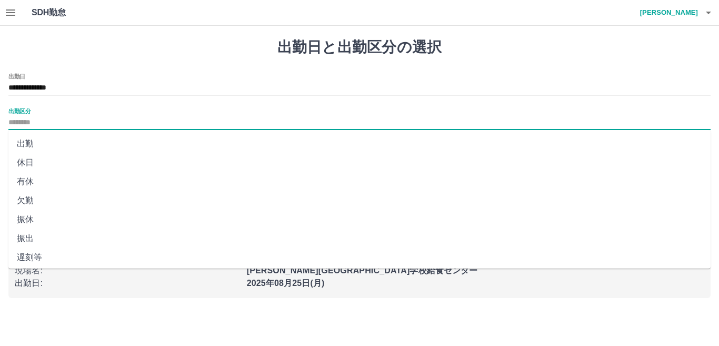
click at [40, 142] on li "出勤" at bounding box center [359, 143] width 702 height 19
type input "**"
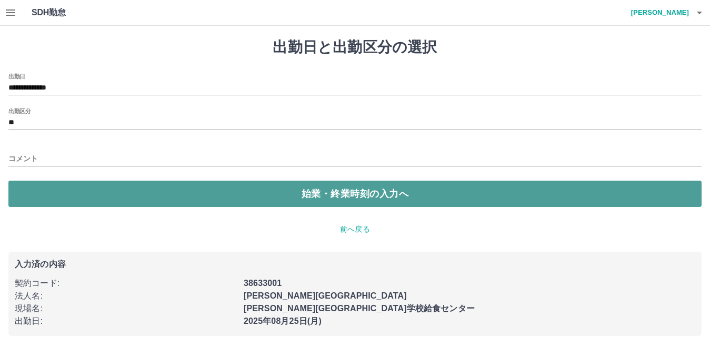
click at [22, 183] on button "始業・終業時刻の入力へ" at bounding box center [354, 193] width 693 height 26
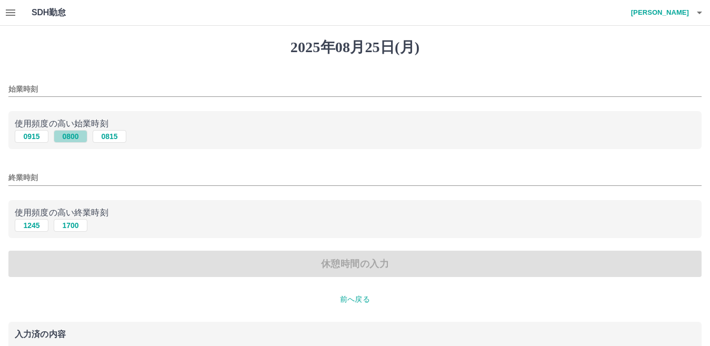
click at [67, 138] on button "0800" at bounding box center [71, 136] width 34 height 13
type input "****"
click at [69, 226] on button "1700" at bounding box center [71, 225] width 34 height 13
type input "****"
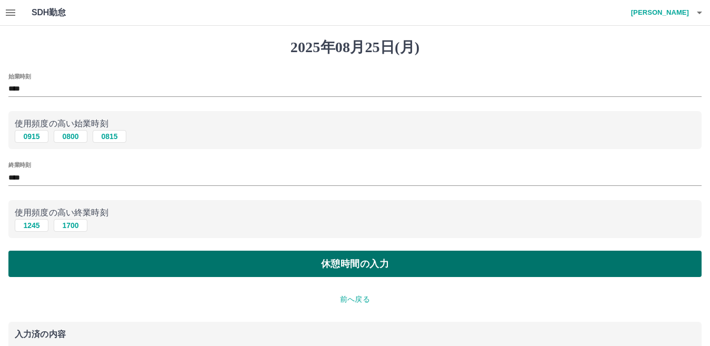
click at [59, 260] on button "休憩時間の入力" at bounding box center [354, 263] width 693 height 26
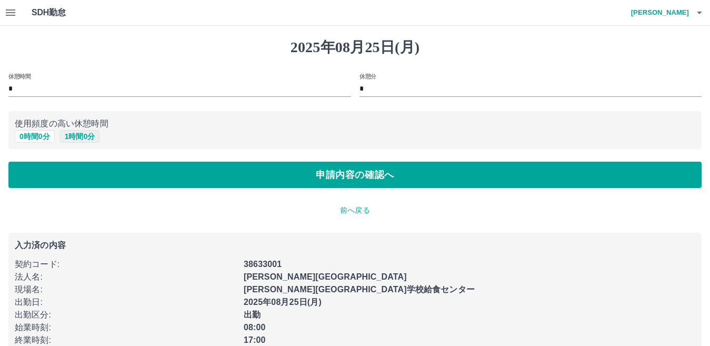
click at [73, 137] on button "1 時間 0 分" at bounding box center [80, 136] width 40 height 13
type input "*"
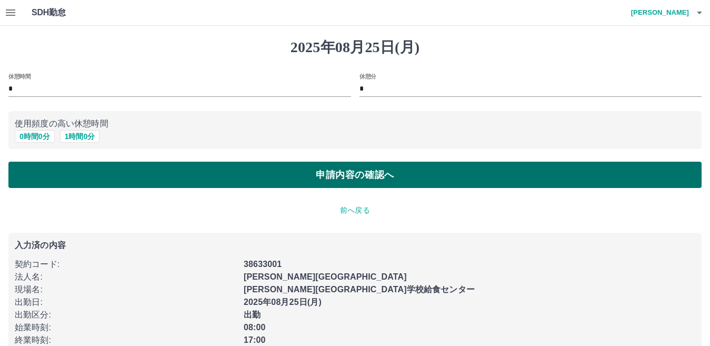
click at [69, 176] on button "申請内容の確認へ" at bounding box center [354, 175] width 693 height 26
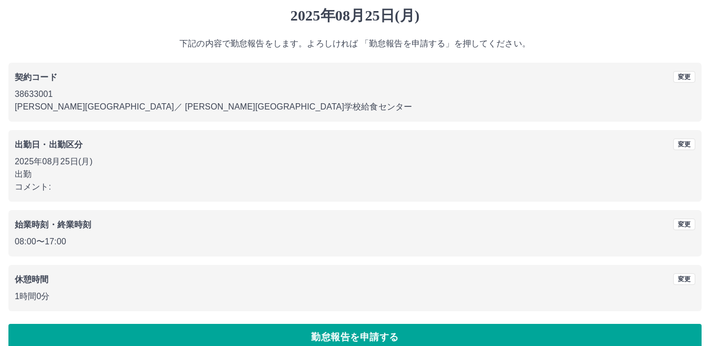
scroll to position [48, 0]
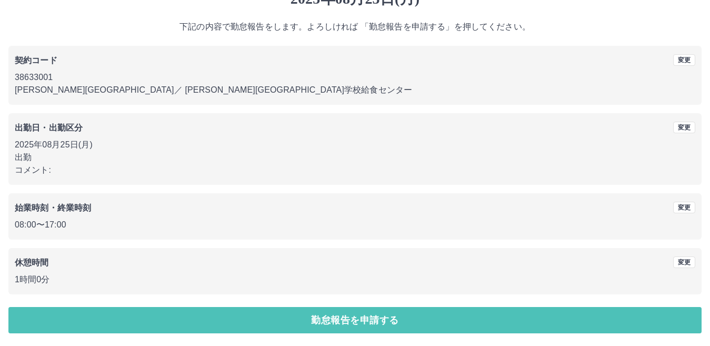
click at [183, 314] on button "勤怠報告を申請する" at bounding box center [354, 320] width 693 height 26
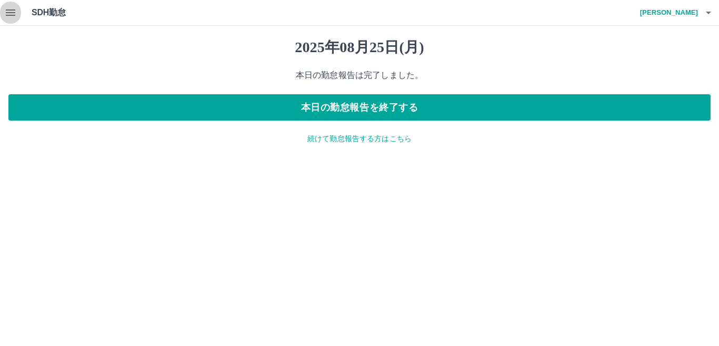
click at [10, 4] on button "button" at bounding box center [10, 12] width 21 height 25
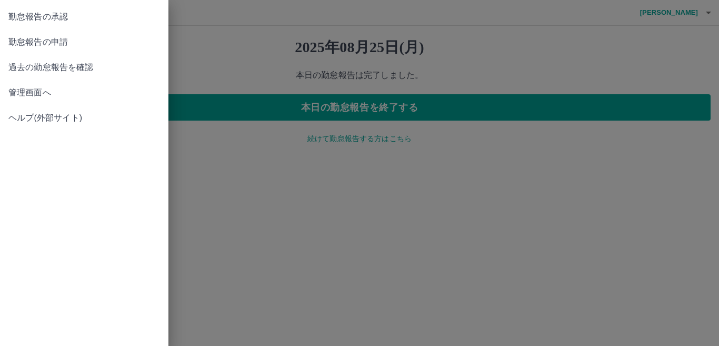
click at [17, 88] on span "管理画面へ" at bounding box center [84, 92] width 152 height 13
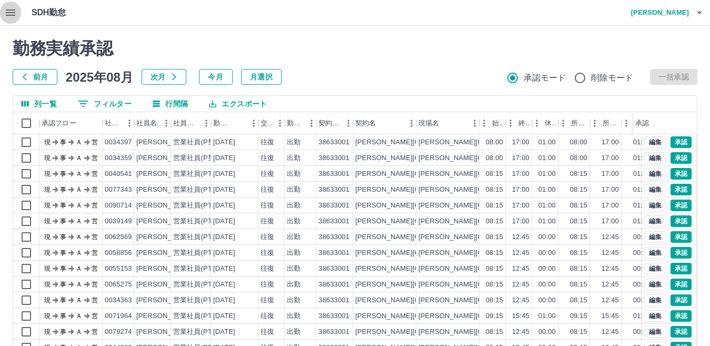
click at [12, 14] on icon "button" at bounding box center [10, 12] width 13 height 13
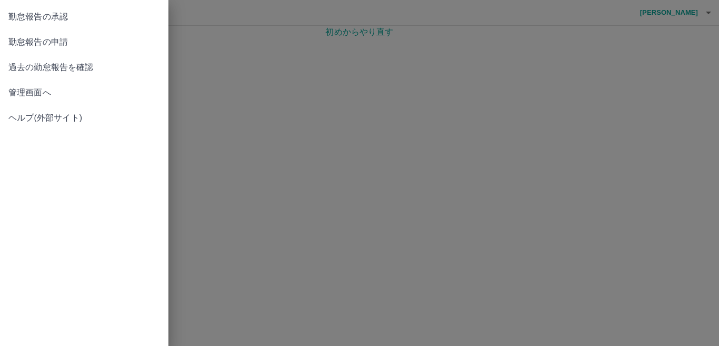
click at [260, 61] on div at bounding box center [359, 173] width 719 height 346
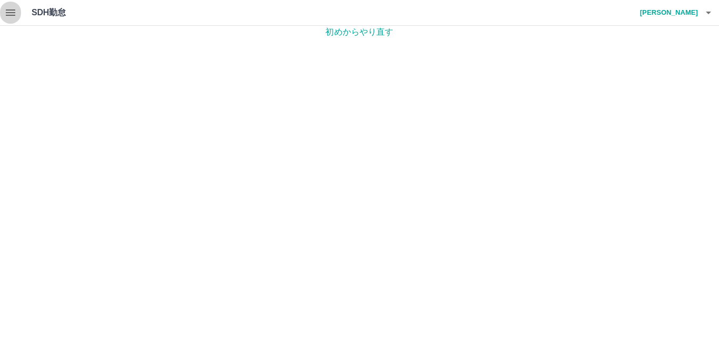
click at [9, 11] on icon "button" at bounding box center [10, 12] width 13 height 13
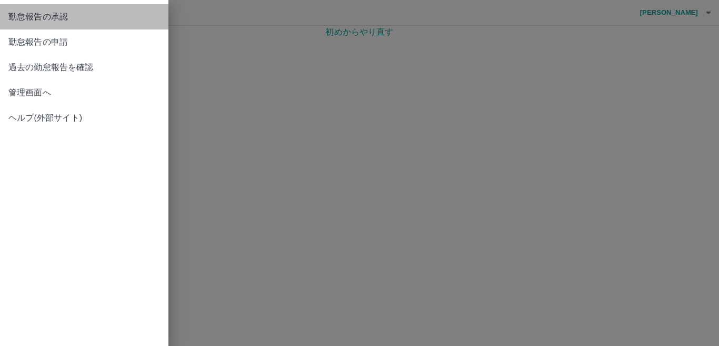
click at [42, 16] on span "勤怠報告の承認" at bounding box center [84, 17] width 152 height 13
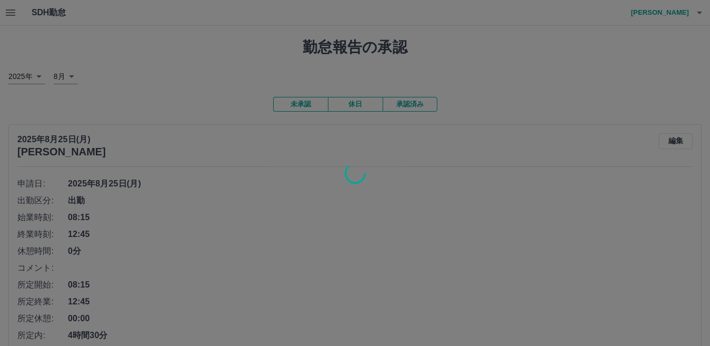
click at [352, 104] on div at bounding box center [355, 173] width 710 height 346
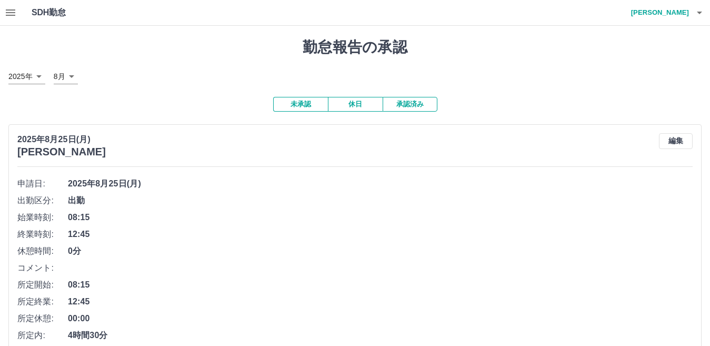
click at [350, 104] on button "休日" at bounding box center [355, 104] width 55 height 15
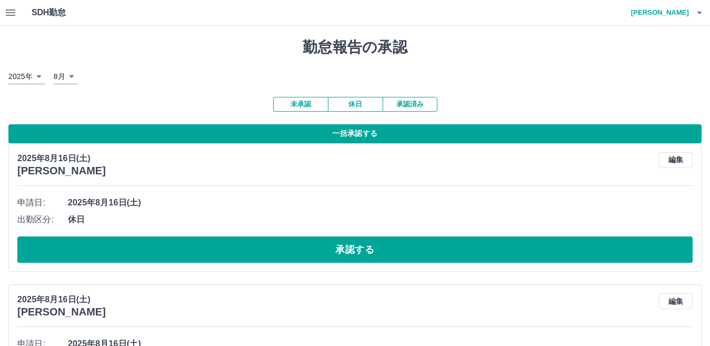
click at [350, 135] on button "一括承認する" at bounding box center [354, 133] width 693 height 19
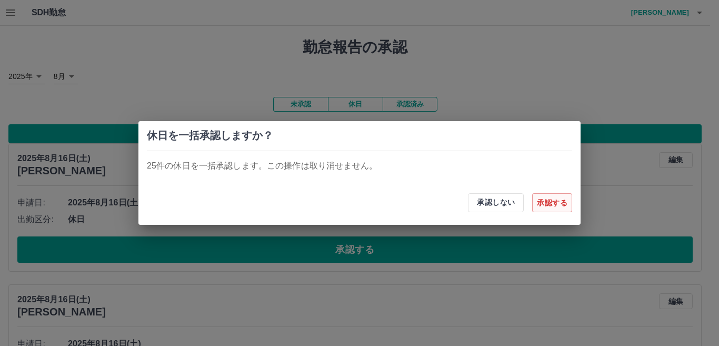
click at [555, 206] on button "承認する" at bounding box center [552, 202] width 40 height 19
